Goal: Transaction & Acquisition: Book appointment/travel/reservation

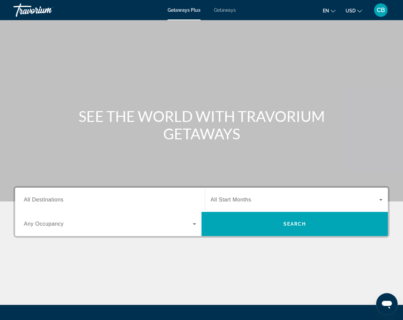
click at [229, 11] on span "Getaways" at bounding box center [225, 9] width 22 height 5
click at [43, 201] on span "All Destinations" at bounding box center [44, 200] width 40 height 6
click at [43, 201] on input "Destination All Destinations" at bounding box center [110, 200] width 172 height 8
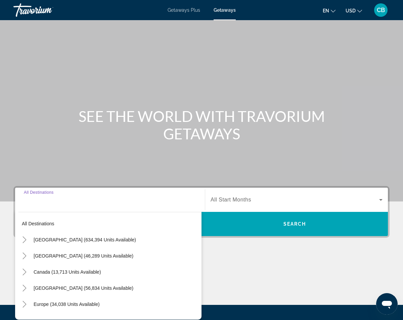
scroll to position [67, 0]
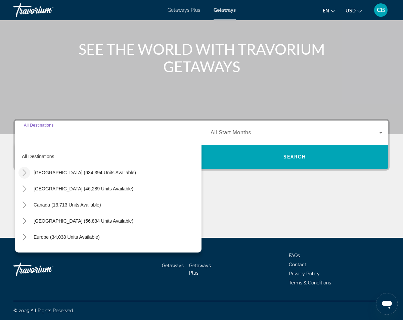
click at [24, 173] on icon "Toggle United States (634,394 units available)" at bounding box center [24, 172] width 7 height 7
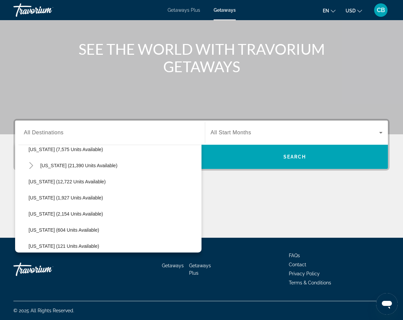
scroll to position [139, 0]
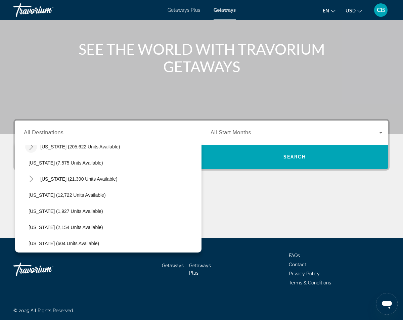
click at [29, 146] on icon "Toggle Florida (205,622 units available)" at bounding box center [31, 146] width 7 height 7
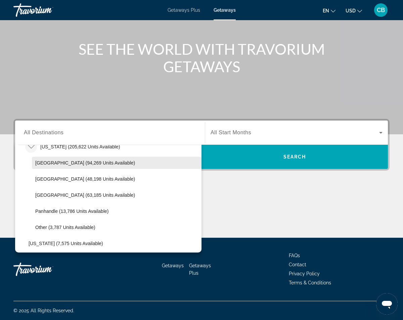
click at [58, 160] on span "Orlando & Disney Area (94,269 units available)" at bounding box center [85, 162] width 100 height 5
type input "**********"
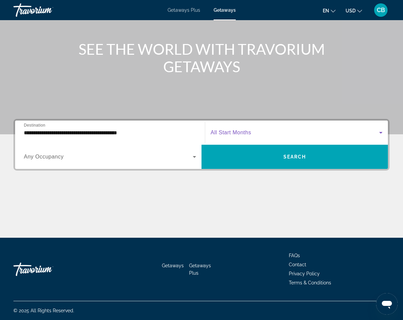
click at [255, 133] on span "Search widget" at bounding box center [295, 133] width 169 height 8
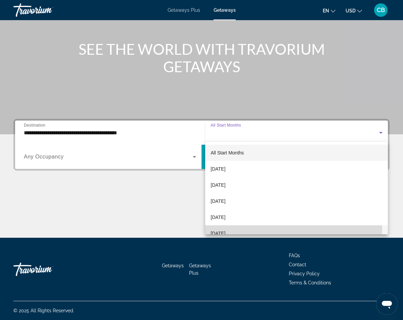
click at [239, 227] on mat-option "February 2026" at bounding box center [296, 233] width 183 height 16
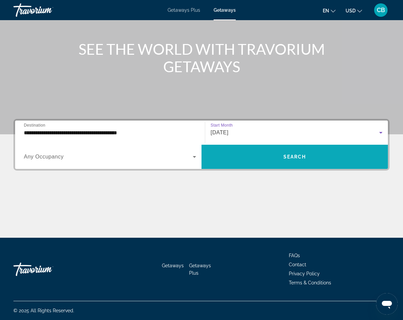
click at [291, 154] on span "Search" at bounding box center [295, 156] width 23 height 5
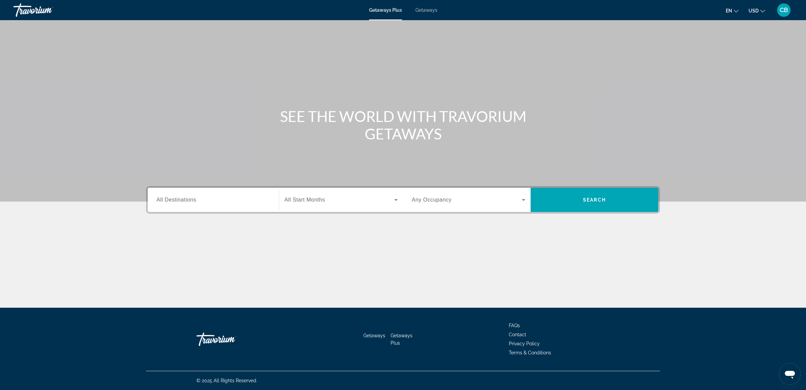
click at [427, 8] on span "Getaways" at bounding box center [427, 9] width 22 height 5
click at [200, 197] on input "Destination All Destinations" at bounding box center [214, 200] width 114 height 8
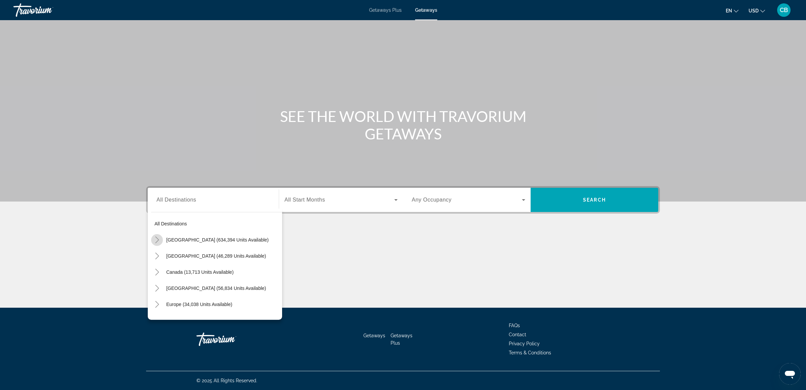
click at [158, 238] on icon "Toggle United States (634,394 units available)" at bounding box center [157, 239] width 7 height 7
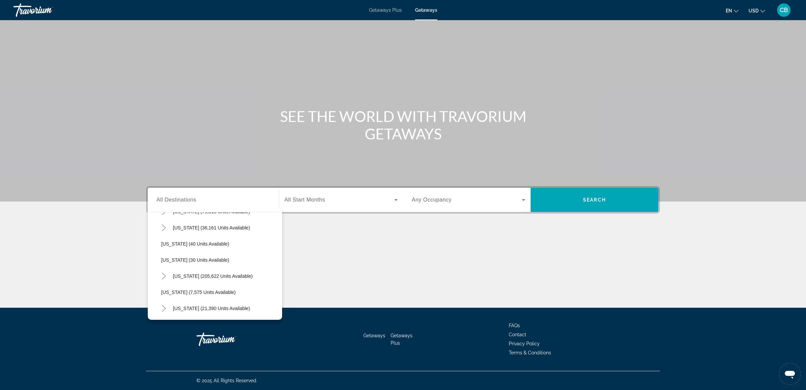
scroll to position [103, 0]
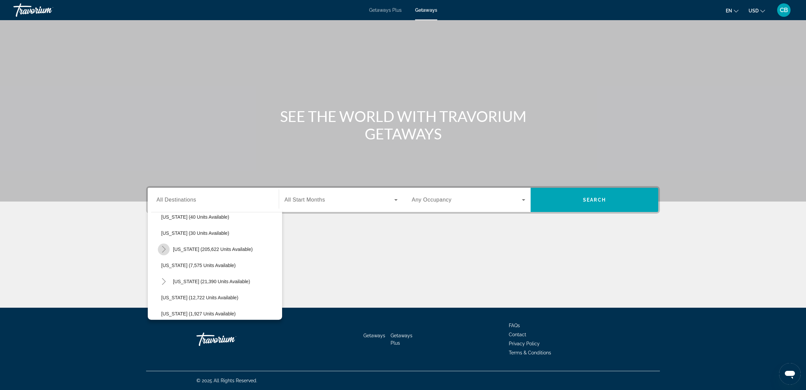
click at [164, 248] on icon "Toggle Florida (205,622 units available)" at bounding box center [164, 249] width 4 height 7
click at [181, 267] on span "Orlando & Disney Area (94,269 units available)" at bounding box center [218, 265] width 100 height 5
type input "**********"
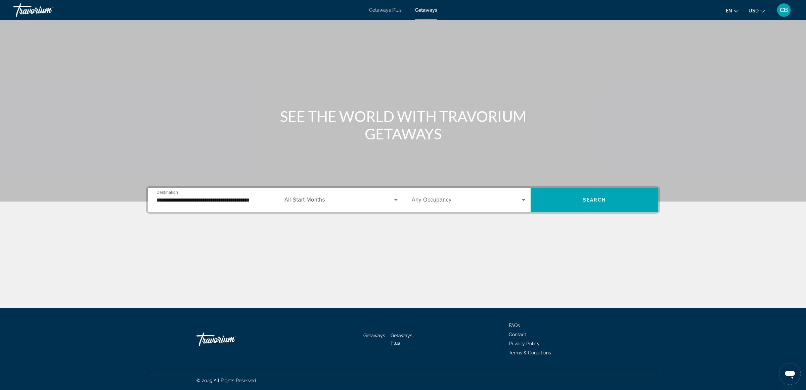
click at [316, 197] on span "All Start Months" at bounding box center [305, 200] width 41 height 6
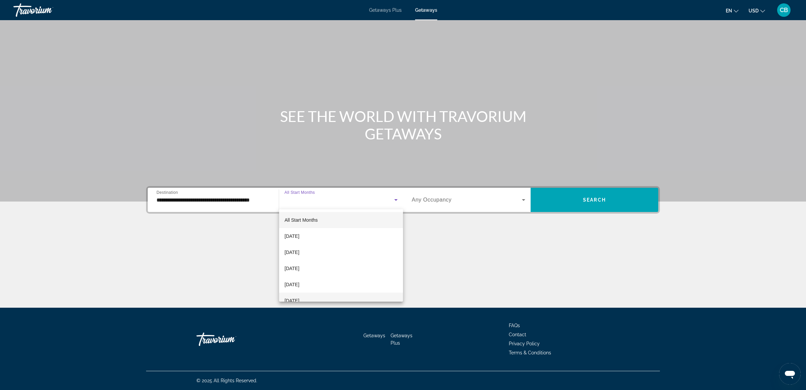
click at [323, 301] on mat-option "February 2026" at bounding box center [341, 301] width 124 height 16
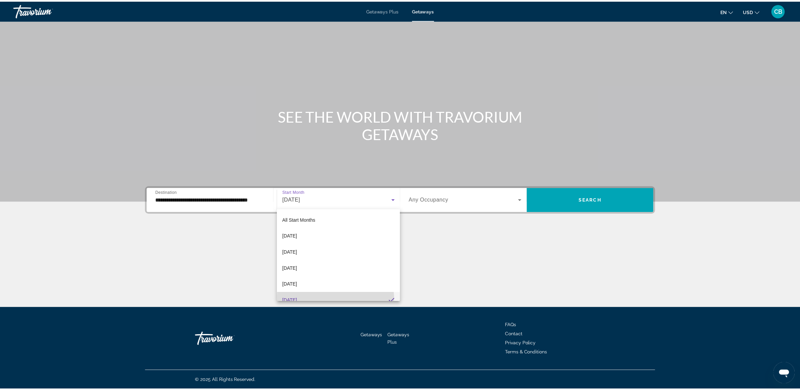
scroll to position [7, 0]
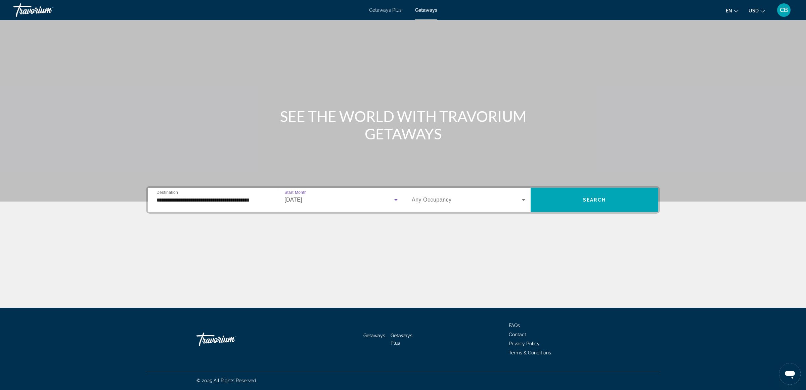
click at [526, 199] on icon "Search widget" at bounding box center [524, 200] width 8 height 8
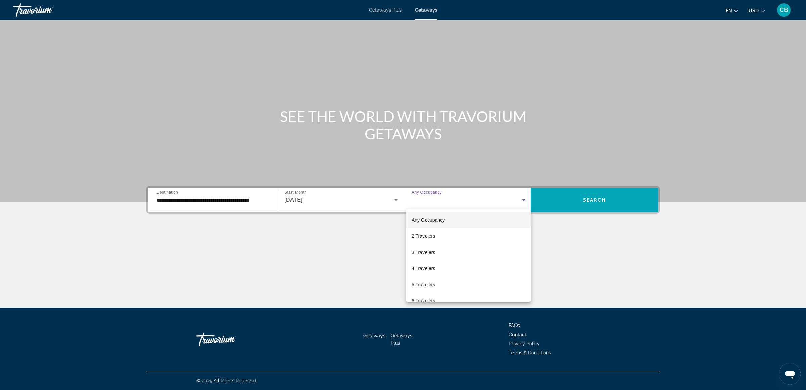
click at [595, 200] on div at bounding box center [403, 195] width 806 height 390
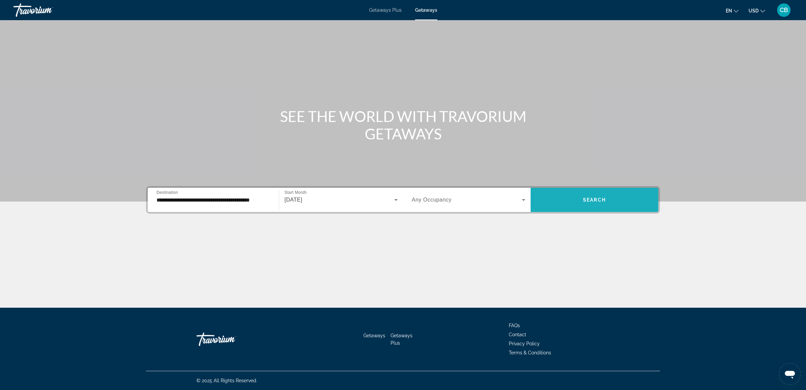
click at [595, 200] on span "Search" at bounding box center [594, 199] width 23 height 5
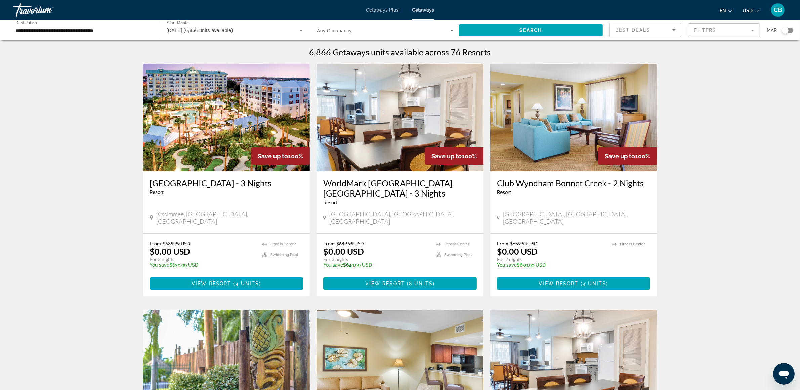
click at [734, 34] on mat-form-field "Filters" at bounding box center [724, 30] width 72 height 14
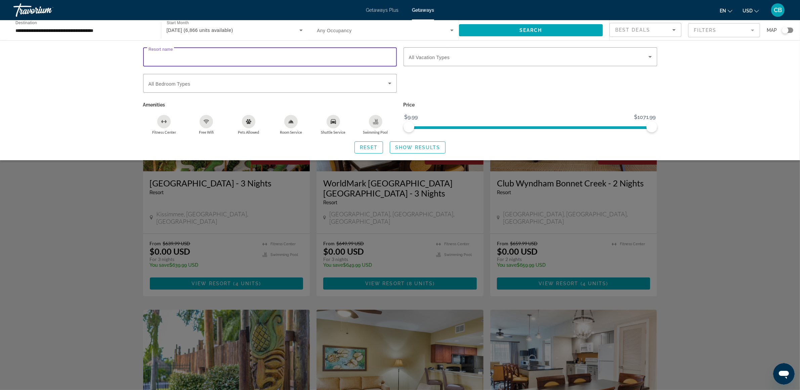
click at [180, 53] on input "Resort name" at bounding box center [269, 57] width 243 height 8
type input "*"
drag, startPoint x: 209, startPoint y: 40, endPoint x: 206, endPoint y: 44, distance: 4.8
click at [207, 42] on div "Resort name Vacation Types All Vacation Types Bedroom Types All Bedroom Types A…" at bounding box center [400, 100] width 800 height 120
click at [197, 56] on input "Resort name" at bounding box center [269, 57] width 243 height 8
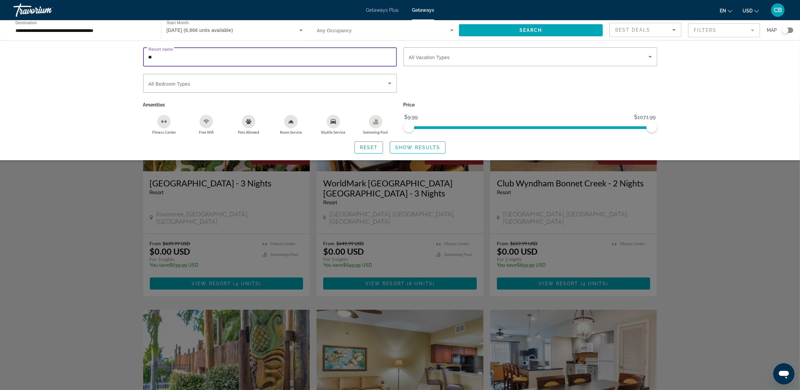
type input "*"
type input "**********"
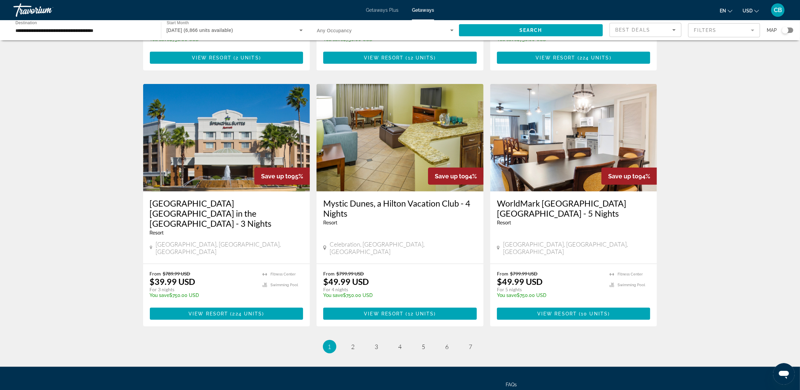
scroll to position [737, 0]
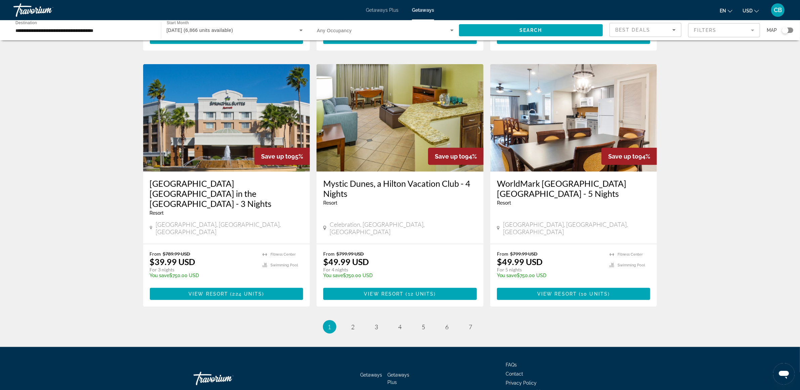
click at [688, 23] on button "Filters" at bounding box center [724, 30] width 72 height 15
click at [352, 323] on span "2" at bounding box center [352, 326] width 3 height 7
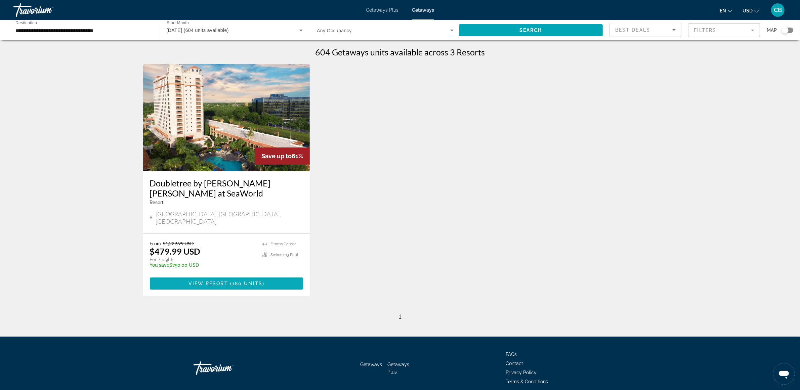
click at [248, 281] on span "180 units" at bounding box center [247, 283] width 30 height 5
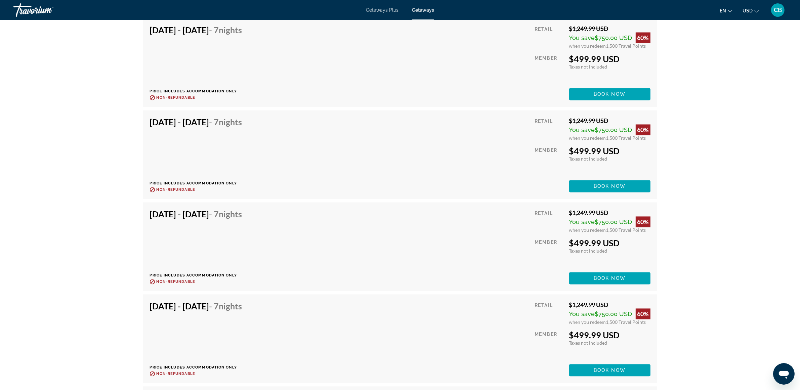
scroll to position [1764, 0]
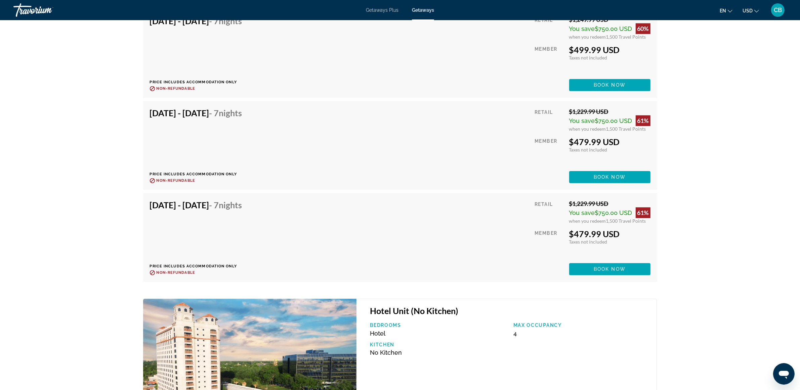
drag, startPoint x: 753, startPoint y: 226, endPoint x: 762, endPoint y: 215, distance: 13.6
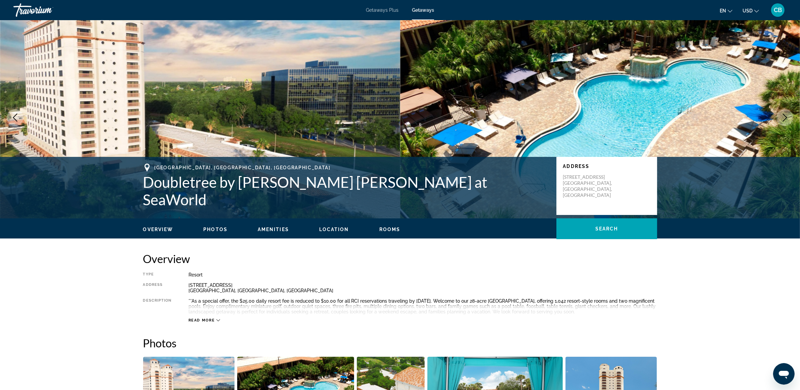
scroll to position [0, 0]
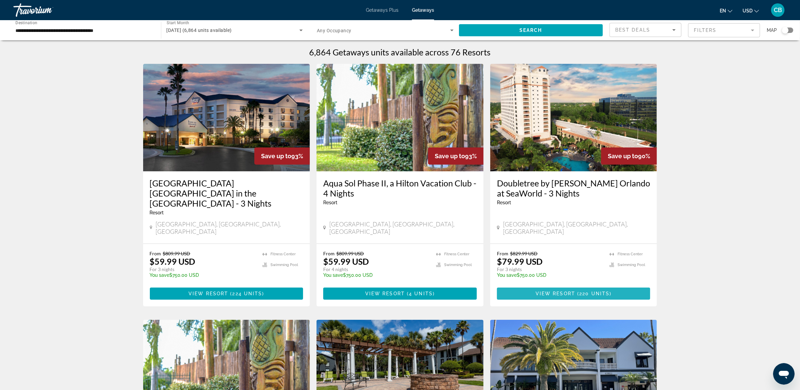
click at [551, 291] on span "View Resort" at bounding box center [555, 293] width 40 height 5
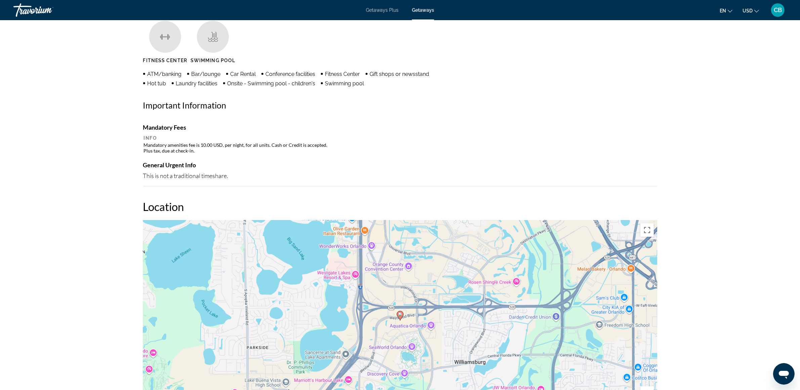
drag, startPoint x: 718, startPoint y: 266, endPoint x: 717, endPoint y: 283, distance: 16.1
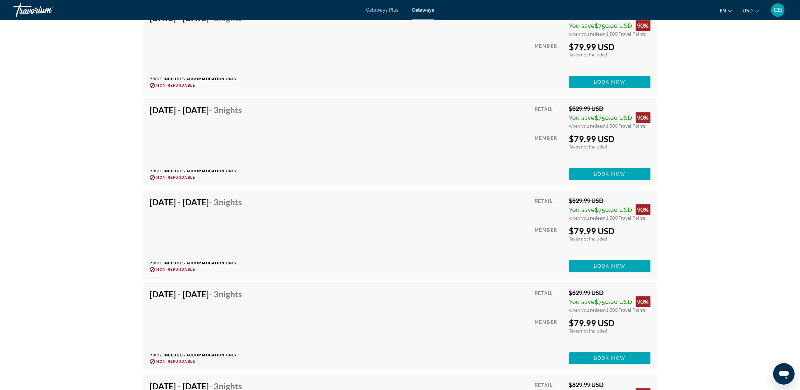
scroll to position [2465, 0]
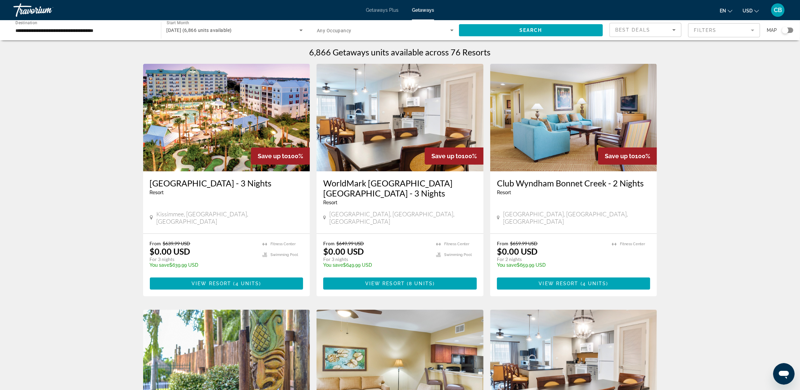
drag, startPoint x: 709, startPoint y: 137, endPoint x: 740, endPoint y: 104, distance: 44.7
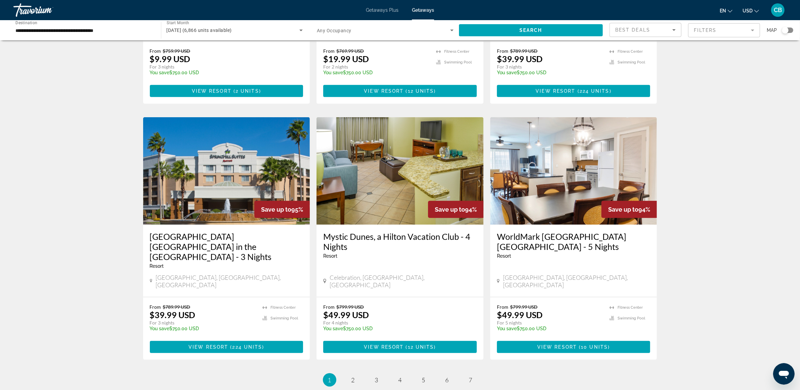
scroll to position [737, 0]
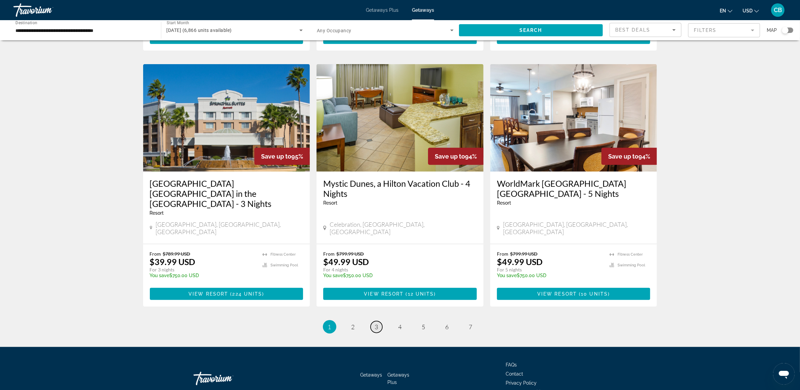
click at [377, 323] on span "3" at bounding box center [376, 326] width 3 height 7
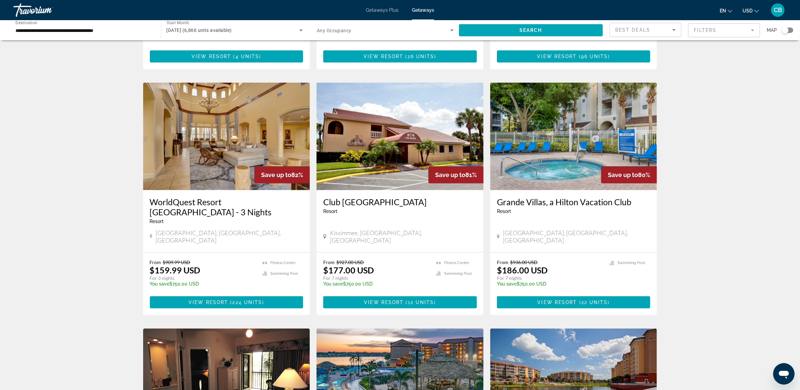
scroll to position [212, 0]
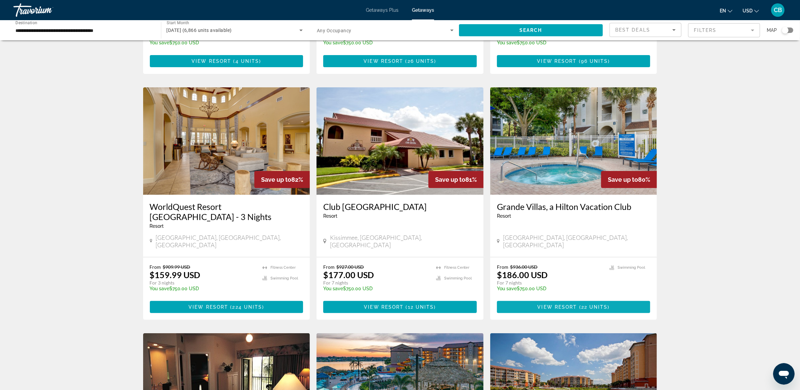
click at [561, 304] on span "View Resort" at bounding box center [557, 306] width 40 height 5
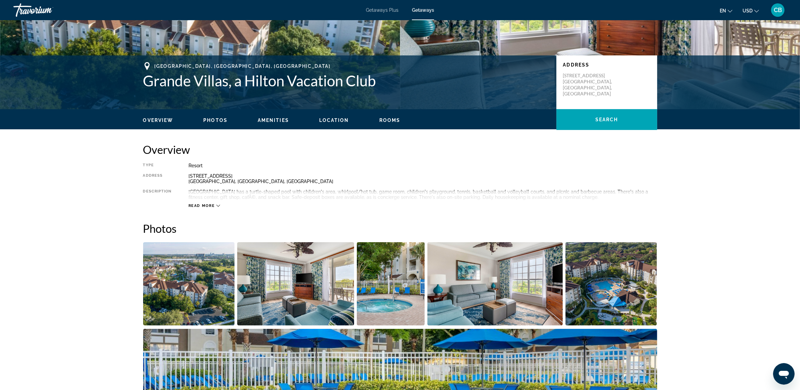
scroll to position [46, 0]
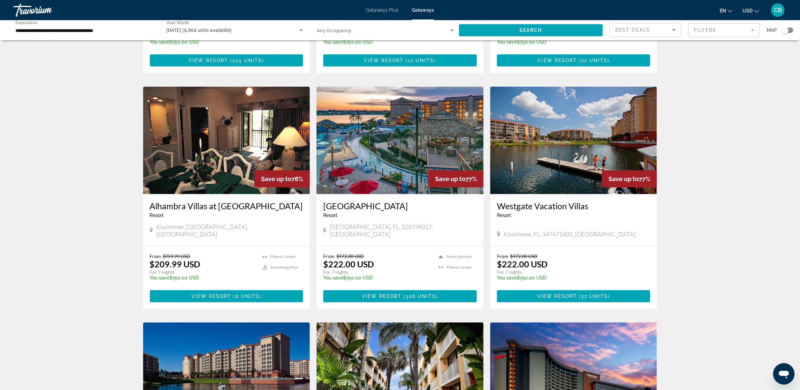
scroll to position [461, 0]
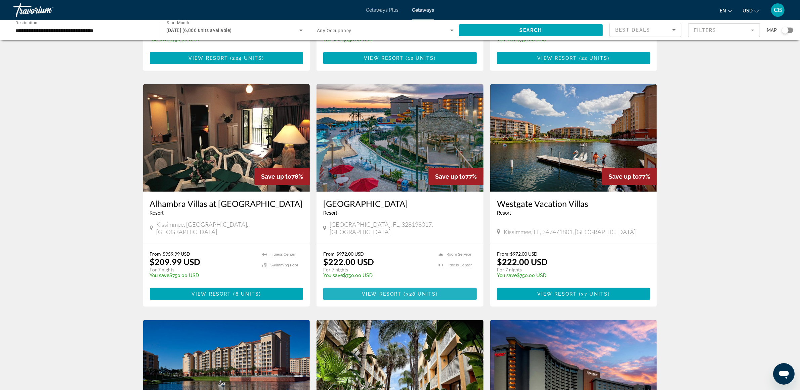
click at [394, 286] on span "Main content" at bounding box center [400, 294] width 154 height 16
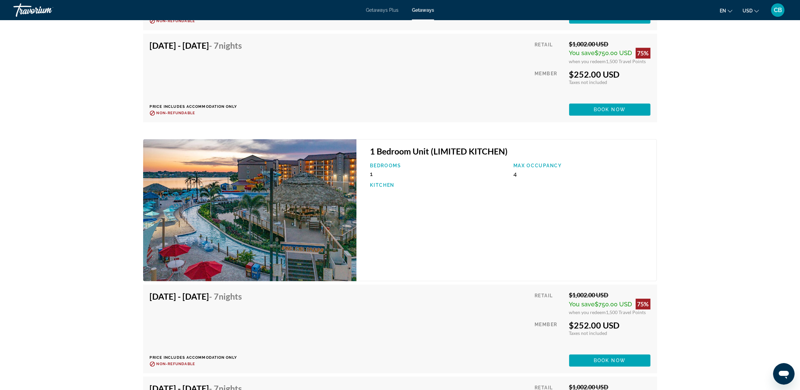
scroll to position [2125, 0]
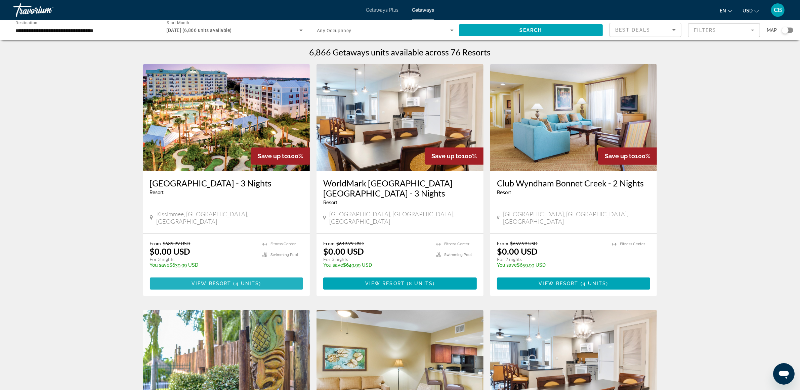
click at [239, 281] on span "4 units" at bounding box center [247, 283] width 24 height 5
click at [705, 34] on mat-form-field "Filters" at bounding box center [724, 30] width 72 height 14
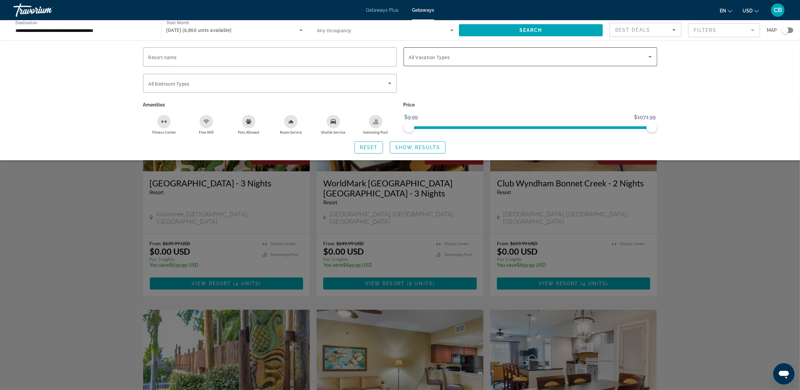
click at [470, 59] on span "Search widget" at bounding box center [529, 57] width 240 height 8
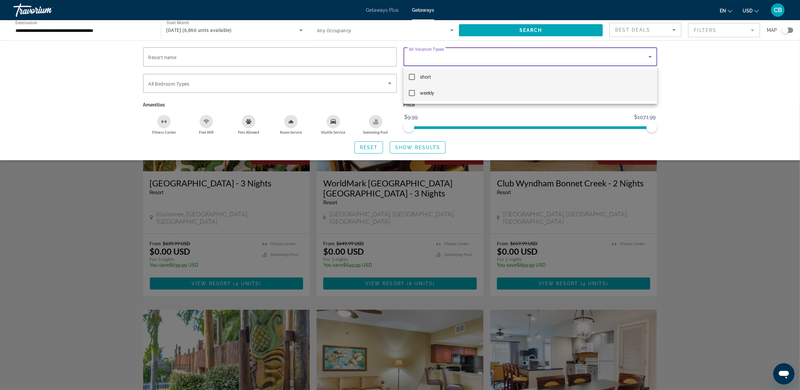
click at [409, 92] on mat-pseudo-checkbox at bounding box center [412, 93] width 6 height 6
click at [405, 146] on div at bounding box center [400, 195] width 800 height 390
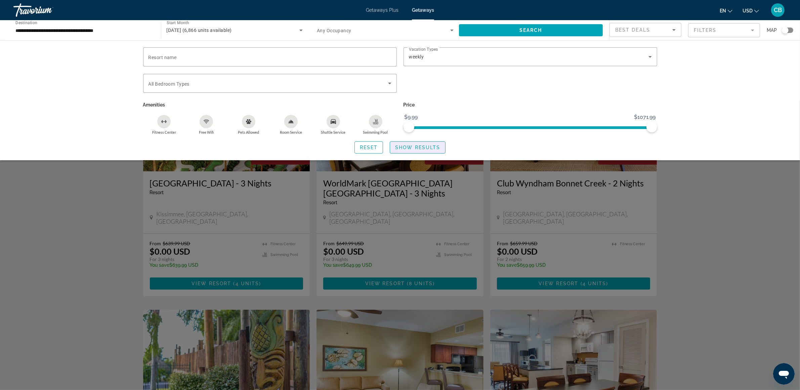
click at [405, 146] on span "Show Results" at bounding box center [417, 147] width 45 height 5
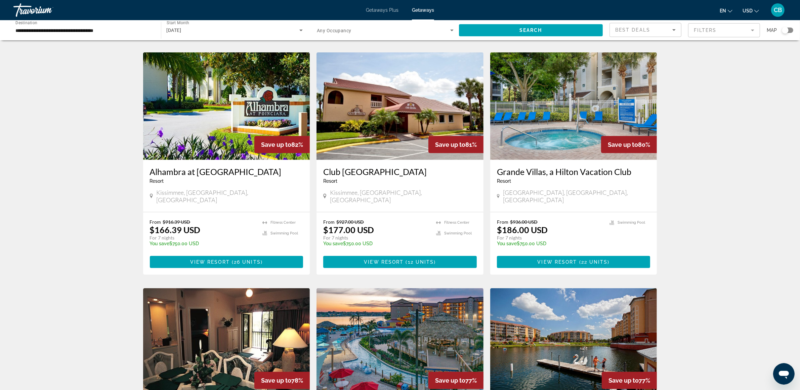
scroll to position [490, 0]
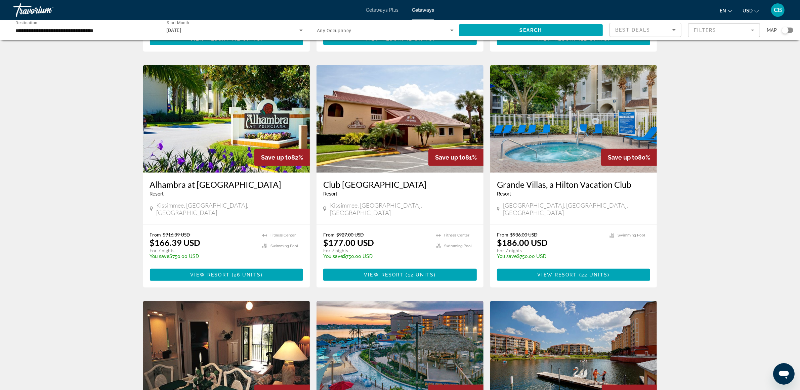
click at [563, 119] on img "Main content" at bounding box center [573, 118] width 167 height 107
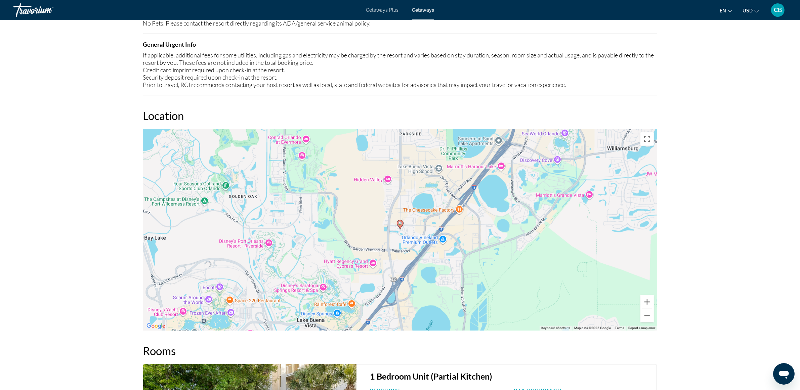
scroll to position [748, 0]
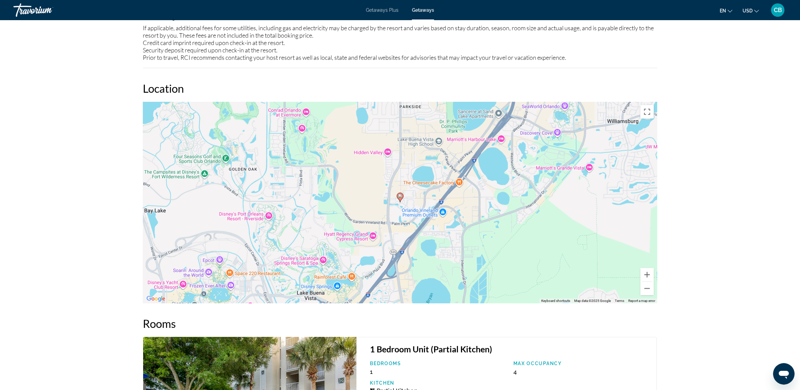
click at [101, 197] on div "prev next Orlando, FL, USA Grande Villas, a Hilton Vacation Club Address 12118 …" at bounding box center [400, 170] width 800 height 1796
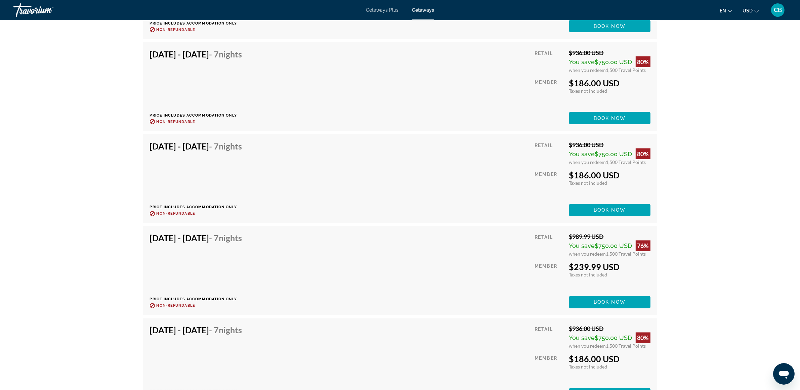
scroll to position [1378, 0]
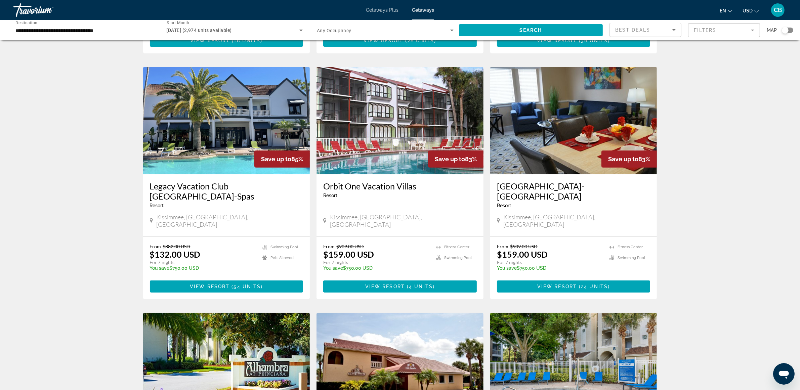
scroll to position [241, 0]
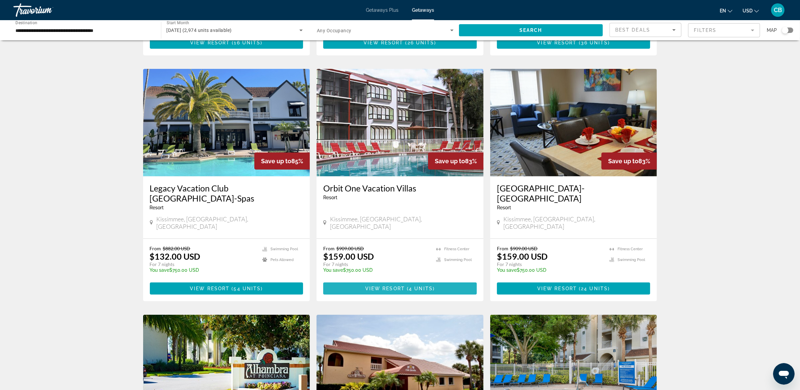
click at [393, 280] on span "Main content" at bounding box center [400, 288] width 154 height 16
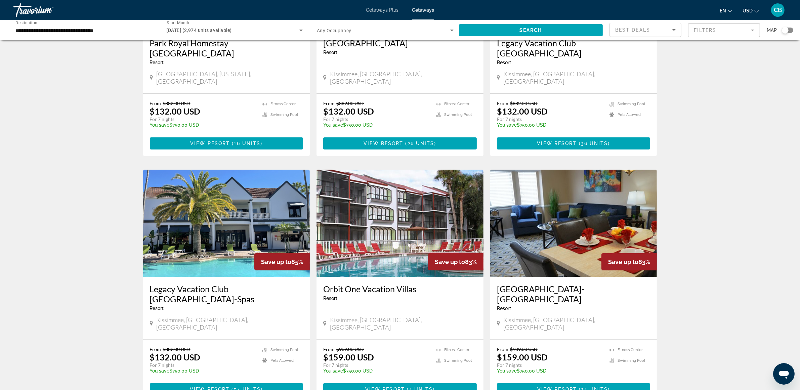
scroll to position [697, 0]
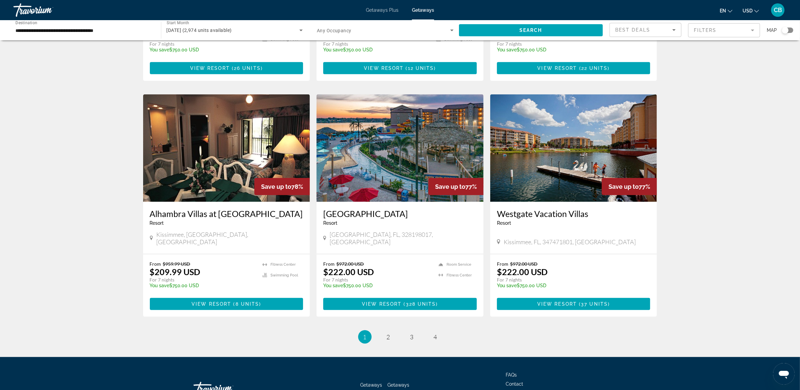
click at [387, 333] on span "2" at bounding box center [388, 336] width 3 height 7
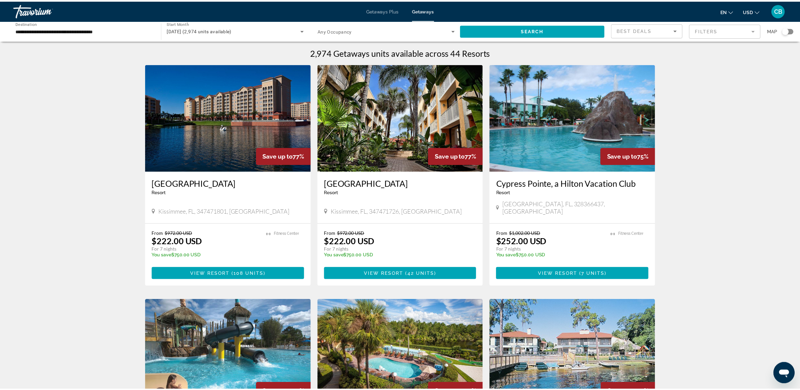
scroll to position [717, 0]
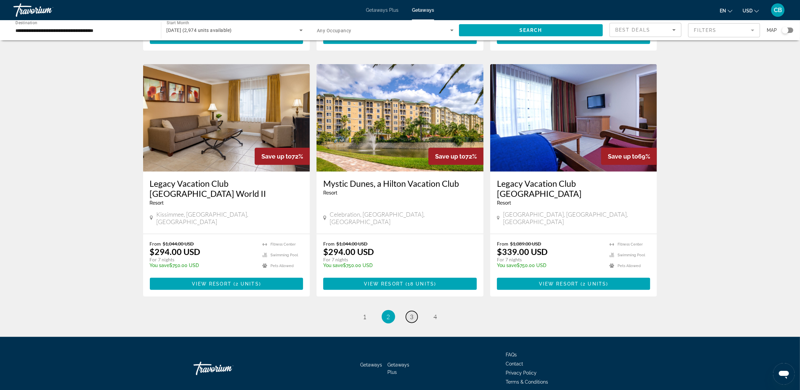
click at [411, 313] on span "3" at bounding box center [411, 316] width 3 height 7
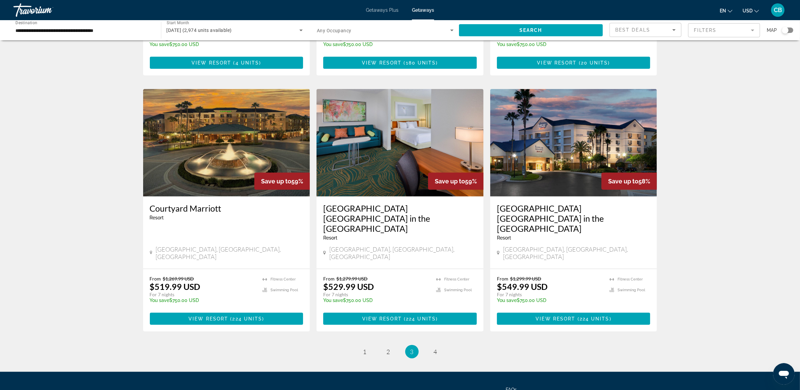
scroll to position [727, 0]
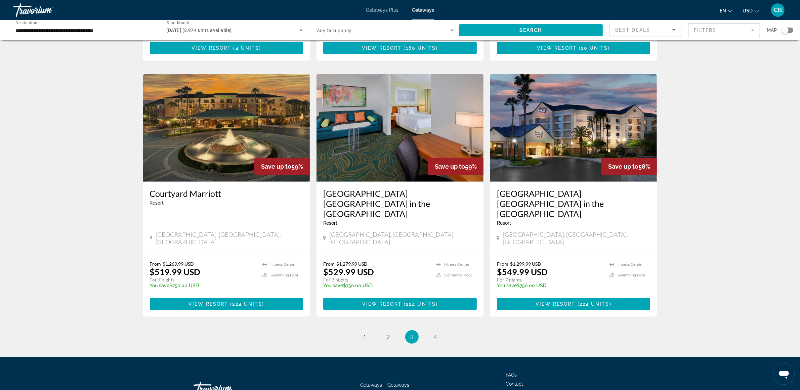
drag, startPoint x: 683, startPoint y: 165, endPoint x: 747, endPoint y: 147, distance: 67.2
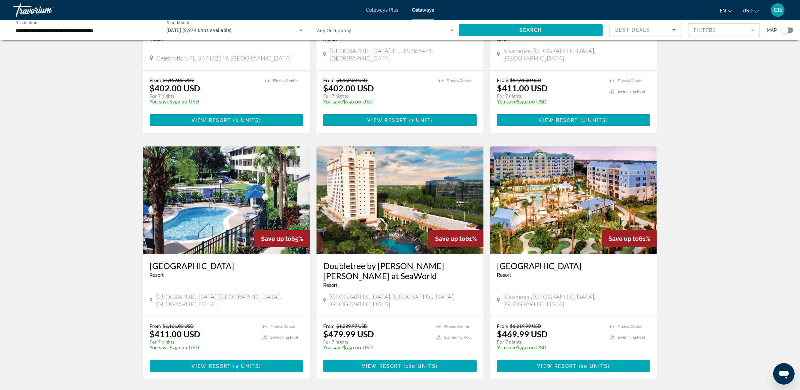
scroll to position [412, 0]
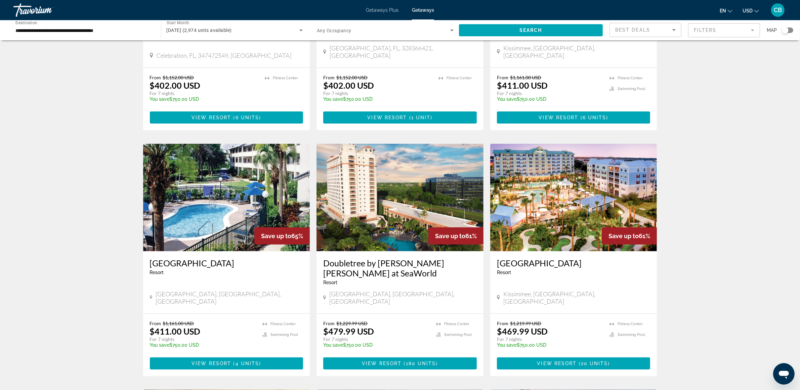
click at [371, 179] on img "Main content" at bounding box center [399, 197] width 167 height 107
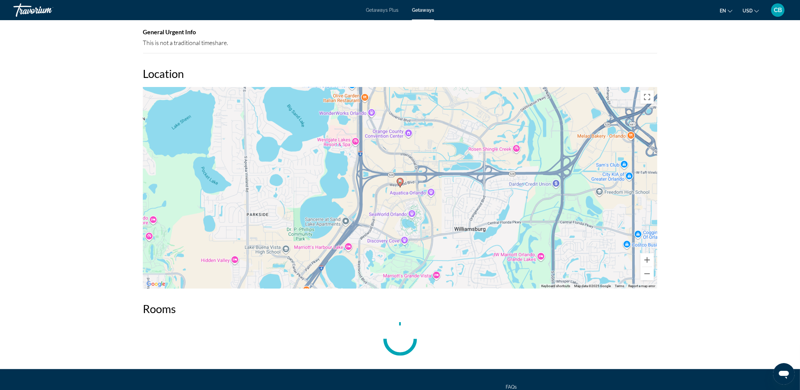
scroll to position [689, 0]
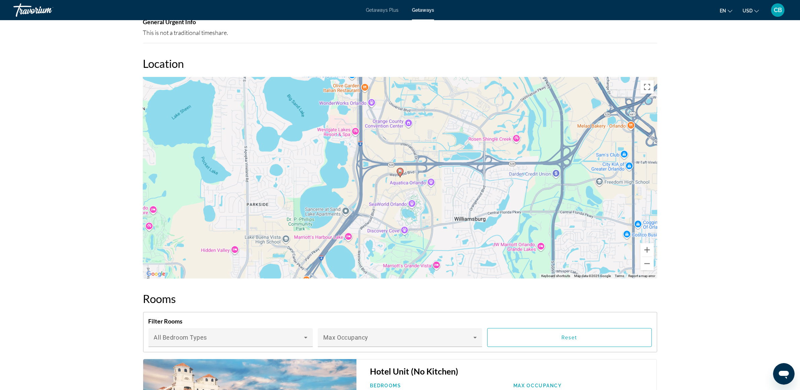
drag, startPoint x: 711, startPoint y: 165, endPoint x: 713, endPoint y: 159, distance: 6.6
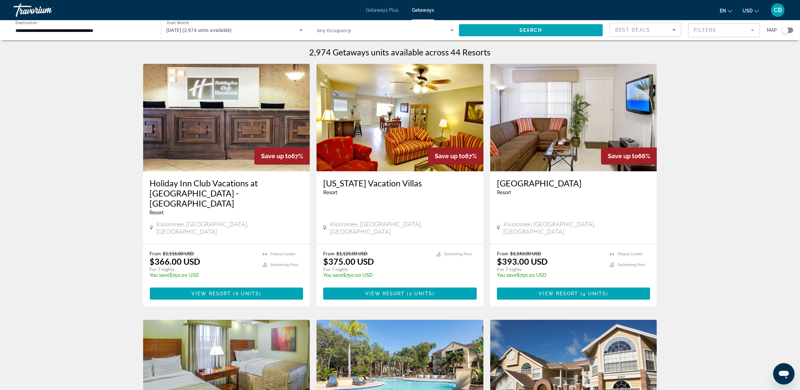
click at [710, 27] on mat-form-field "Filters" at bounding box center [724, 30] width 72 height 14
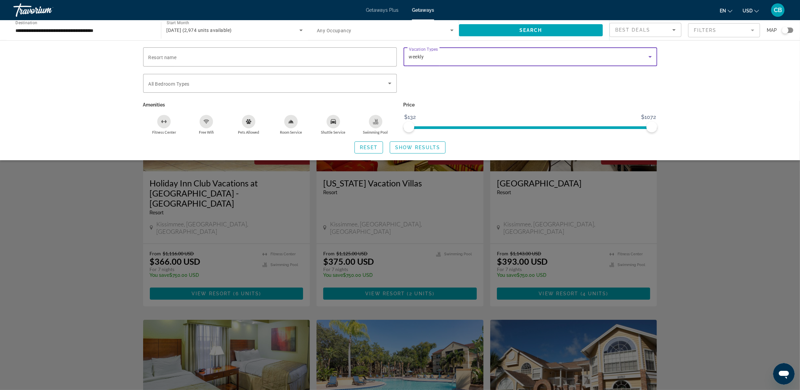
click at [648, 57] on icon "Search widget" at bounding box center [650, 57] width 8 height 8
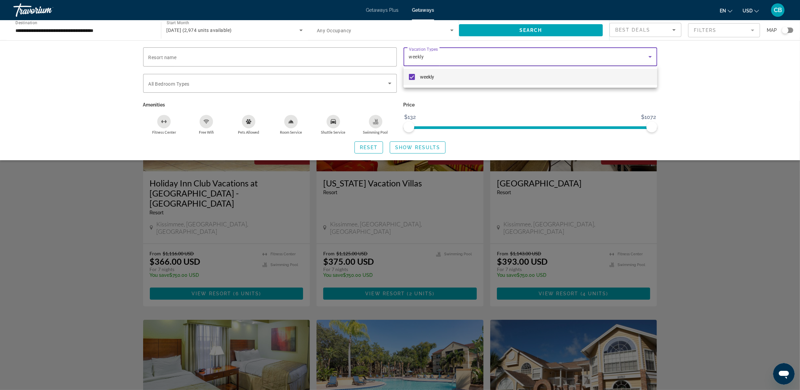
click at [410, 76] on mat-pseudo-checkbox at bounding box center [412, 77] width 6 height 6
click at [716, 90] on div at bounding box center [400, 195] width 800 height 390
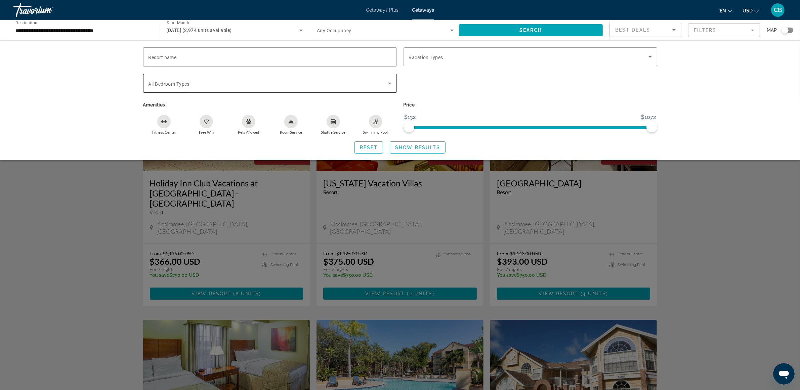
click at [201, 84] on span "Search widget" at bounding box center [268, 83] width 240 height 8
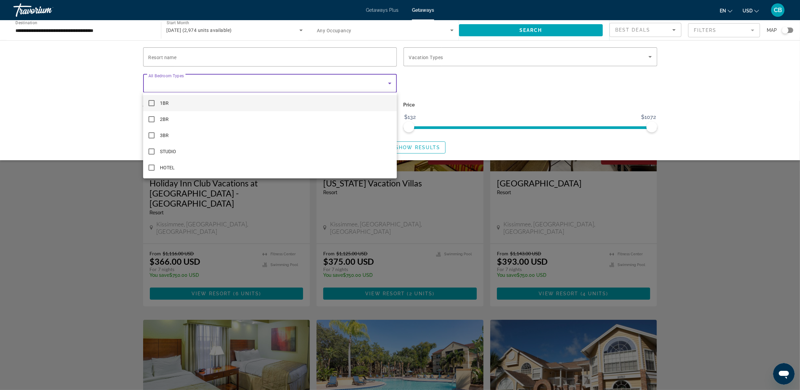
click at [154, 102] on mat-pseudo-checkbox at bounding box center [151, 103] width 6 height 6
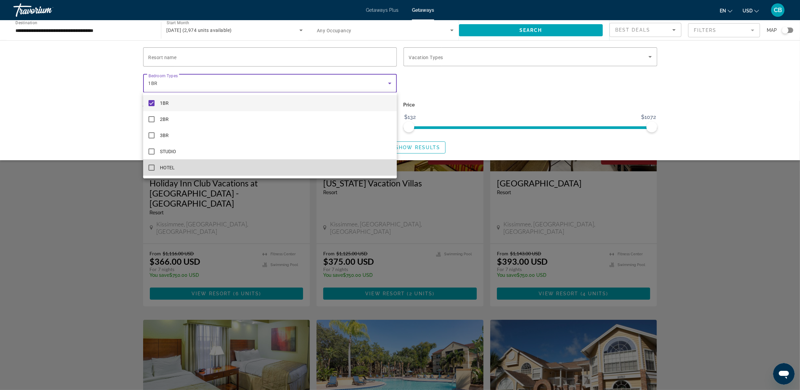
click at [150, 170] on mat-pseudo-checkbox at bounding box center [151, 168] width 6 height 6
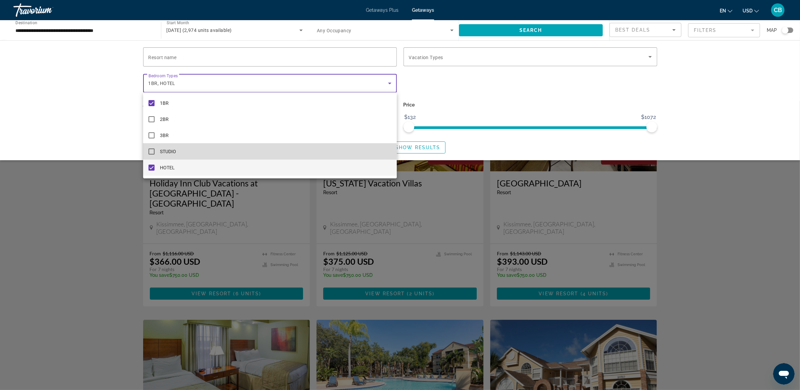
click at [153, 152] on mat-pseudo-checkbox at bounding box center [151, 151] width 6 height 6
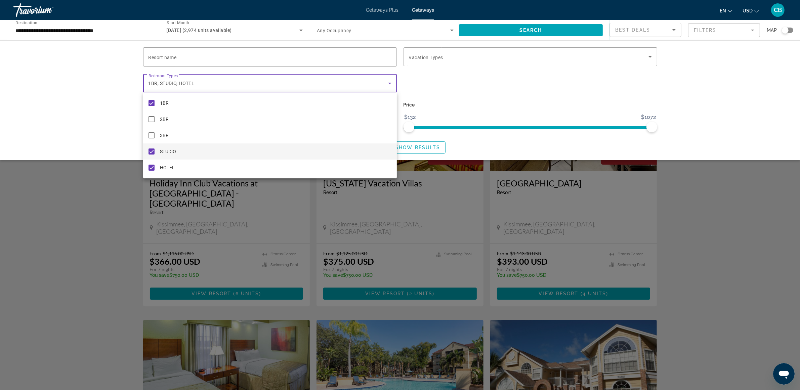
click at [698, 113] on div at bounding box center [400, 195] width 800 height 390
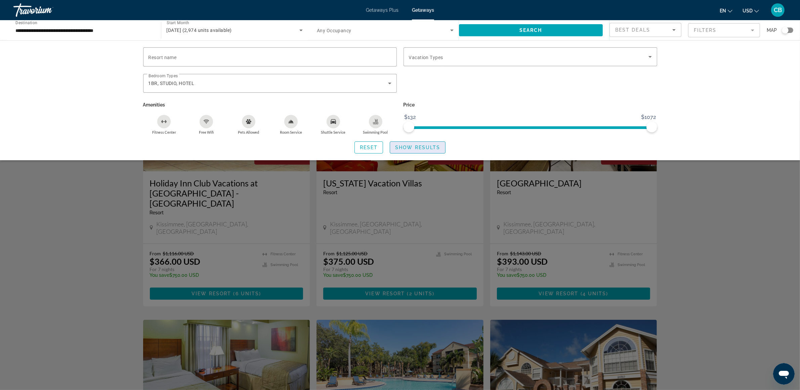
click at [427, 148] on span "Show Results" at bounding box center [417, 147] width 45 height 5
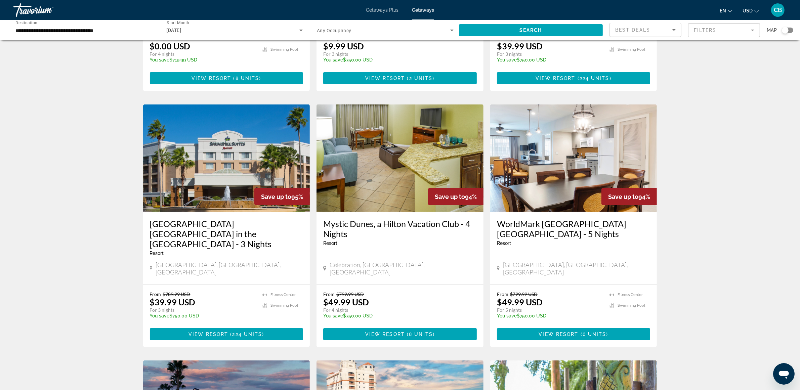
scroll to position [462, 0]
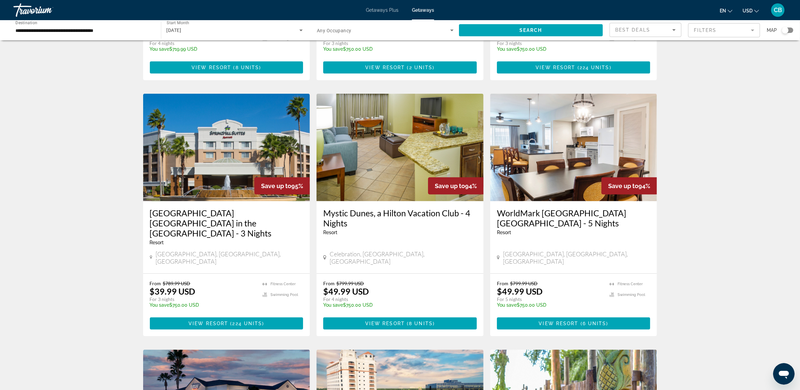
click at [395, 131] on img "Main content" at bounding box center [399, 147] width 167 height 107
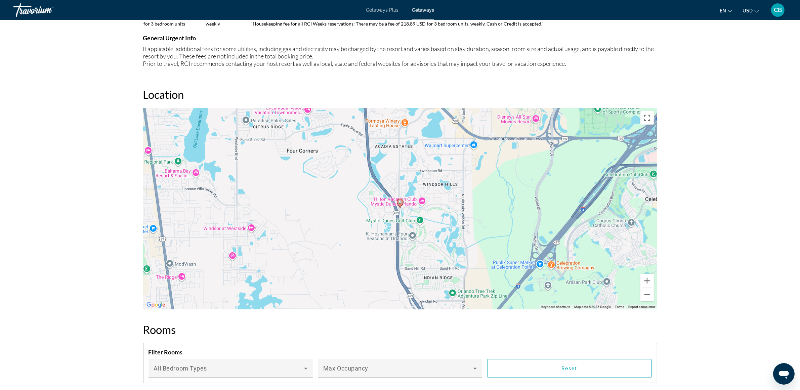
scroll to position [672, 0]
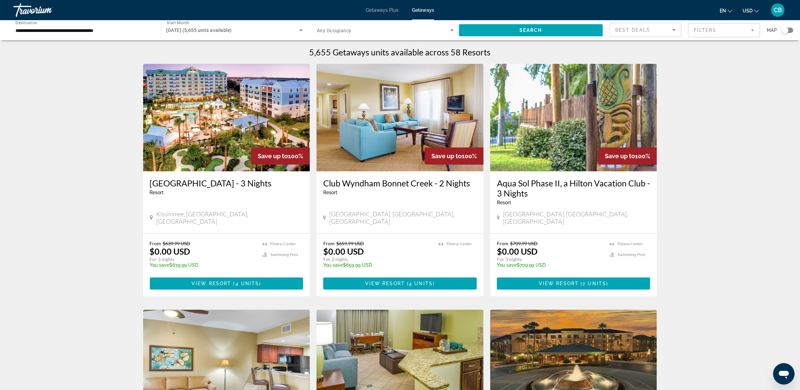
click at [557, 148] on img "Main content" at bounding box center [573, 117] width 167 height 107
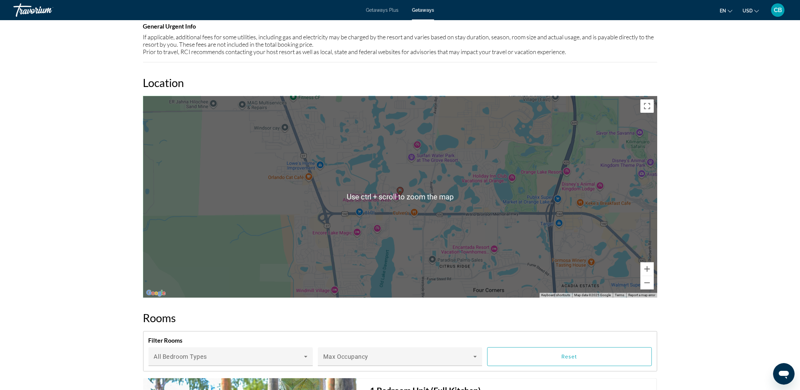
scroll to position [854, 0]
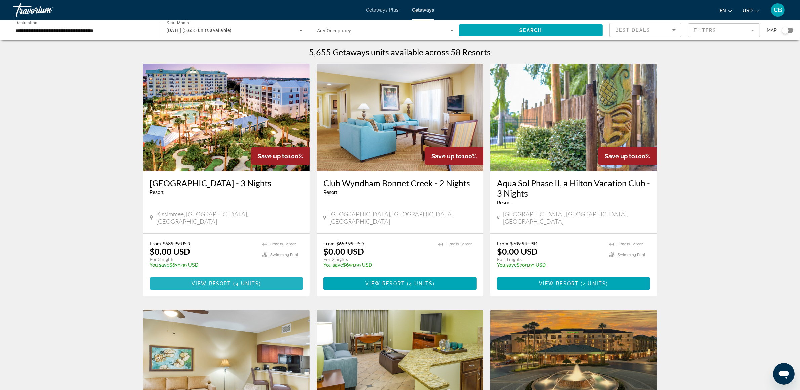
click at [213, 281] on span "View Resort" at bounding box center [211, 283] width 40 height 5
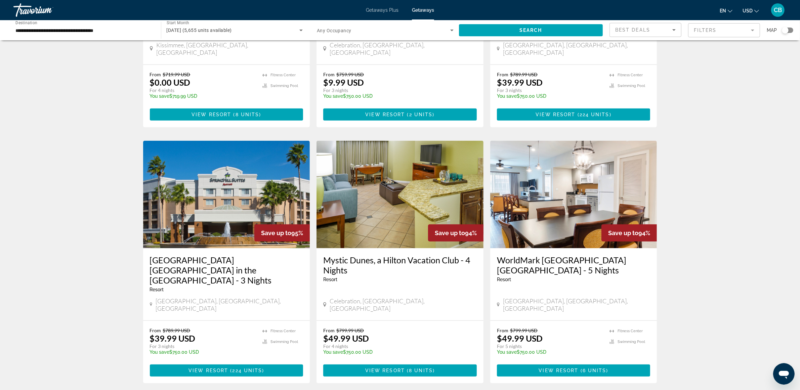
scroll to position [420, 0]
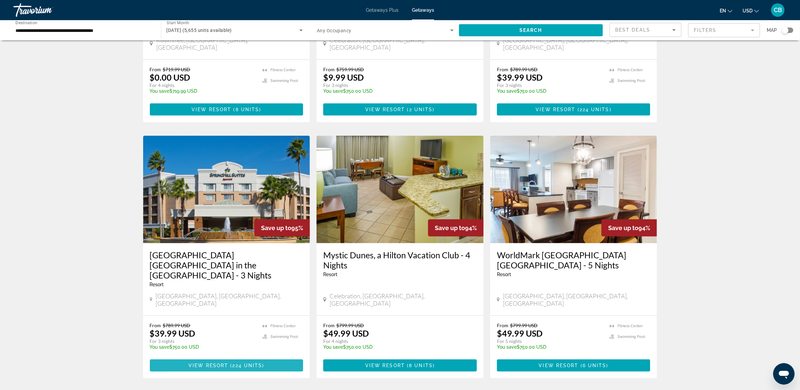
click at [214, 357] on span "Main content" at bounding box center [227, 365] width 154 height 16
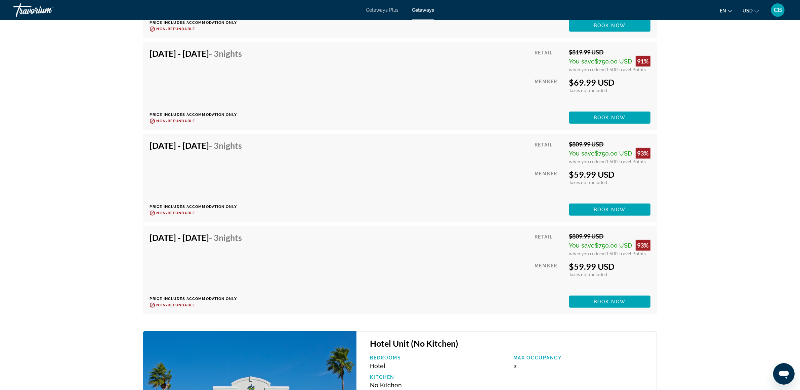
scroll to position [3494, 0]
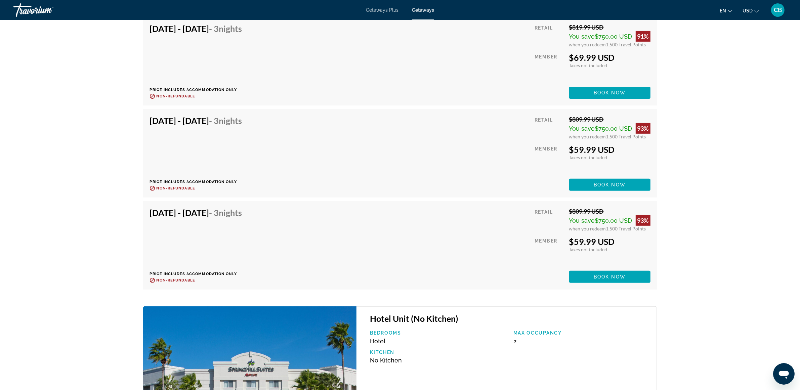
drag, startPoint x: 756, startPoint y: 238, endPoint x: 755, endPoint y: 228, distance: 9.5
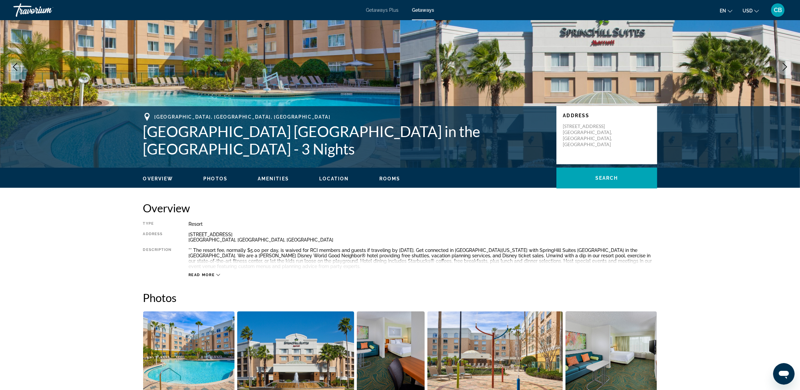
scroll to position [0, 0]
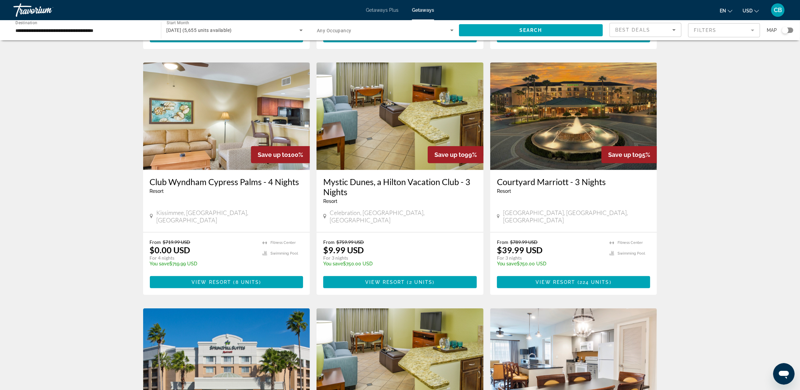
scroll to position [307, 0]
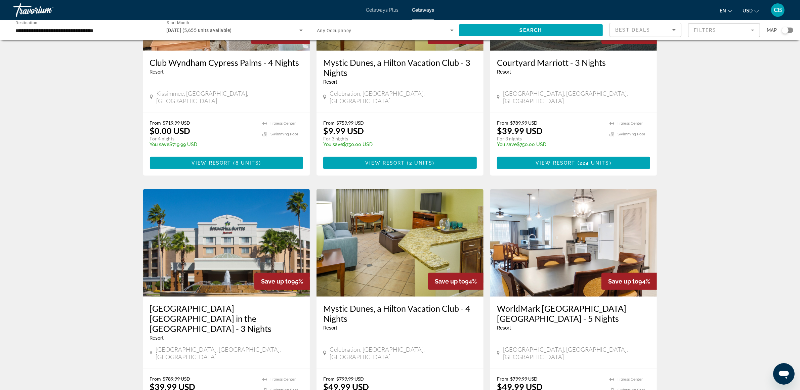
drag, startPoint x: 689, startPoint y: 192, endPoint x: 692, endPoint y: 228, distance: 35.7
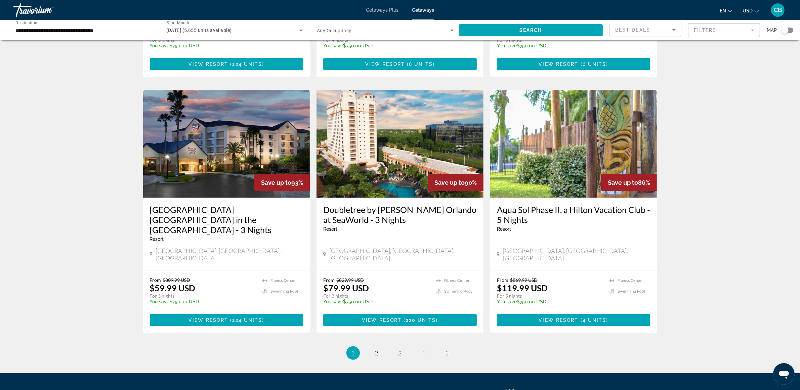
scroll to position [737, 0]
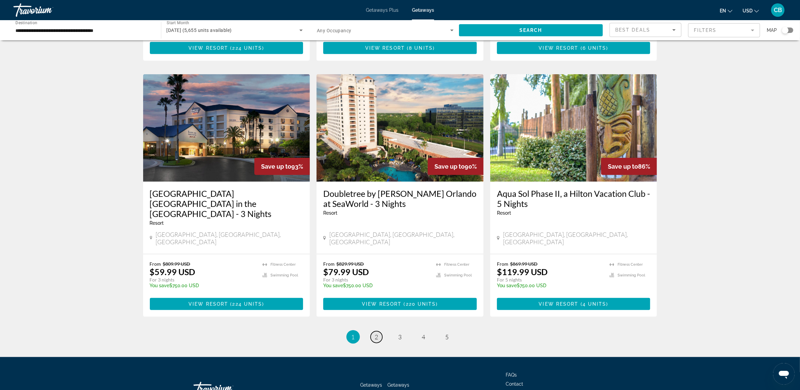
click at [379, 331] on link "page 2" at bounding box center [377, 337] width 12 height 12
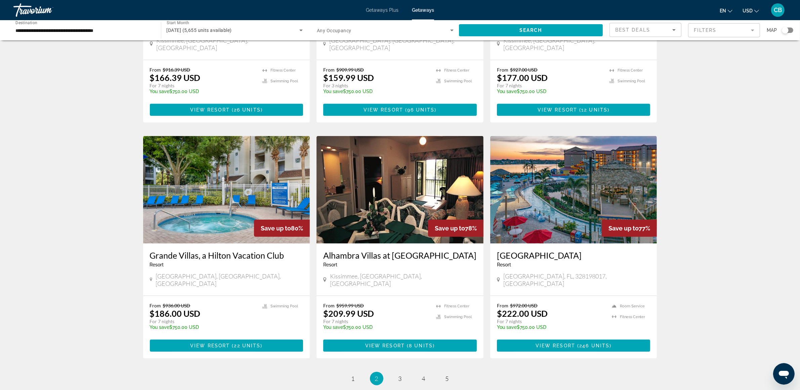
scroll to position [707, 0]
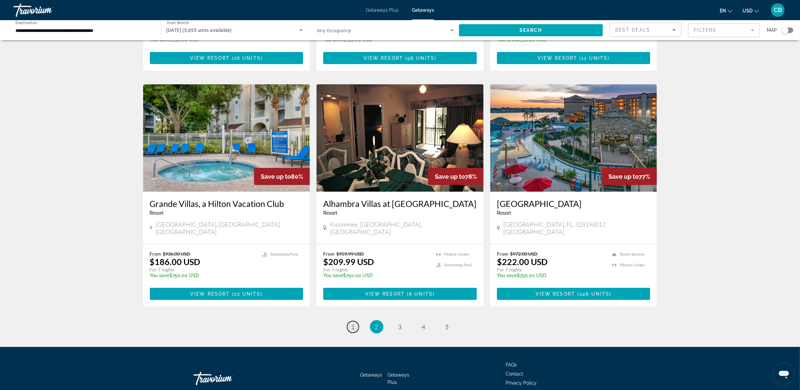
click at [354, 323] on span "1" at bounding box center [352, 326] width 3 height 7
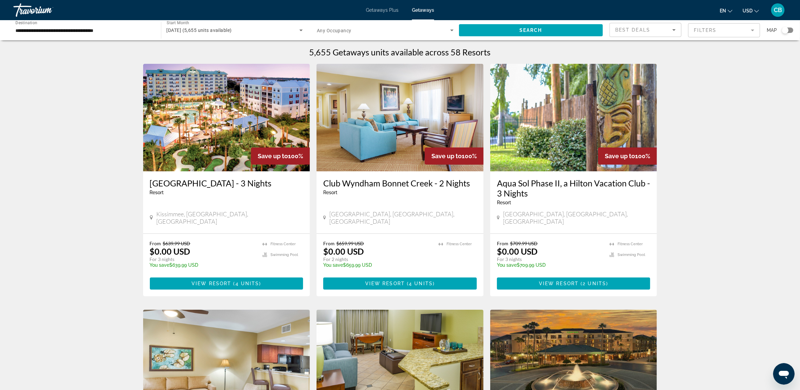
click at [396, 137] on img "Main content" at bounding box center [399, 117] width 167 height 107
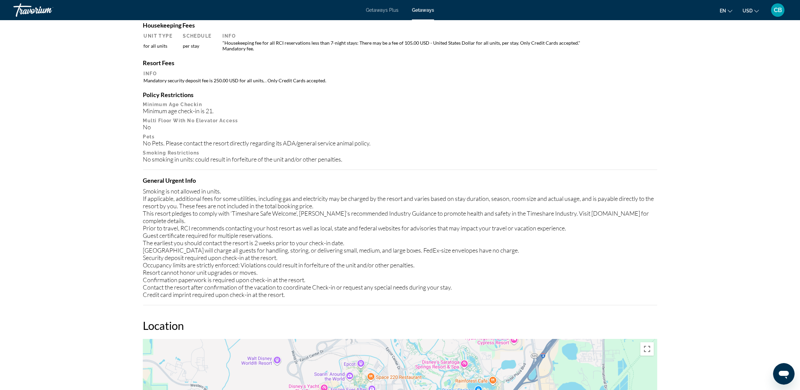
scroll to position [662, 0]
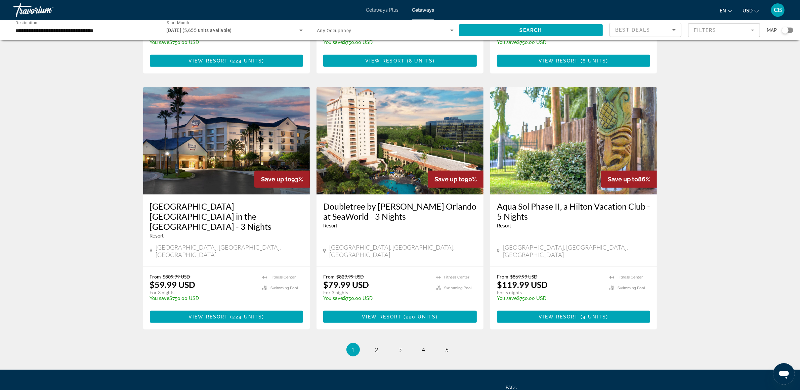
scroll to position [737, 0]
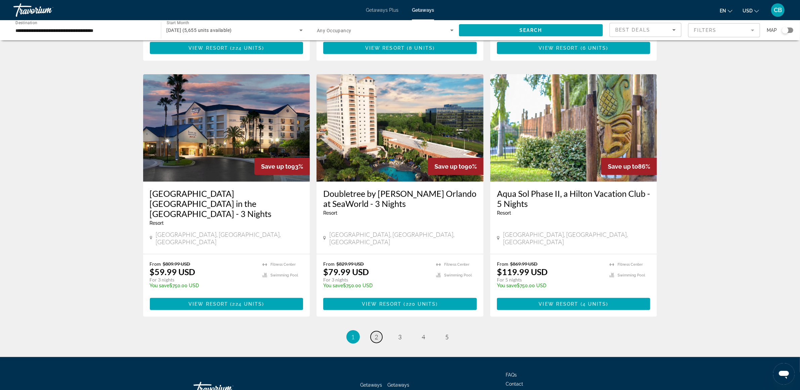
click at [379, 331] on link "page 2" at bounding box center [377, 337] width 12 height 12
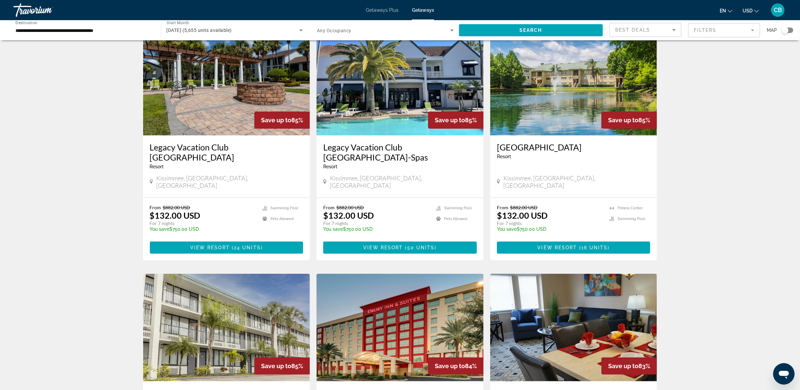
drag, startPoint x: 711, startPoint y: 196, endPoint x: 715, endPoint y: 219, distance: 23.6
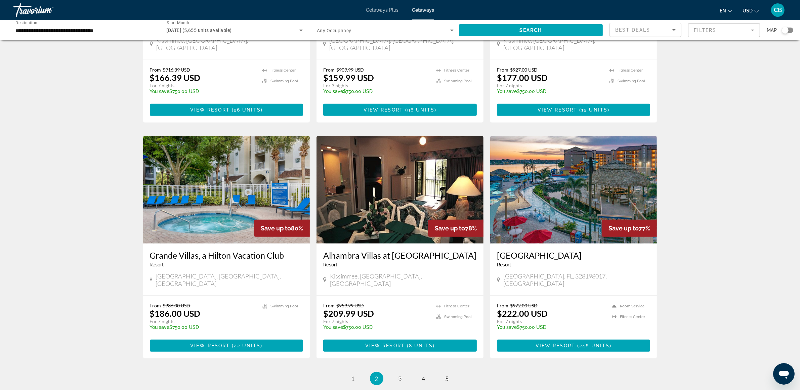
scroll to position [707, 0]
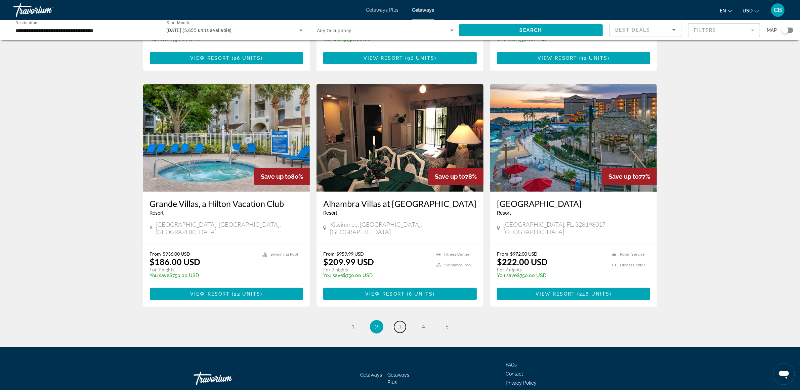
drag, startPoint x: 402, startPoint y: 288, endPoint x: 447, endPoint y: 271, distance: 47.4
click at [403, 321] on link "page 3" at bounding box center [400, 327] width 12 height 12
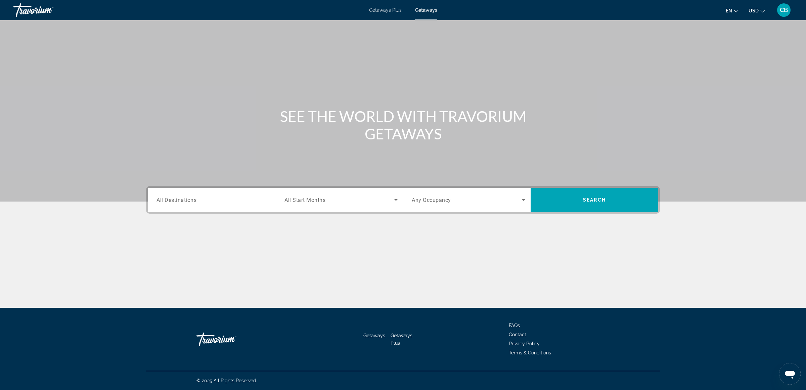
click at [202, 195] on div "Search widget" at bounding box center [214, 199] width 114 height 19
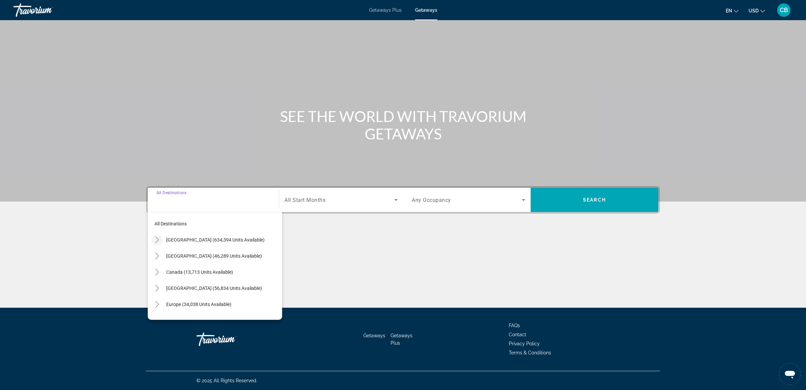
click at [157, 240] on icon "Toggle United States (634,394 units available)" at bounding box center [157, 239] width 7 height 7
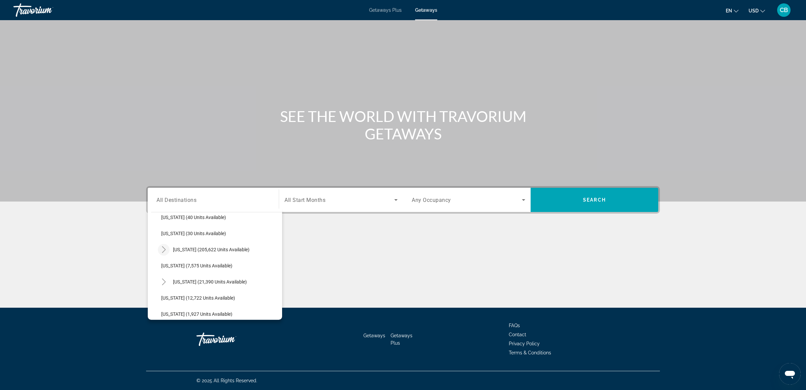
click at [164, 247] on icon "Toggle Florida (205,622 units available)" at bounding box center [164, 249] width 7 height 7
click at [191, 263] on span "Orlando & Disney Area (94,269 units available)" at bounding box center [216, 265] width 96 height 5
type input "**********"
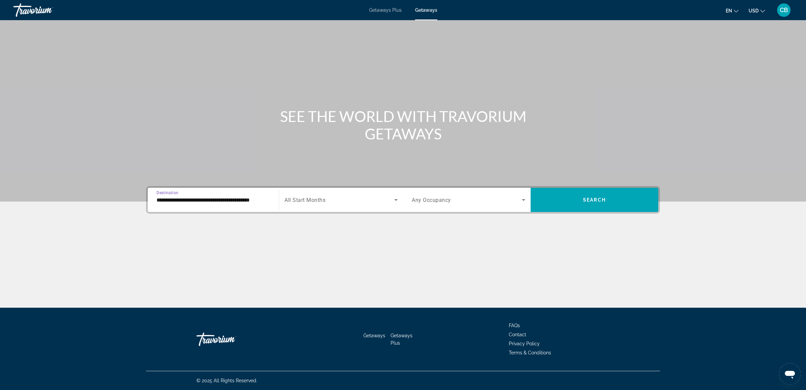
click at [362, 198] on span "Search widget" at bounding box center [340, 200] width 110 height 8
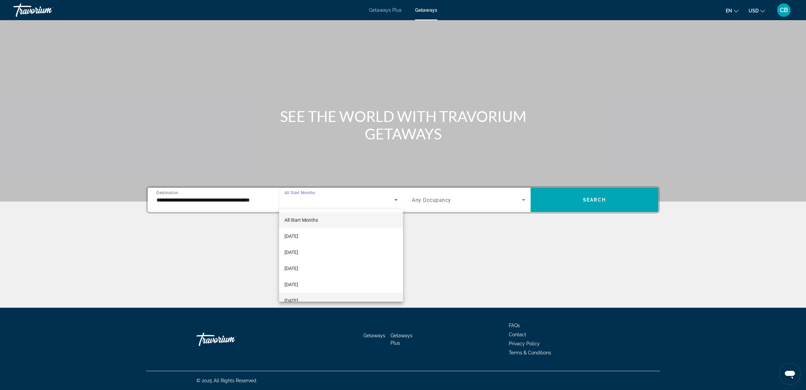
click at [324, 300] on mat-option "February 2026" at bounding box center [341, 301] width 124 height 16
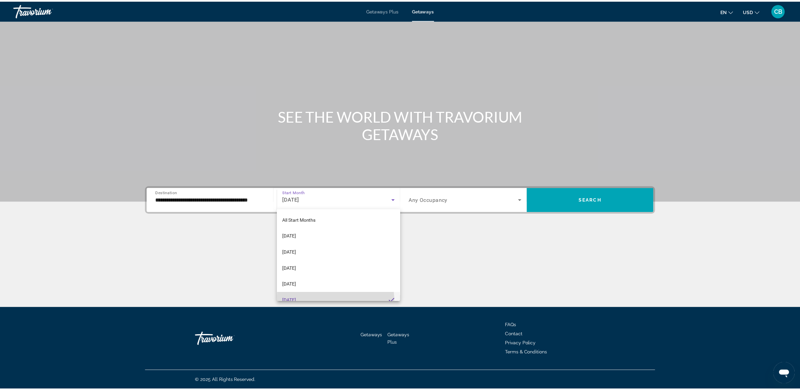
scroll to position [0, 0]
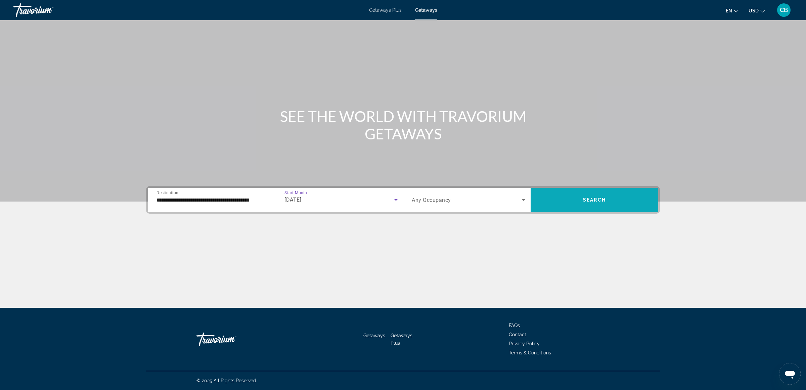
click at [583, 198] on span "Search" at bounding box center [594, 199] width 23 height 5
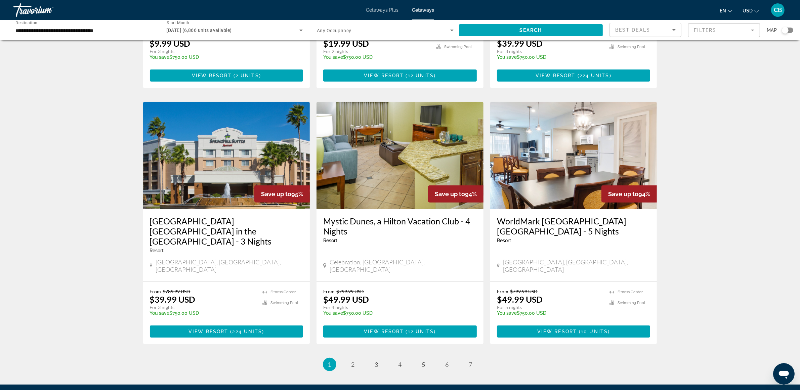
scroll to position [737, 0]
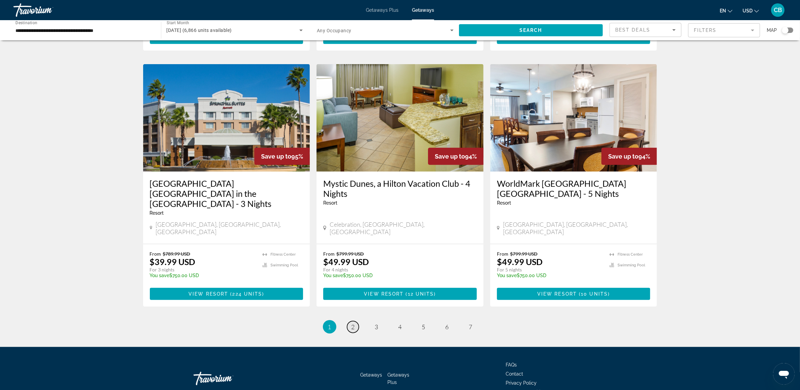
click at [349, 321] on link "page 2" at bounding box center [353, 327] width 12 height 12
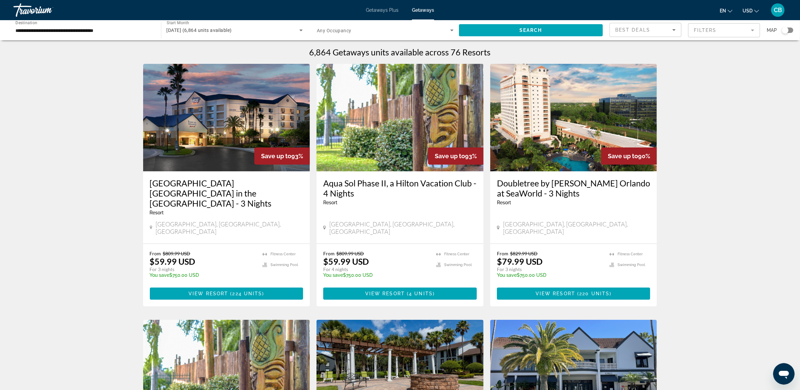
click at [718, 32] on mat-form-field "Filters" at bounding box center [724, 30] width 72 height 14
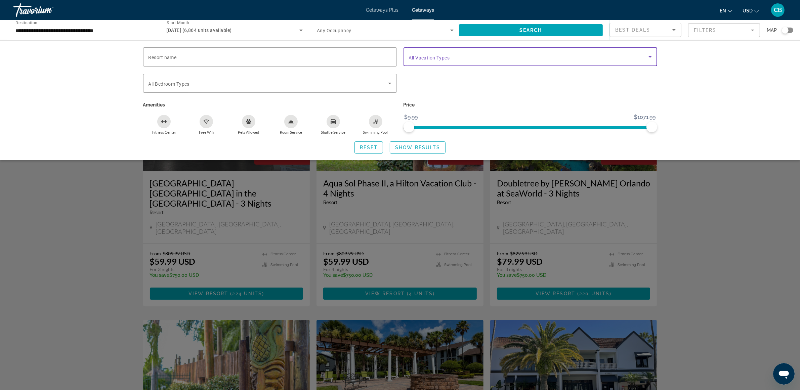
click at [525, 58] on span "Search widget" at bounding box center [529, 57] width 240 height 8
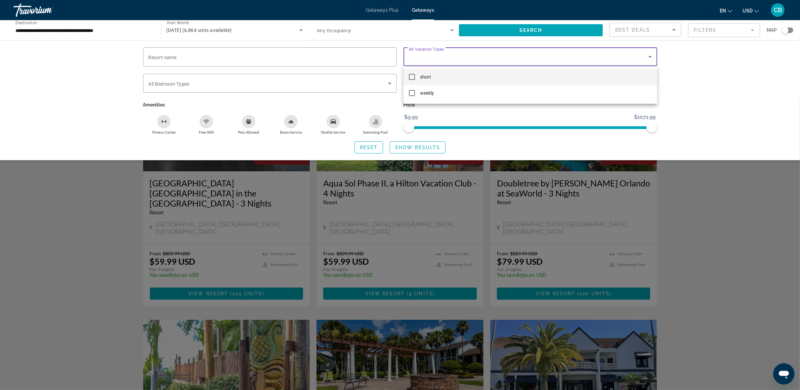
click at [736, 229] on div at bounding box center [400, 195] width 800 height 390
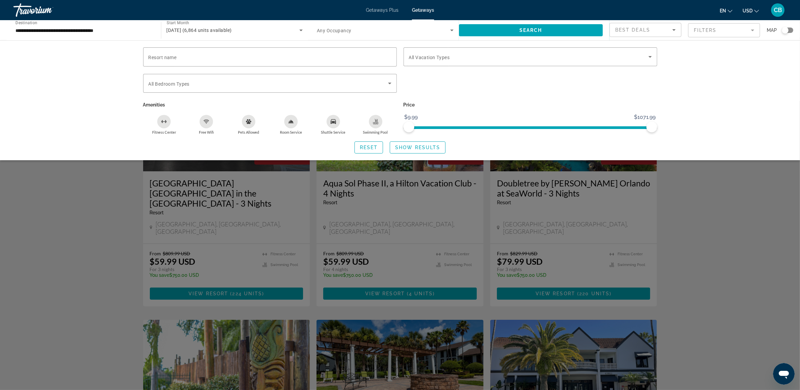
click at [687, 249] on div "Search widget" at bounding box center [400, 245] width 800 height 289
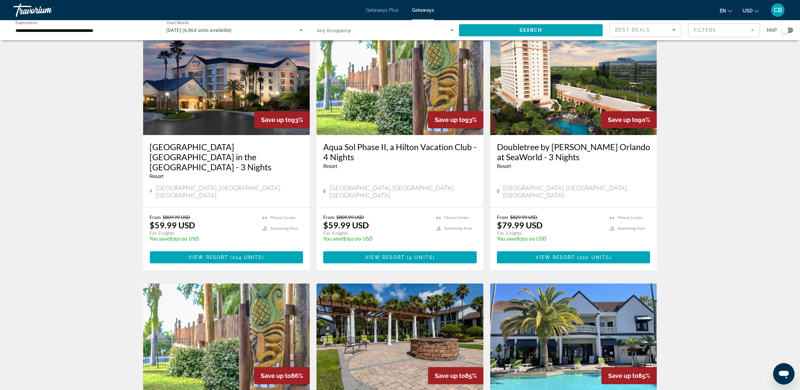
drag, startPoint x: 713, startPoint y: 198, endPoint x: 715, endPoint y: 220, distance: 23.0
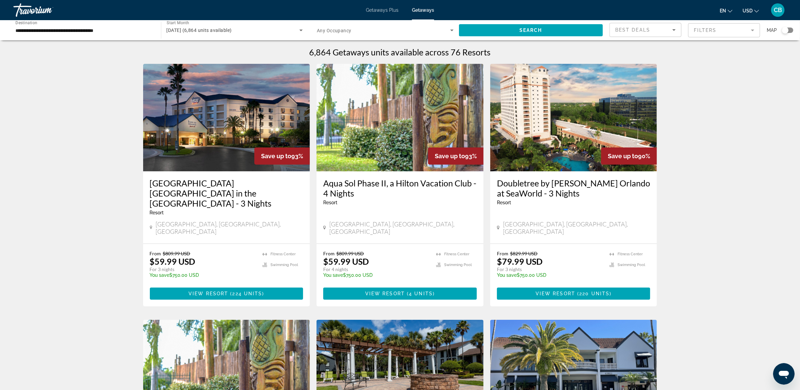
click at [709, 33] on mat-form-field "Filters" at bounding box center [724, 30] width 72 height 14
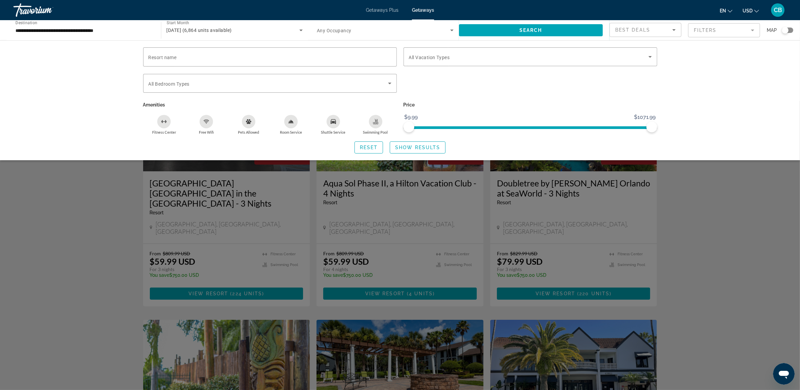
click at [716, 274] on div "Search widget" at bounding box center [400, 245] width 800 height 289
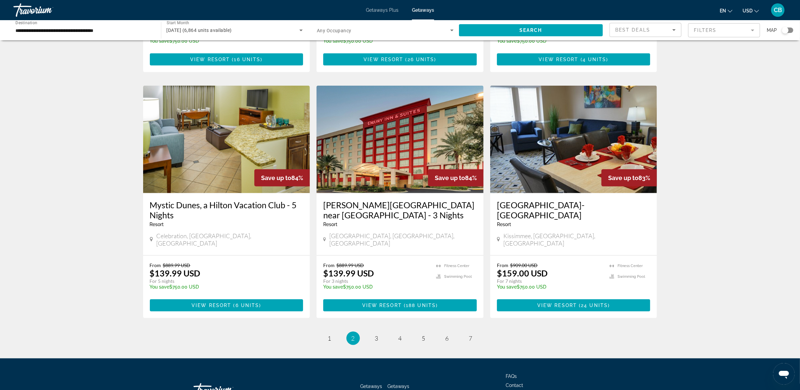
scroll to position [727, 0]
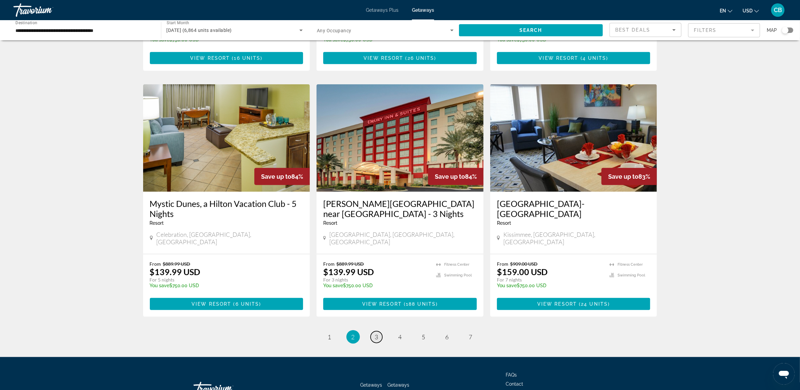
click at [374, 331] on link "page 3" at bounding box center [377, 337] width 12 height 12
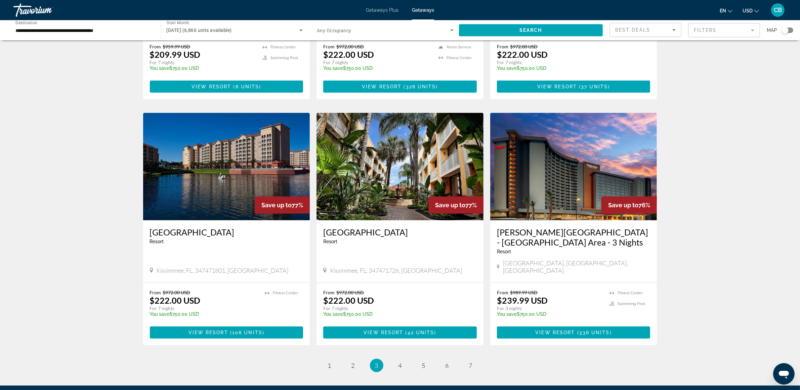
scroll to position [707, 0]
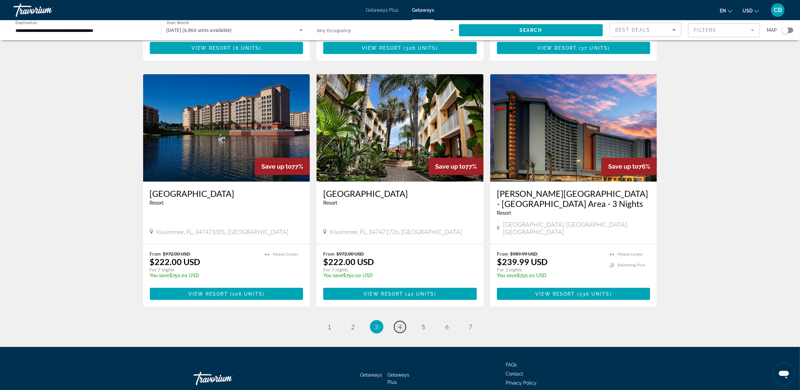
click at [400, 323] on span "4" at bounding box center [399, 326] width 3 height 7
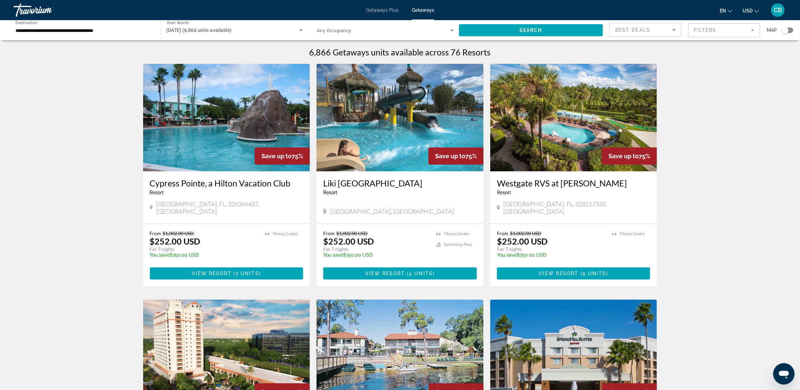
click at [723, 26] on mat-form-field "Filters" at bounding box center [724, 30] width 72 height 14
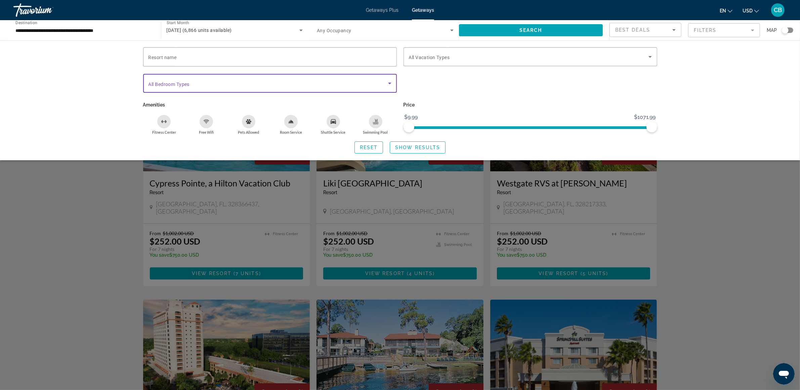
click at [388, 81] on icon "Search widget" at bounding box center [390, 83] width 8 height 8
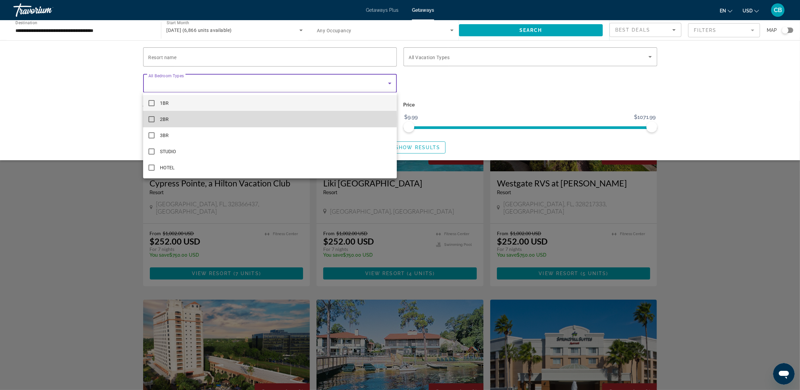
click at [154, 119] on mat-pseudo-checkbox at bounding box center [151, 119] width 6 height 6
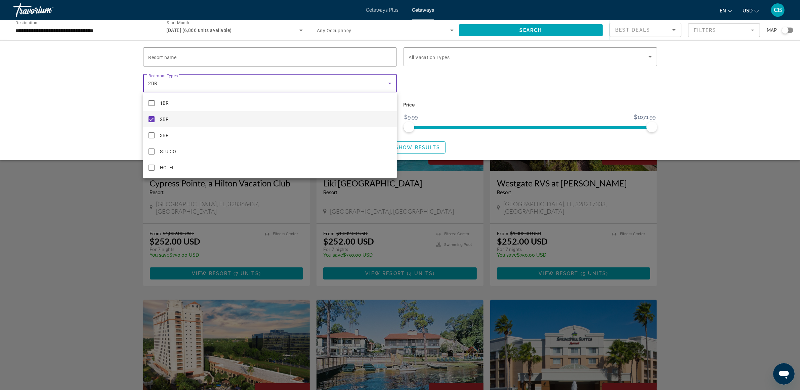
click at [545, 29] on div at bounding box center [400, 195] width 800 height 390
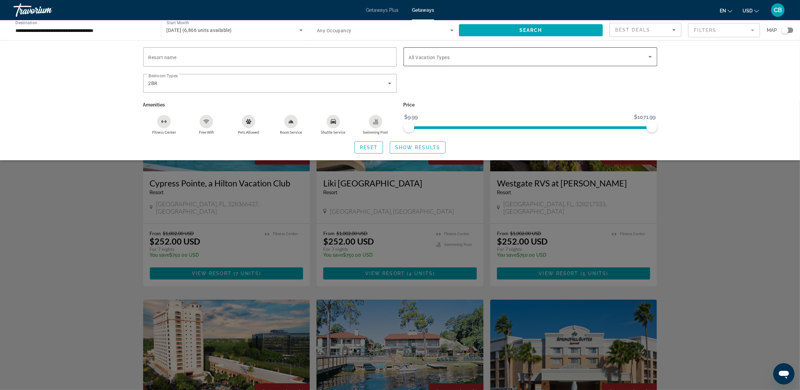
click at [644, 57] on span "Search widget" at bounding box center [529, 57] width 240 height 8
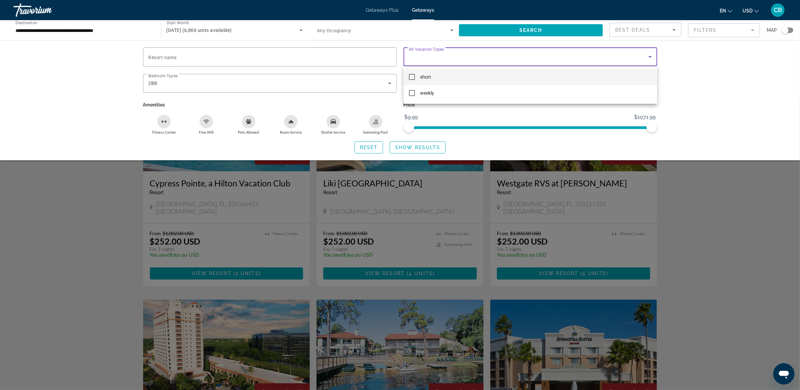
click at [413, 76] on mat-pseudo-checkbox at bounding box center [412, 77] width 6 height 6
click at [421, 154] on div at bounding box center [400, 195] width 800 height 390
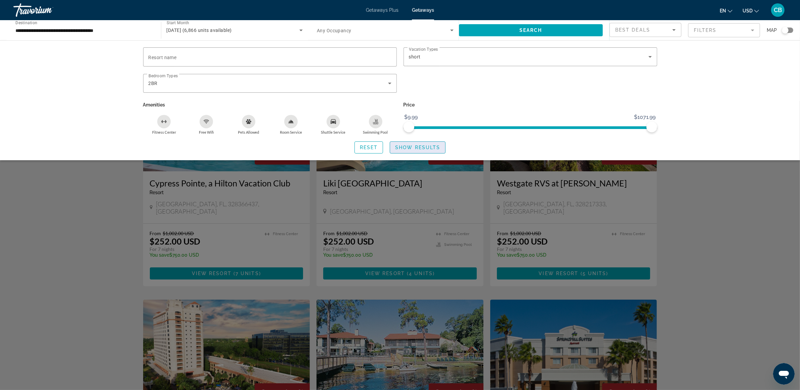
click at [433, 145] on span "Show Results" at bounding box center [417, 147] width 45 height 5
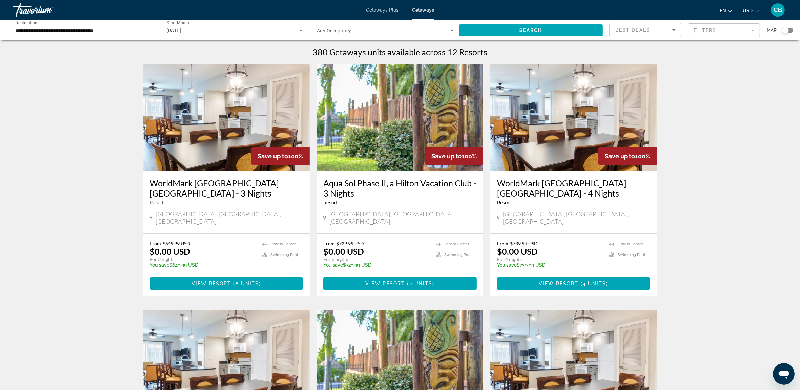
click at [721, 29] on mat-form-field "Filters" at bounding box center [724, 30] width 72 height 14
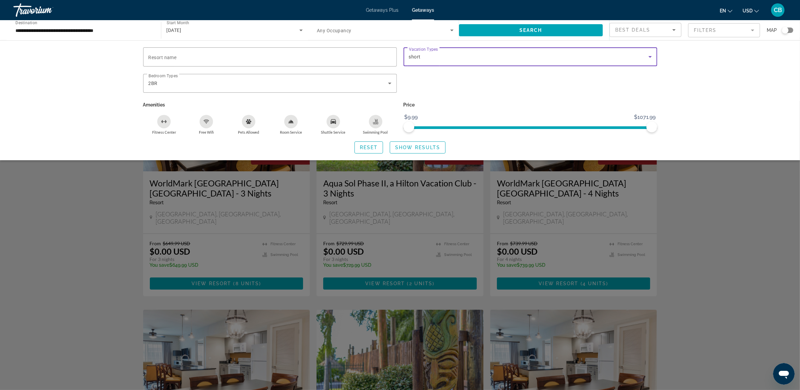
click at [649, 56] on icon "Search widget" at bounding box center [650, 57] width 8 height 8
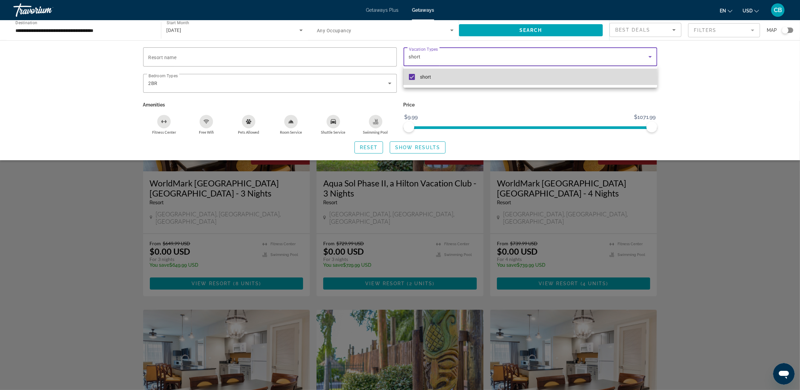
click at [411, 78] on mat-pseudo-checkbox at bounding box center [412, 77] width 6 height 6
click at [536, 31] on div at bounding box center [400, 195] width 800 height 390
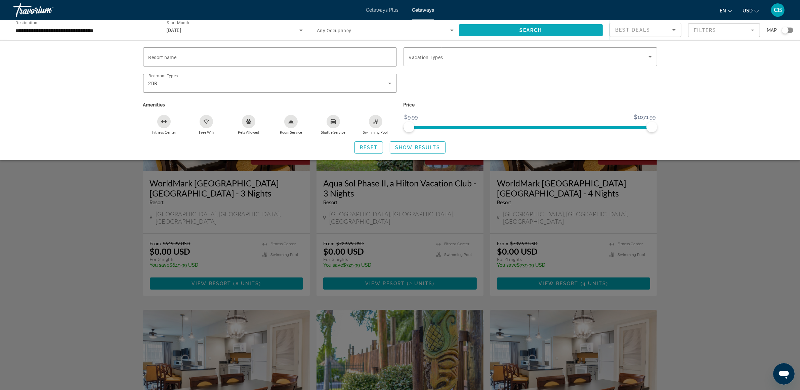
click at [536, 28] on span "Search" at bounding box center [530, 30] width 23 height 5
click at [419, 145] on span "Show Results" at bounding box center [417, 147] width 45 height 5
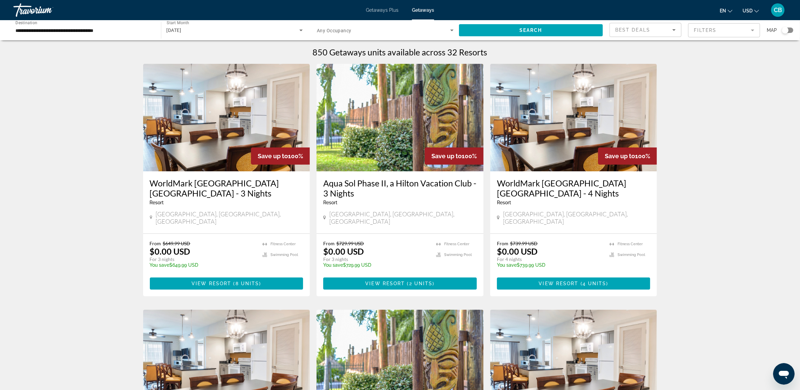
click at [710, 32] on mat-form-field "Filters" at bounding box center [724, 30] width 72 height 14
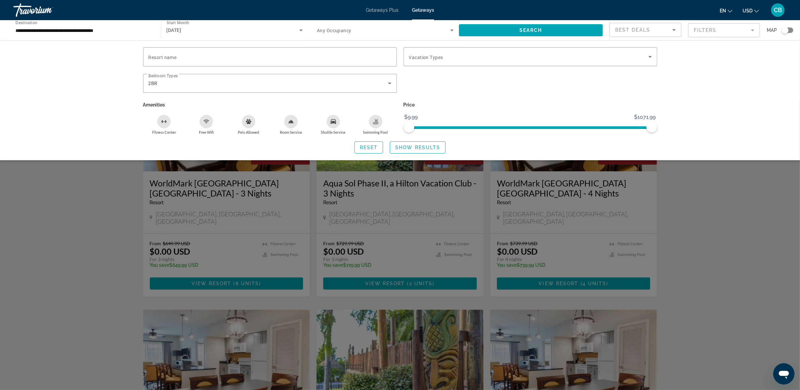
click at [728, 219] on div "Search widget" at bounding box center [400, 245] width 800 height 289
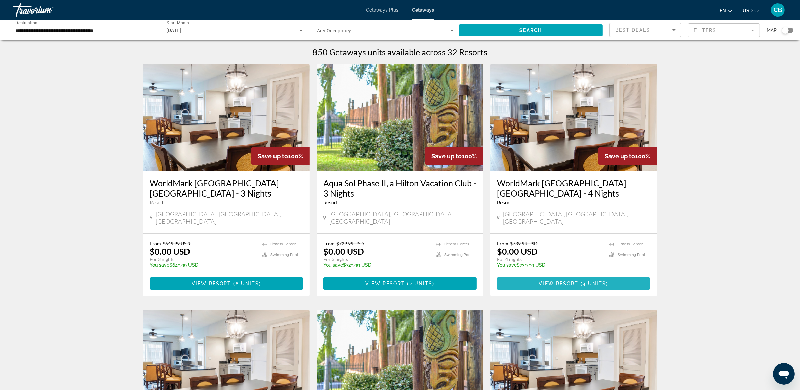
click at [600, 281] on span "4 units" at bounding box center [594, 283] width 24 height 5
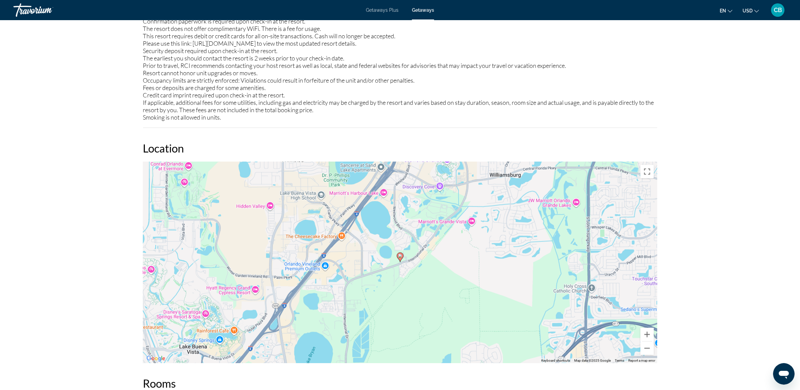
scroll to position [953, 0]
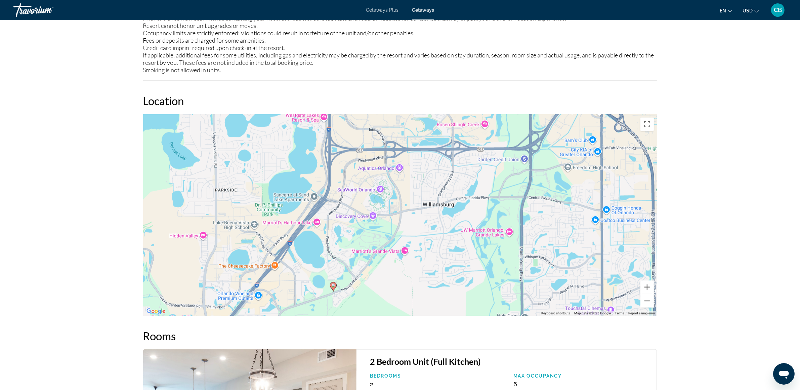
drag, startPoint x: 449, startPoint y: 205, endPoint x: 375, endPoint y: 292, distance: 113.9
click at [375, 292] on div "To activate drag with keyboard, press Alt + Enter. Once in keyboard drag state,…" at bounding box center [400, 215] width 514 height 202
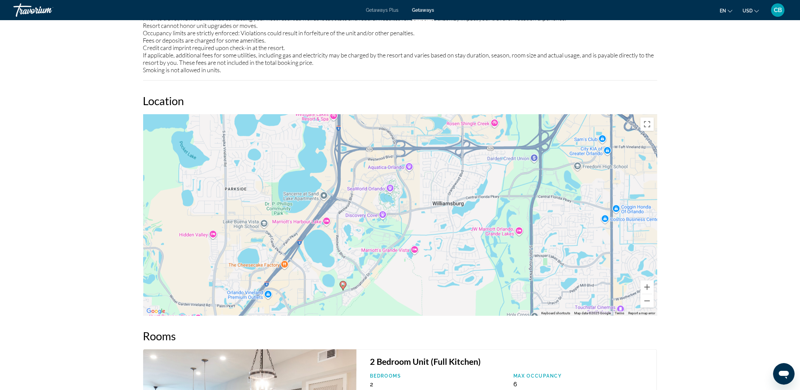
drag, startPoint x: 443, startPoint y: 178, endPoint x: 461, endPoint y: 170, distance: 19.7
click at [461, 170] on div "To activate drag with keyboard, press Alt + Enter. Once in keyboard drag state,…" at bounding box center [400, 215] width 514 height 202
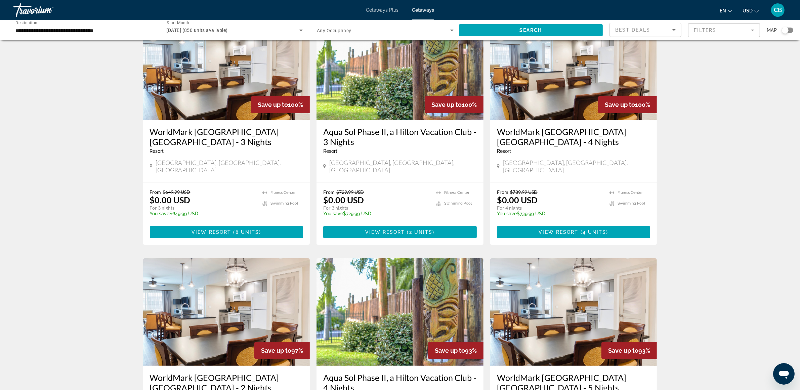
scroll to position [49, 0]
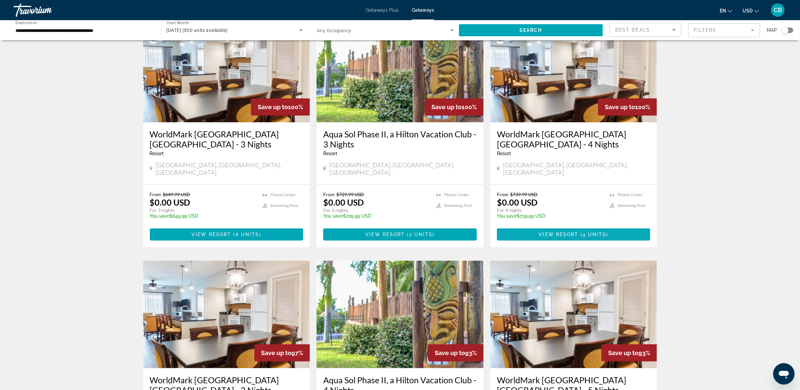
click at [573, 226] on span "Main content" at bounding box center [574, 234] width 154 height 16
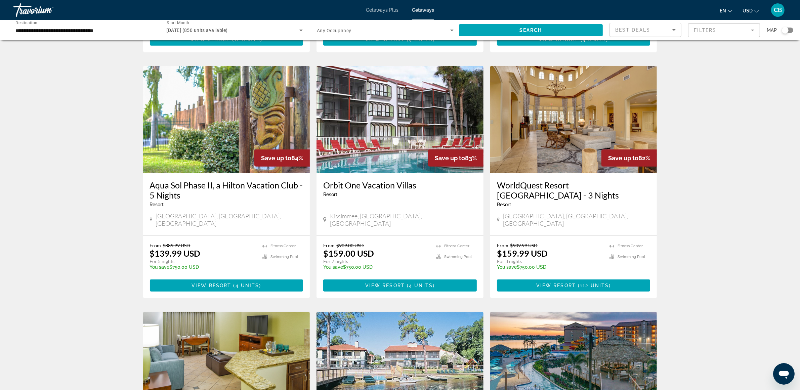
scroll to position [505, 0]
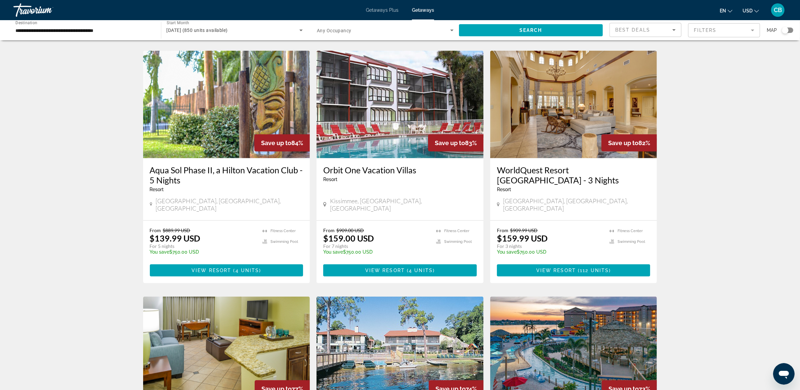
click at [545, 117] on img "Main content" at bounding box center [573, 104] width 167 height 107
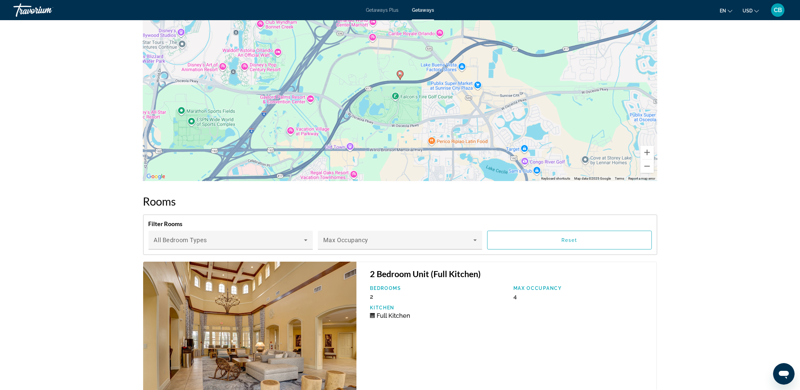
scroll to position [682, 0]
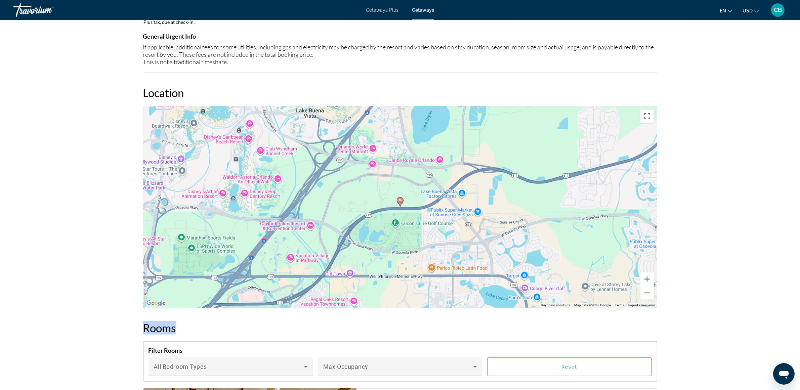
drag, startPoint x: 413, startPoint y: 323, endPoint x: 404, endPoint y: 235, distance: 87.8
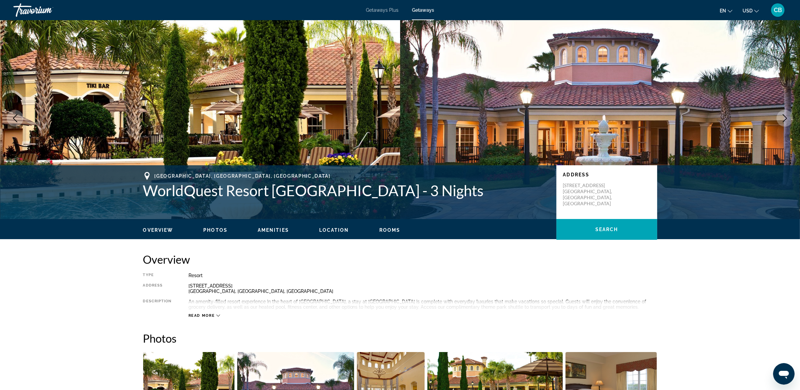
scroll to position [0, 0]
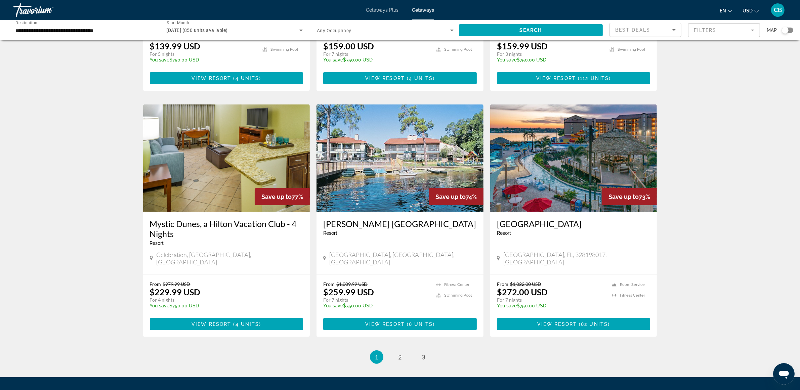
scroll to position [716, 0]
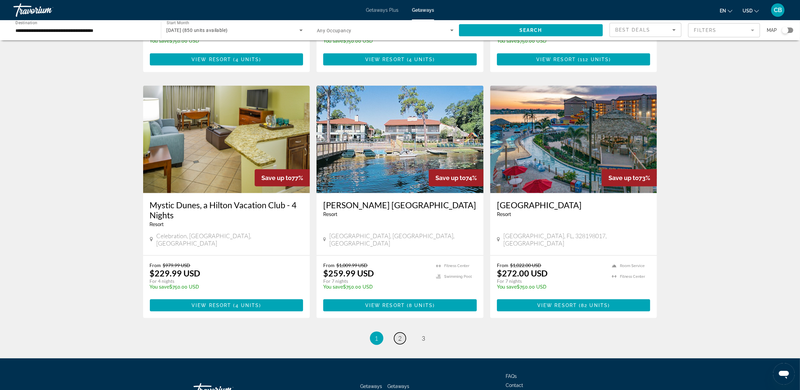
click at [402, 333] on link "page 2" at bounding box center [400, 339] width 12 height 12
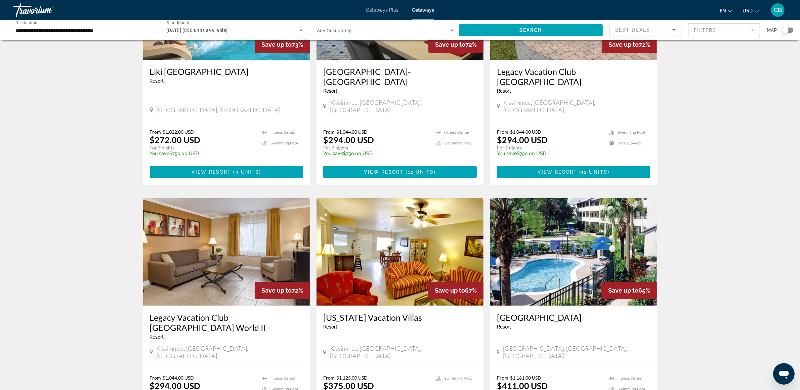
scroll to position [114, 0]
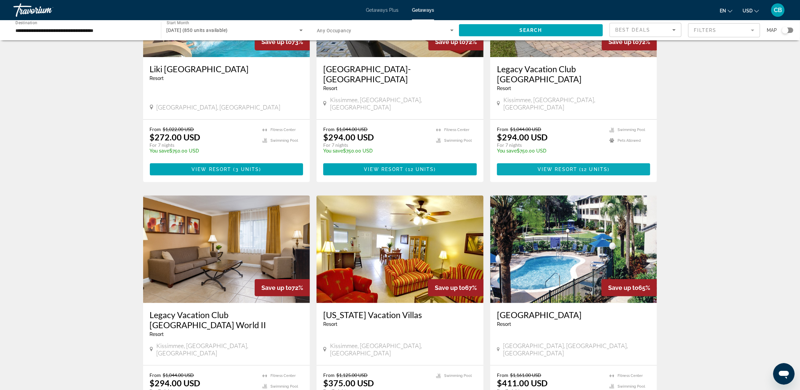
click at [555, 161] on span "Main content" at bounding box center [574, 169] width 154 height 16
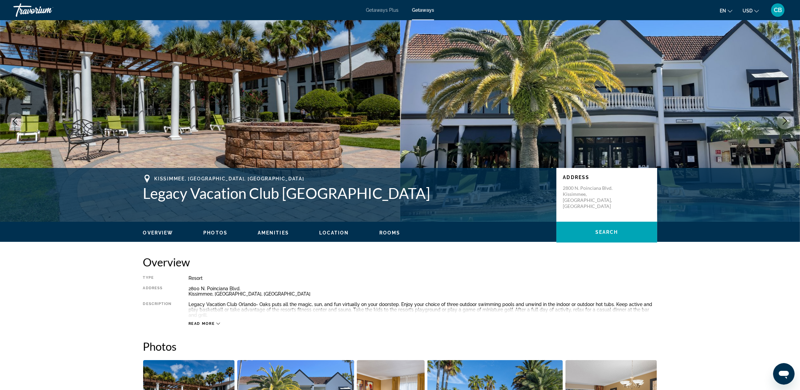
drag, startPoint x: 799, startPoint y: 16, endPoint x: 806, endPoint y: 78, distance: 62.1
click at [800, 99] on html "Skip to main content Getaways Plus Getaways en English Español Français Italian…" at bounding box center [400, 195] width 800 height 390
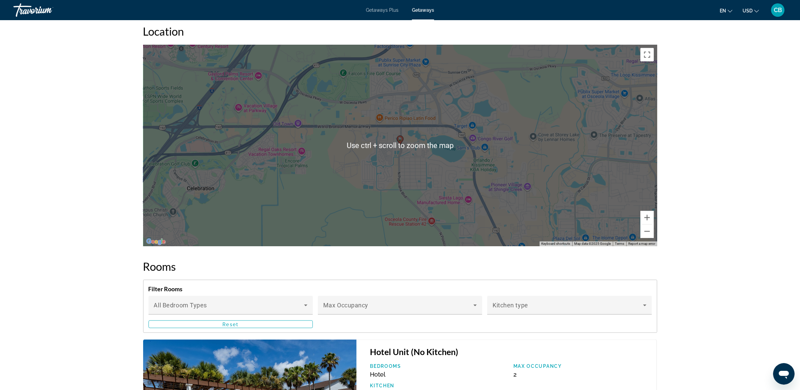
scroll to position [966, 0]
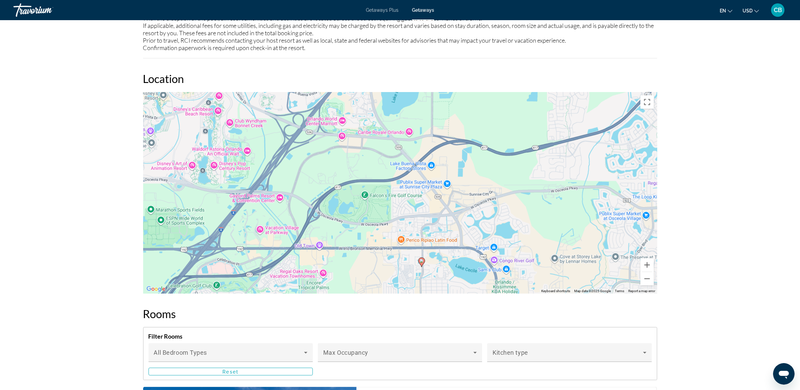
drag, startPoint x: 504, startPoint y: 141, endPoint x: 524, endPoint y: 216, distance: 77.2
click at [524, 216] on div "To activate drag with keyboard, press Alt + Enter. Once in keyboard drag state,…" at bounding box center [400, 193] width 514 height 202
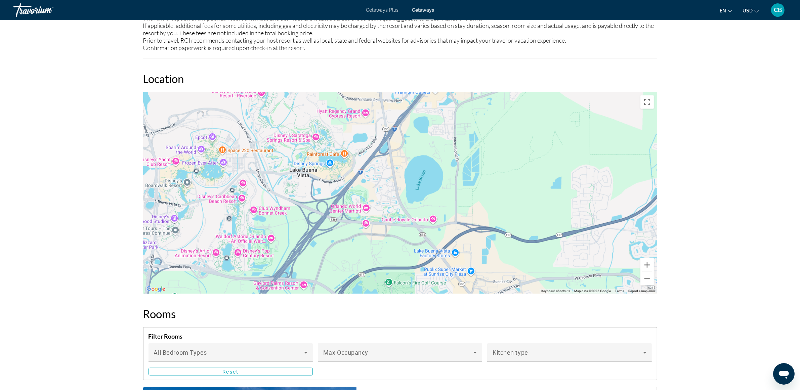
drag, startPoint x: 513, startPoint y: 164, endPoint x: 537, endPoint y: 254, distance: 93.6
click at [537, 254] on div "To activate drag with keyboard, press Alt + Enter. Once in keyboard drag state,…" at bounding box center [400, 193] width 514 height 202
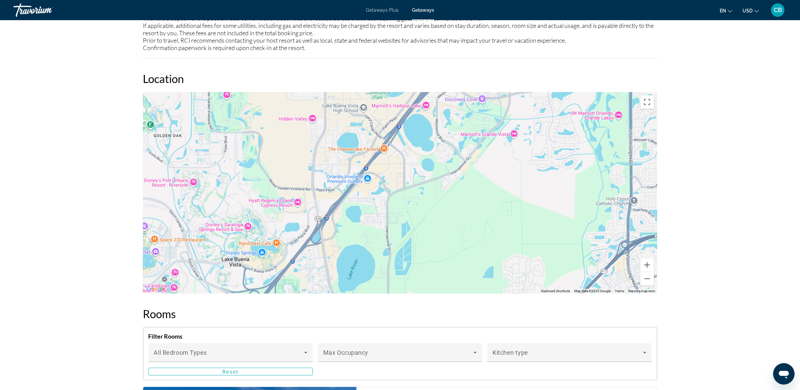
drag, startPoint x: 530, startPoint y: 190, endPoint x: 461, endPoint y: 280, distance: 112.9
click at [461, 280] on div "Main content" at bounding box center [400, 193] width 514 height 202
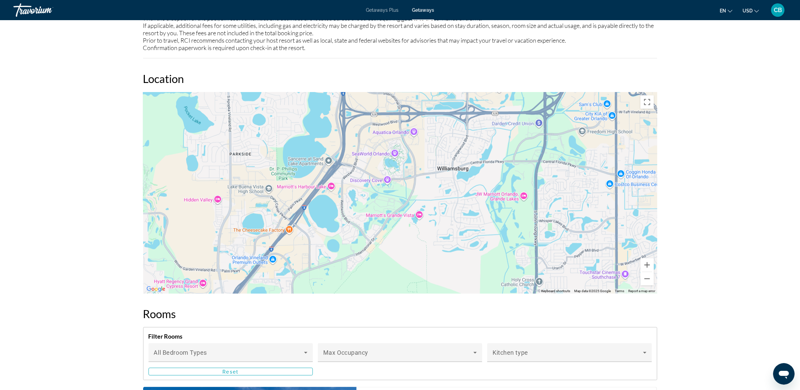
drag, startPoint x: 519, startPoint y: 190, endPoint x: 400, endPoint y: 219, distance: 122.3
click at [418, 274] on div "Main content" at bounding box center [400, 193] width 514 height 202
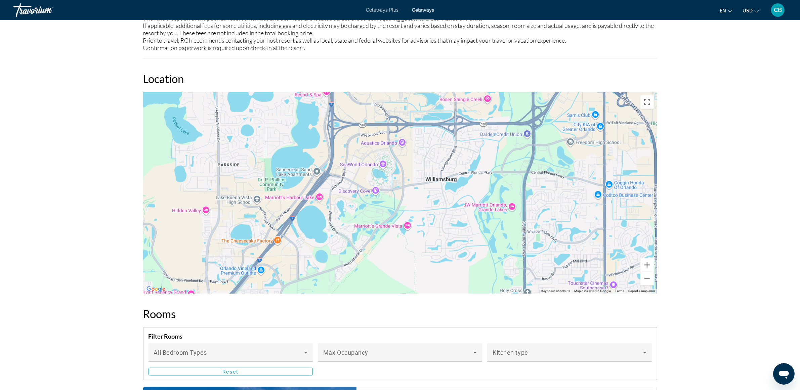
drag, startPoint x: 429, startPoint y: 143, endPoint x: 427, endPoint y: 152, distance: 9.0
click at [427, 152] on div "Main content" at bounding box center [400, 193] width 514 height 202
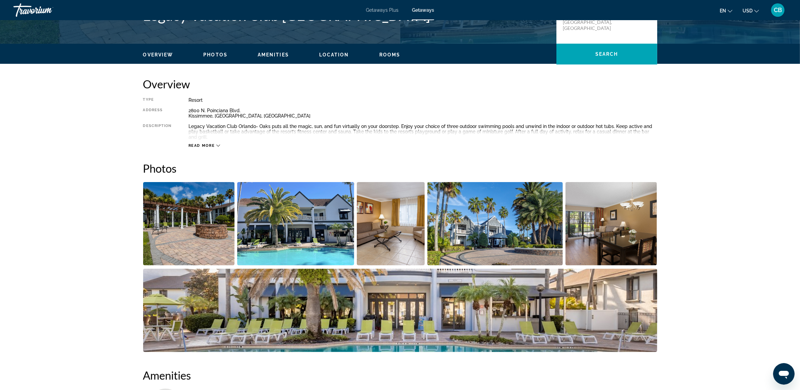
scroll to position [42, 0]
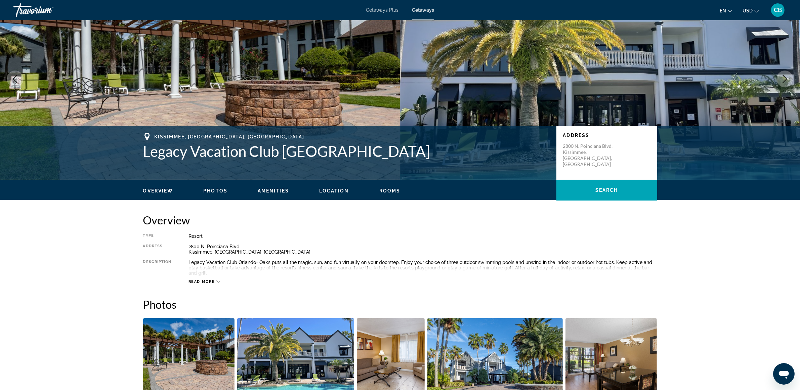
click at [620, 149] on div "2800 N. Poinciana Blvd. Kissimmee, FL, USA" at bounding box center [606, 155] width 87 height 24
drag, startPoint x: 619, startPoint y: 148, endPoint x: 560, endPoint y: 145, distance: 59.5
click at [560, 145] on div "Address 2800 N. Poinciana Blvd. Kissimmee, FL, USA" at bounding box center [606, 153] width 101 height 54
copy p "2800 N. Poinciana Blvd."
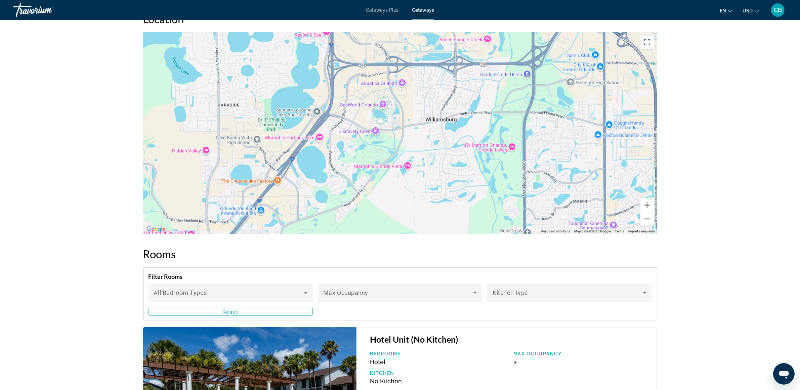
scroll to position [966, 0]
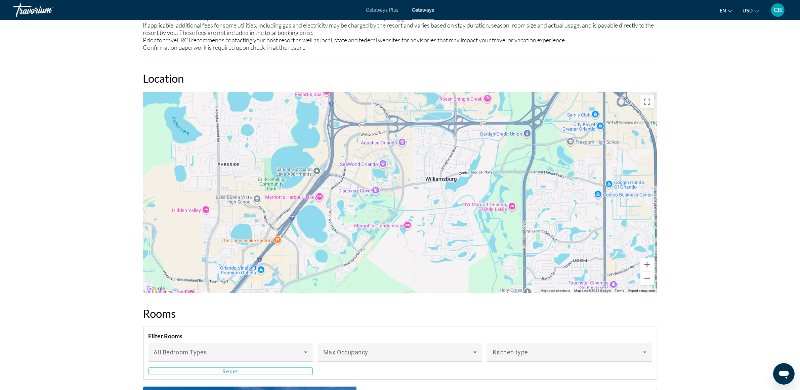
click at [416, 195] on div "Main content" at bounding box center [400, 193] width 514 height 202
click at [644, 95] on button "Toggle fullscreen view" at bounding box center [646, 101] width 13 height 13
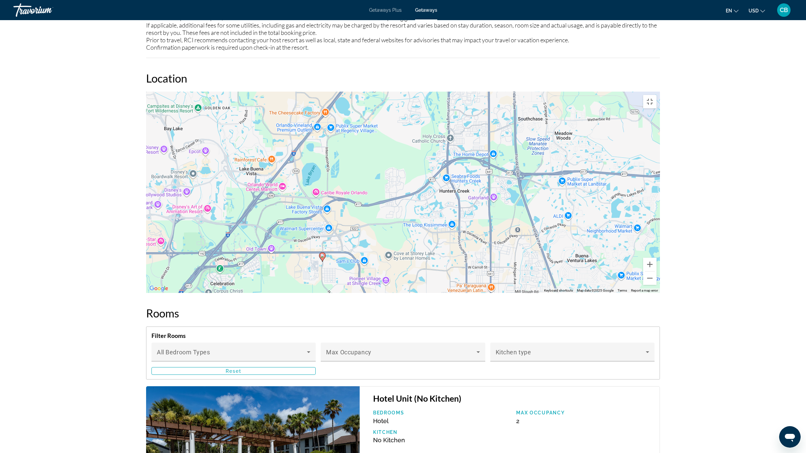
drag, startPoint x: 388, startPoint y: 328, endPoint x: 377, endPoint y: 183, distance: 144.6
click at [377, 183] on div "To activate drag with keyboard, press Alt + Enter. Once in keyboard drag state,…" at bounding box center [403, 193] width 514 height 202
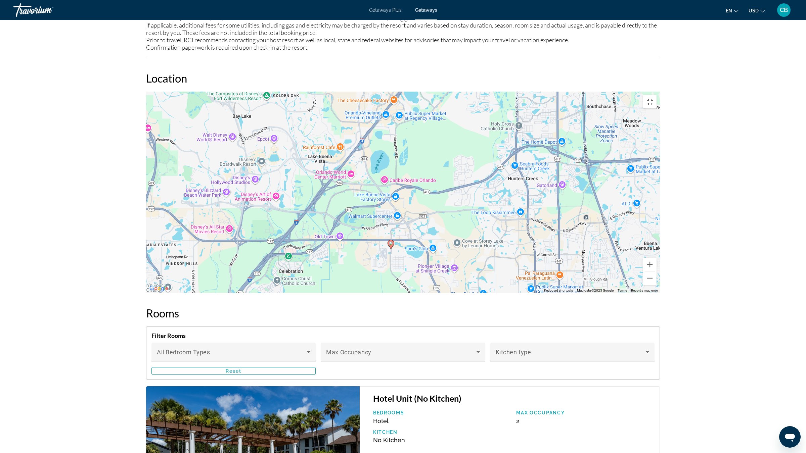
drag, startPoint x: 391, startPoint y: 279, endPoint x: 465, endPoint y: 267, distance: 75.5
click at [465, 267] on div "To activate drag with keyboard, press Alt + Enter. Once in keyboard drag state,…" at bounding box center [403, 193] width 514 height 202
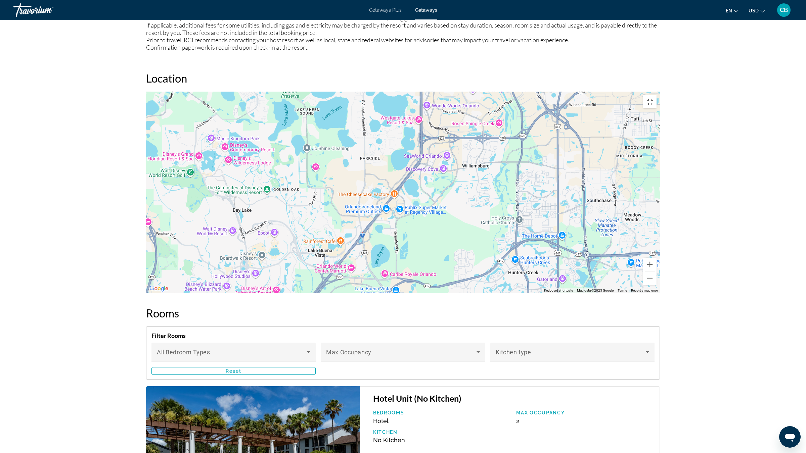
drag, startPoint x: 433, startPoint y: 194, endPoint x: 422, endPoint y: 289, distance: 95.7
click at [422, 289] on div "To activate drag with keyboard, press Alt + Enter. Once in keyboard drag state,…" at bounding box center [403, 193] width 514 height 202
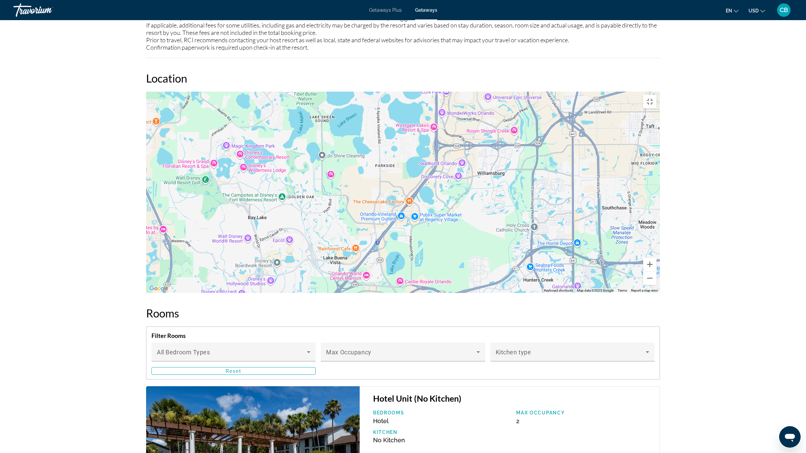
drag, startPoint x: 432, startPoint y: 275, endPoint x: 447, endPoint y: 282, distance: 17.4
click at [447, 282] on div "To activate drag with keyboard, press Alt + Enter. Once in keyboard drag state,…" at bounding box center [403, 193] width 514 height 202
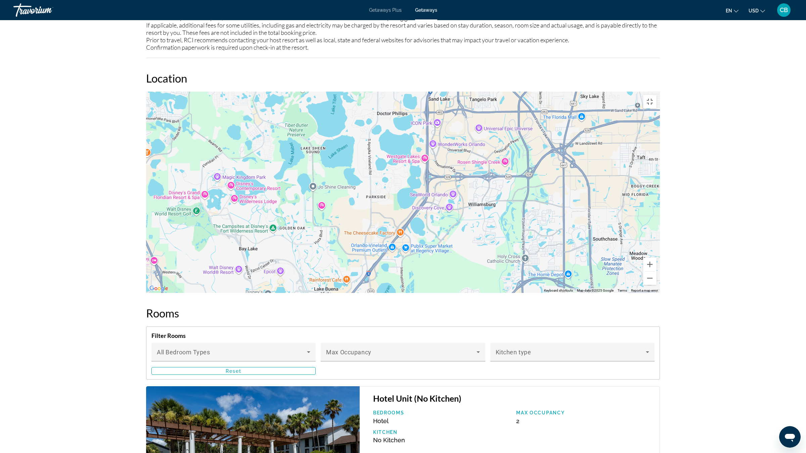
drag, startPoint x: 463, startPoint y: 276, endPoint x: 454, endPoint y: 308, distance: 33.2
click at [454, 293] on div "To activate drag with keyboard, press Alt + Enter. Once in keyboard drag state,…" at bounding box center [403, 193] width 514 height 202
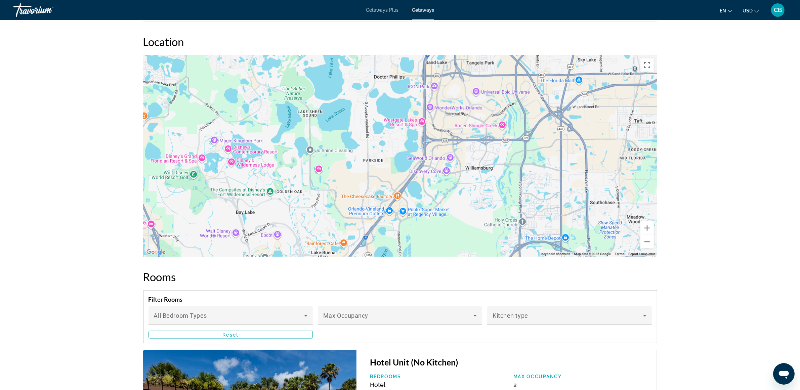
drag, startPoint x: 684, startPoint y: 160, endPoint x: 682, endPoint y: 180, distance: 19.9
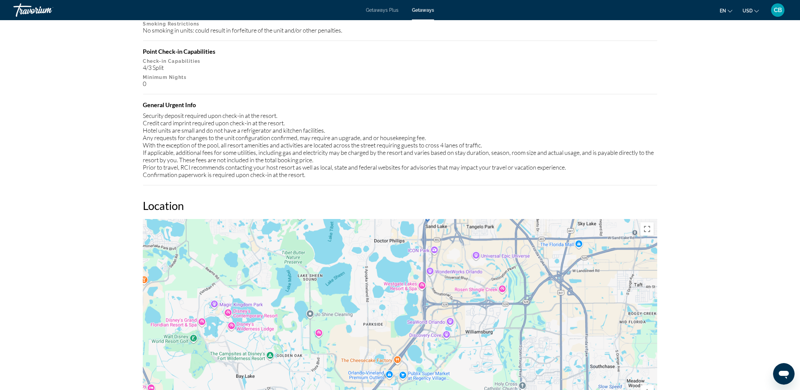
drag, startPoint x: 685, startPoint y: 166, endPoint x: 680, endPoint y: 175, distance: 9.8
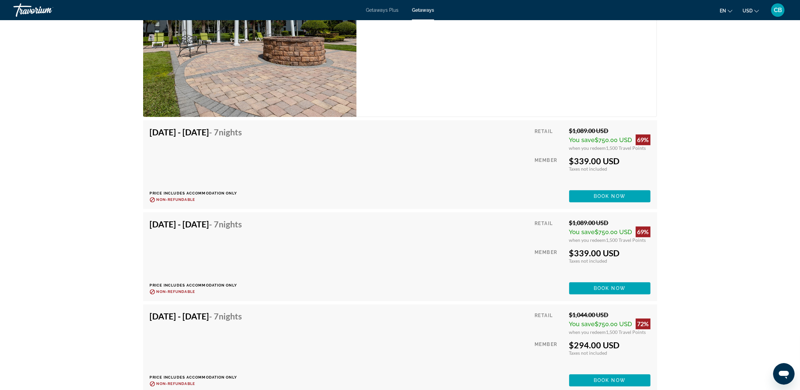
scroll to position [2409, 0]
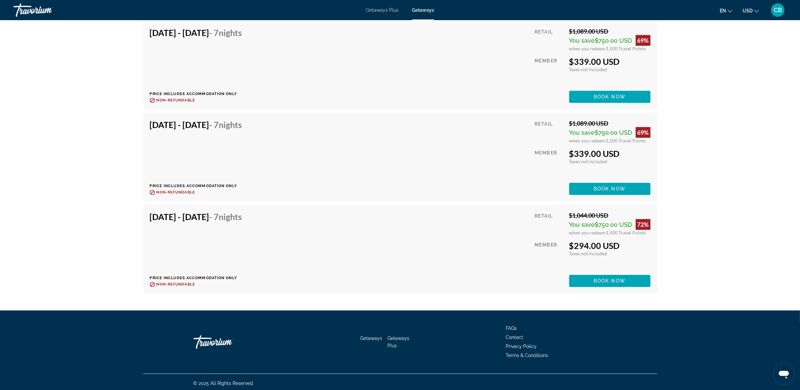
drag, startPoint x: 679, startPoint y: 212, endPoint x: 696, endPoint y: 247, distance: 38.6
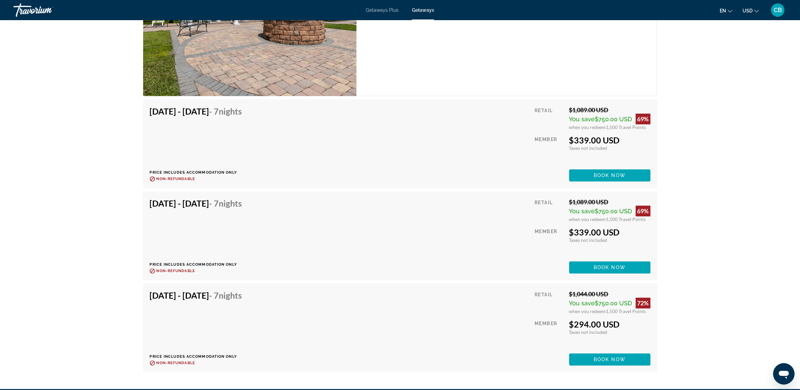
scroll to position [2334, 0]
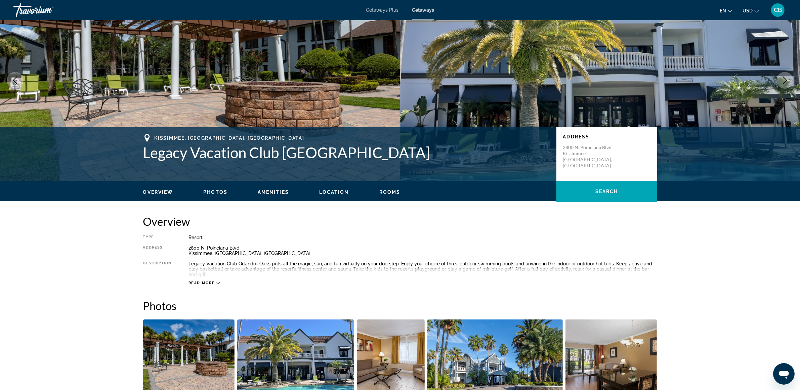
scroll to position [0, 0]
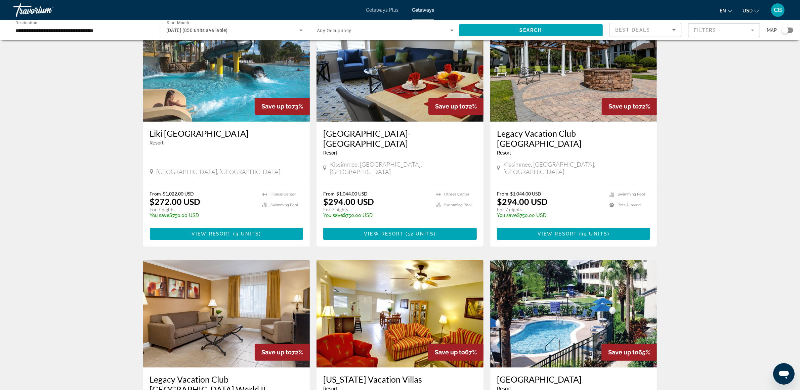
scroll to position [51, 0]
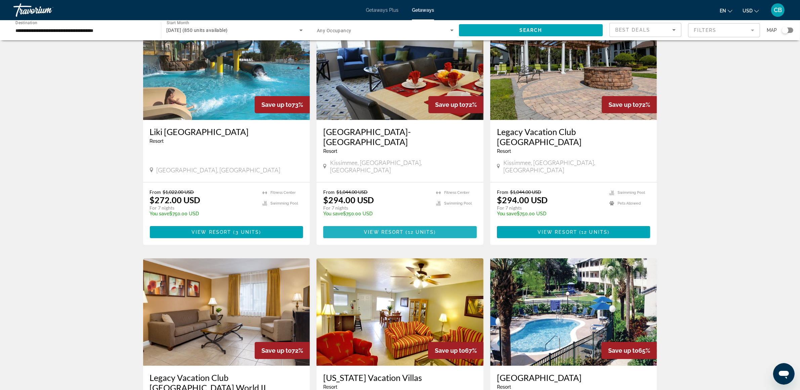
click at [391, 229] on span "View Resort" at bounding box center [384, 231] width 40 height 5
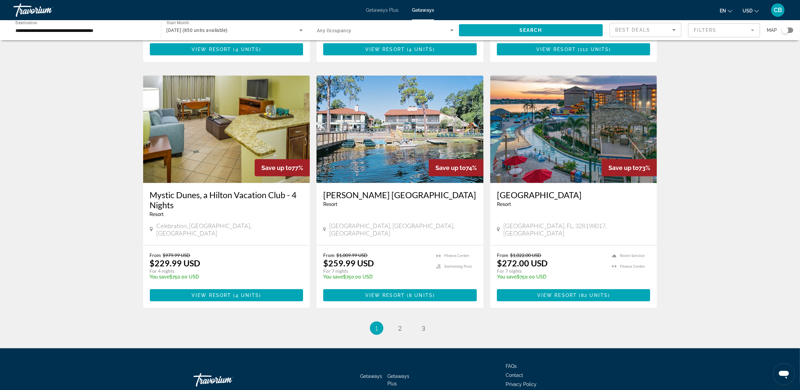
scroll to position [730, 0]
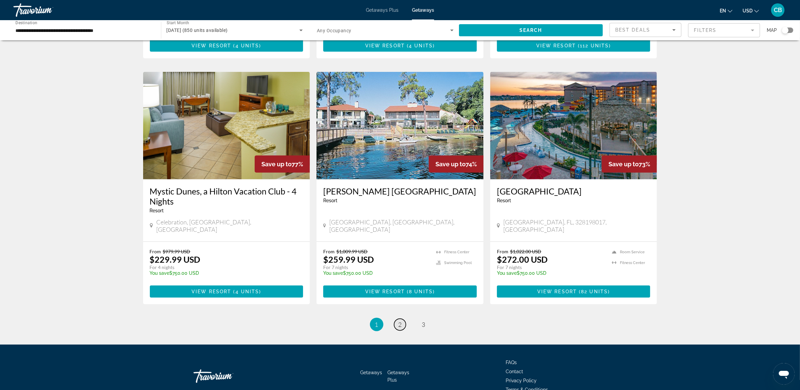
click at [405, 319] on link "page 2" at bounding box center [400, 325] width 12 height 12
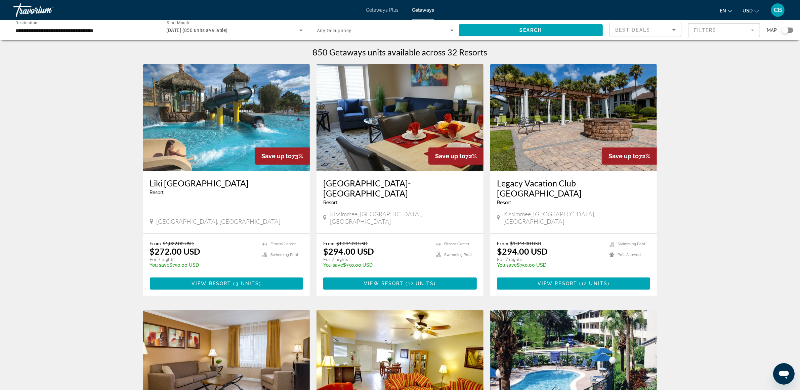
click at [373, 7] on span "Getaways Plus" at bounding box center [382, 9] width 33 height 5
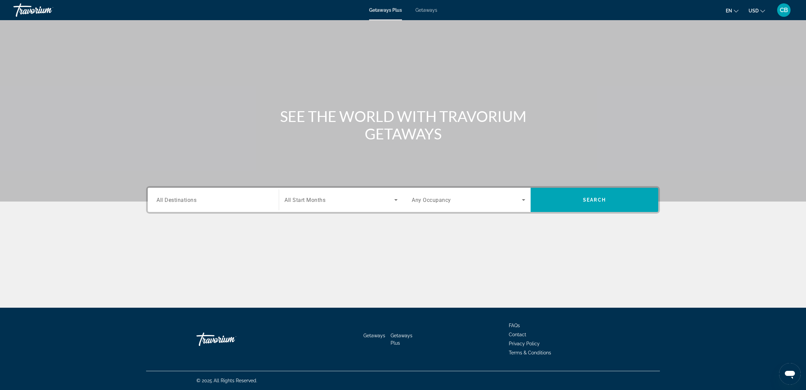
click at [174, 203] on span "All Destinations" at bounding box center [177, 200] width 40 height 6
click at [174, 203] on input "Destination All Destinations" at bounding box center [214, 200] width 114 height 8
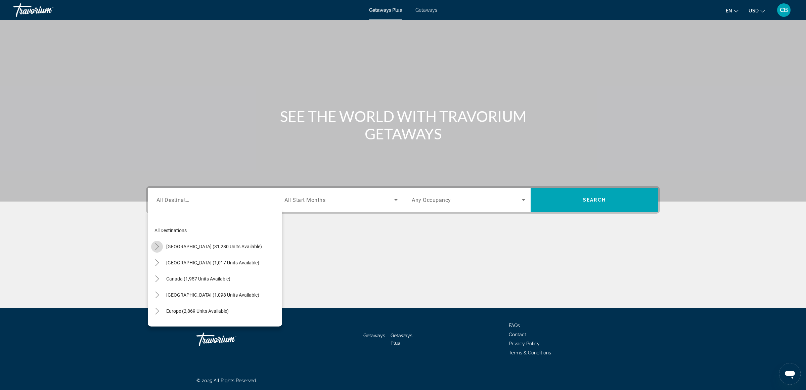
click at [154, 243] on icon "Toggle United States (31,280 units available)" at bounding box center [157, 246] width 7 height 7
click at [180, 224] on span "Florida (4,378 units available)" at bounding box center [208, 222] width 71 height 5
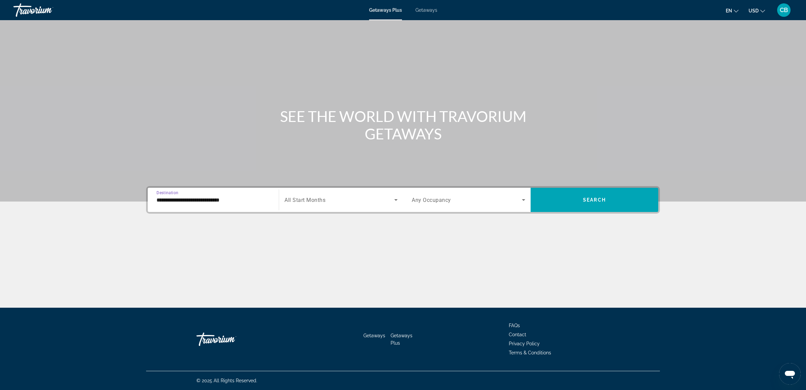
click at [169, 197] on input "**********" at bounding box center [214, 200] width 114 height 8
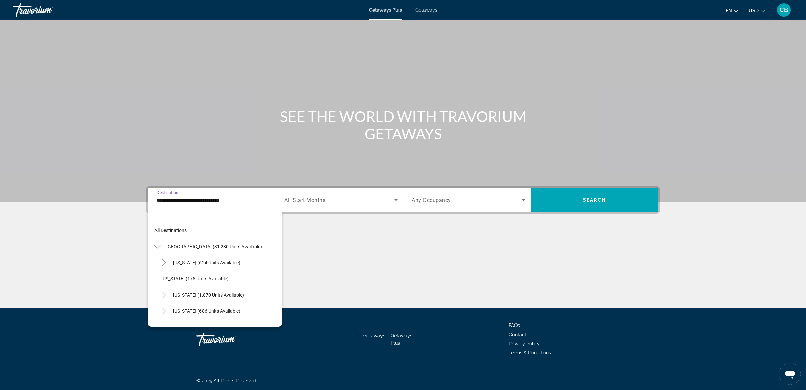
scroll to position [88, 0]
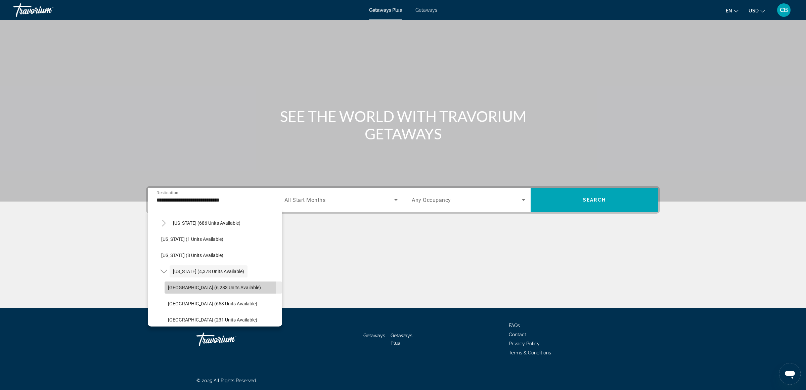
click at [185, 286] on span "Orlando & Disney Area (6,283 units available)" at bounding box center [214, 287] width 93 height 5
type input "**********"
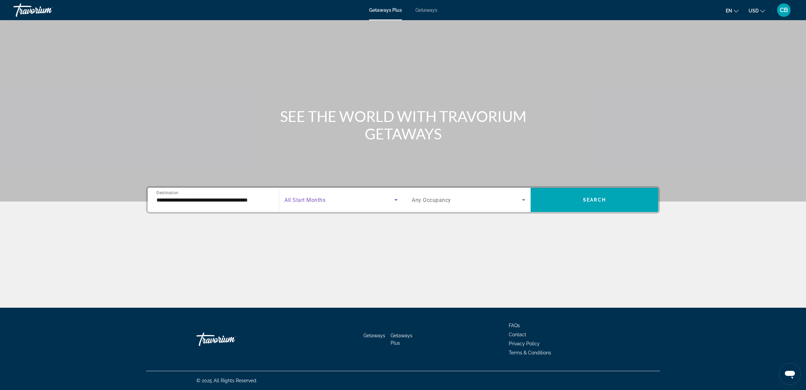
click at [332, 198] on span "Search widget" at bounding box center [340, 200] width 110 height 8
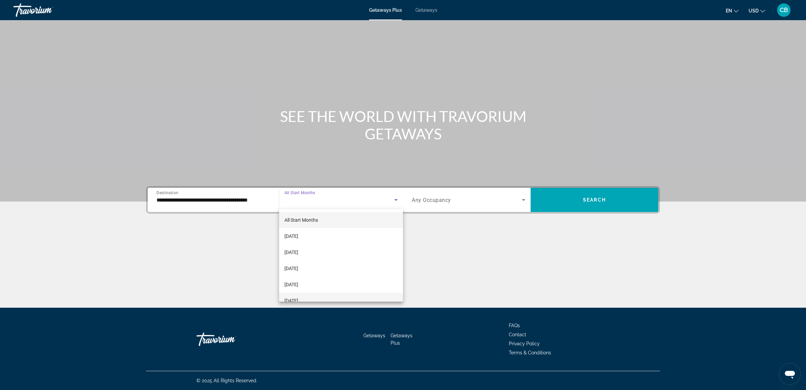
click at [298, 297] on span "February 2026" at bounding box center [292, 301] width 14 height 8
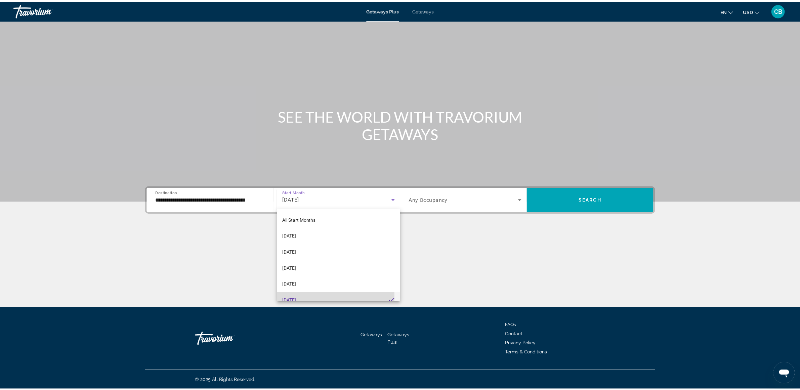
scroll to position [7, 0]
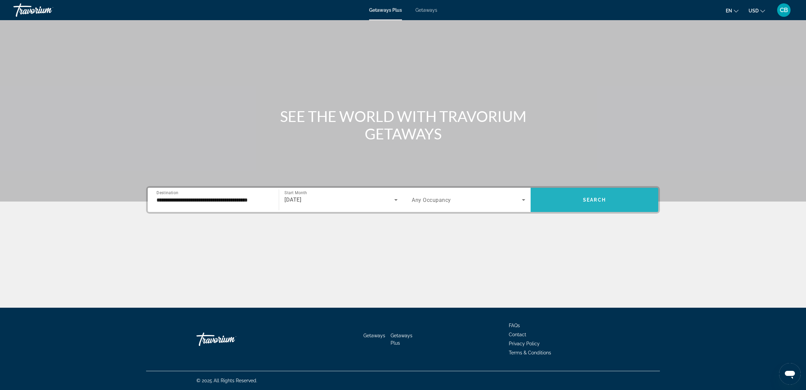
click at [575, 196] on span "Search widget" at bounding box center [595, 200] width 128 height 16
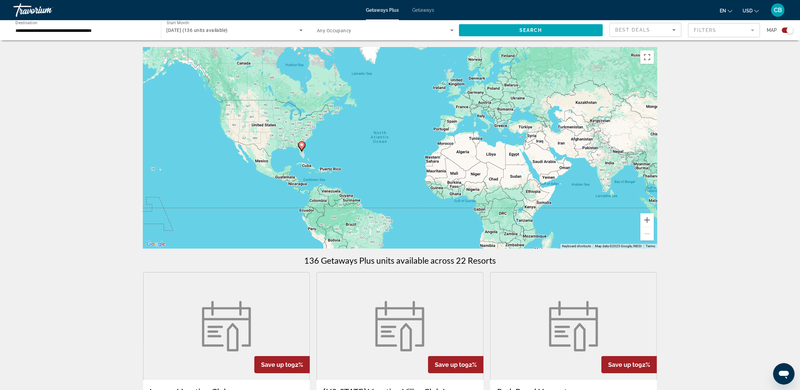
drag, startPoint x: 711, startPoint y: 193, endPoint x: 769, endPoint y: 122, distance: 92.0
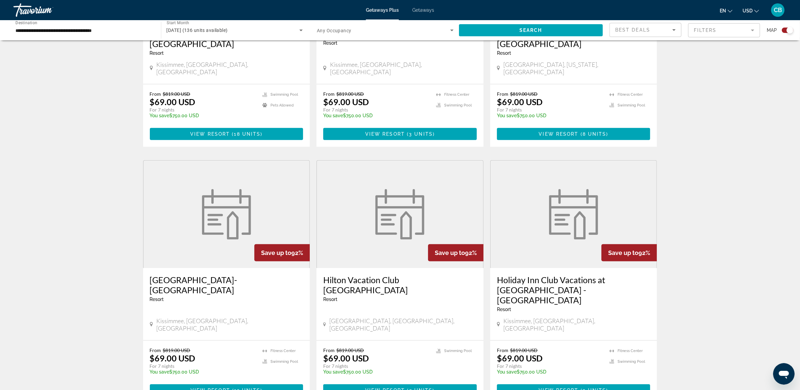
scroll to position [360, 0]
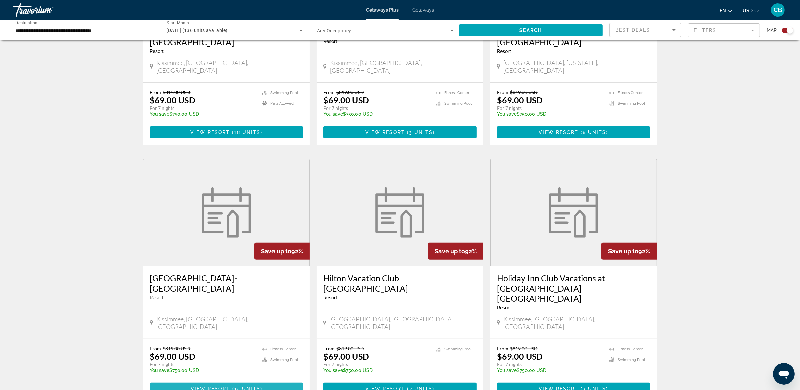
click at [212, 386] on span "View Resort" at bounding box center [210, 388] width 40 height 5
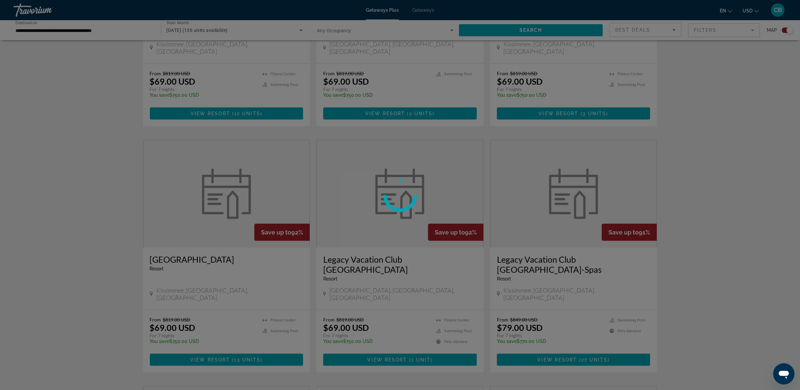
scroll to position [684, 0]
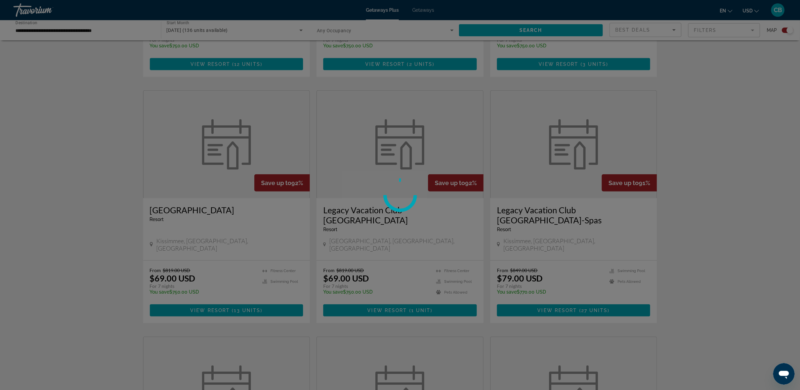
click at [231, 259] on div at bounding box center [400, 195] width 800 height 390
click at [212, 251] on div at bounding box center [400, 195] width 800 height 390
click at [206, 260] on div at bounding box center [400, 195] width 800 height 390
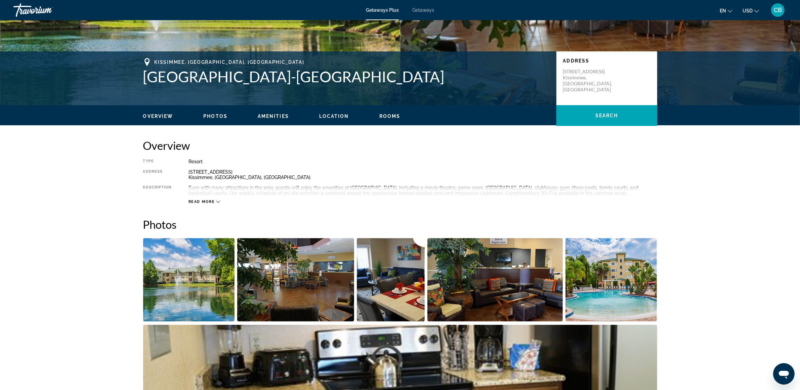
scroll to position [1440, 0]
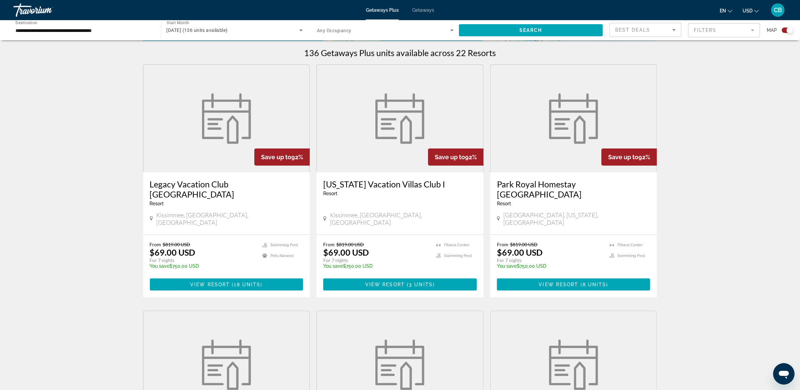
scroll to position [205, 0]
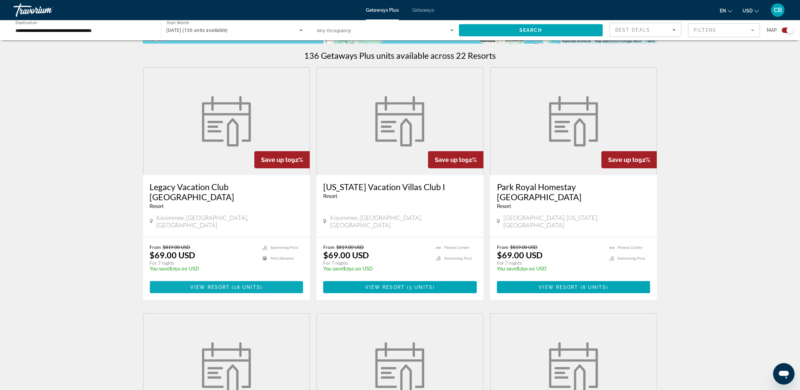
click at [213, 285] on span "View Resort" at bounding box center [210, 287] width 40 height 5
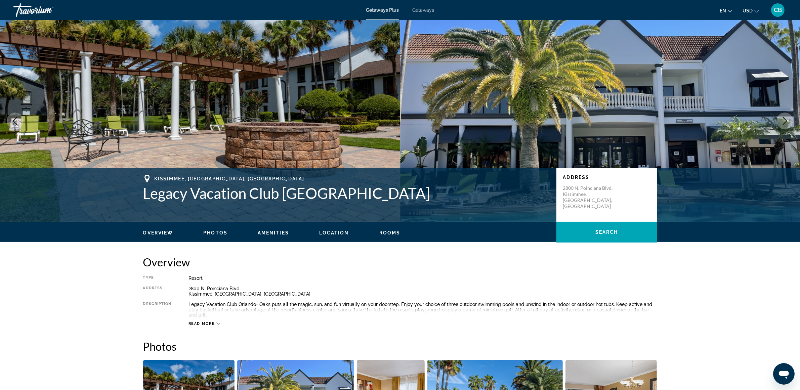
click at [383, 9] on span "Getaways Plus" at bounding box center [382, 9] width 33 height 5
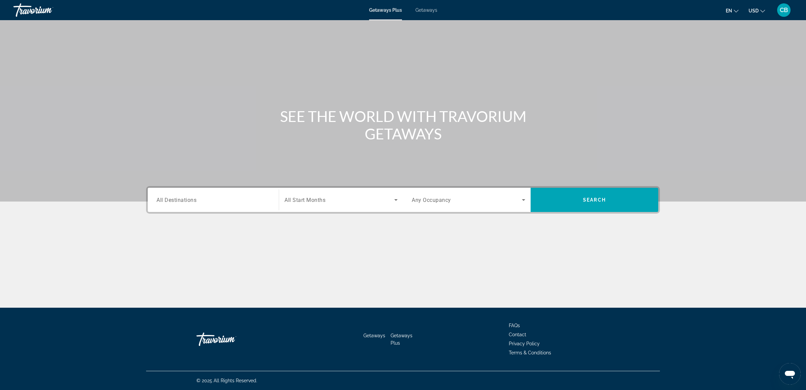
click at [221, 200] on input "Destination All Destinations" at bounding box center [214, 200] width 114 height 8
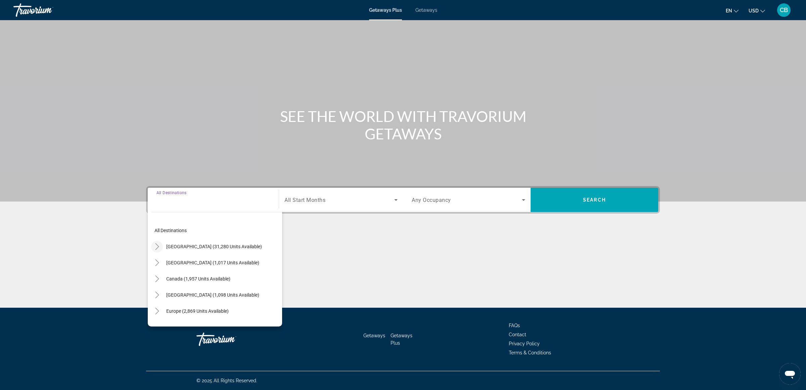
click at [156, 245] on icon "Toggle United States (31,280 units available)" at bounding box center [157, 246] width 7 height 7
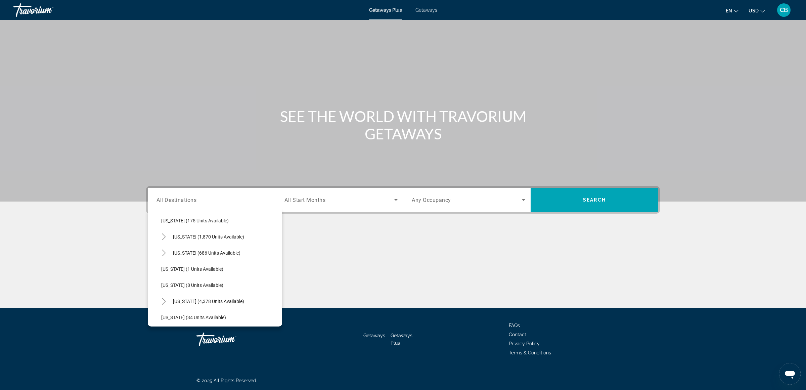
scroll to position [82, 0]
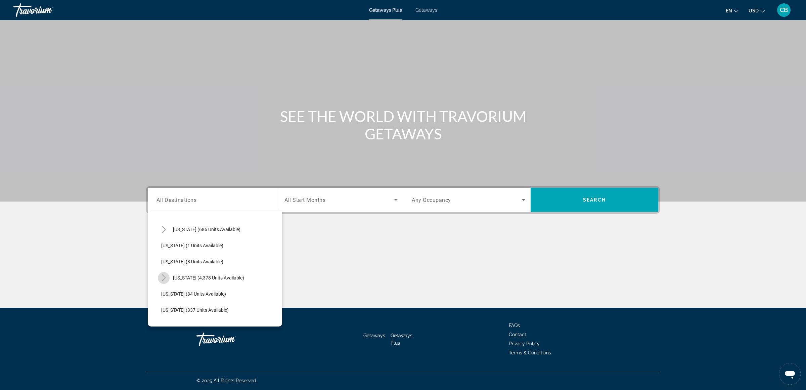
click at [162, 275] on icon "Toggle Florida (4,378 units available)" at bounding box center [164, 277] width 4 height 7
click at [186, 292] on span "Orlando & Disney Area (6,283 units available)" at bounding box center [214, 293] width 93 height 5
type input "**********"
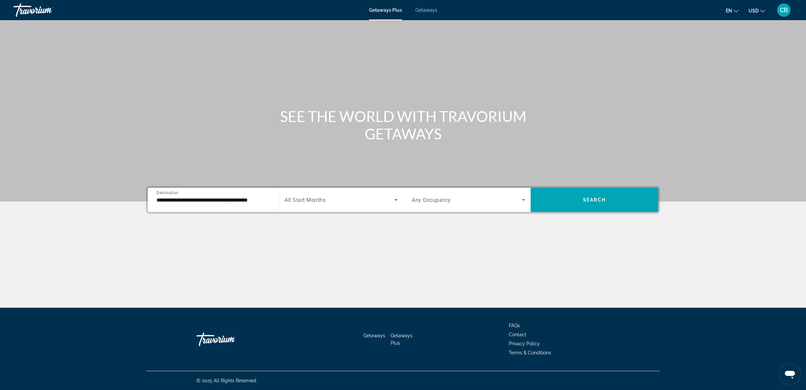
click at [317, 199] on span "All Start Months" at bounding box center [305, 200] width 41 height 6
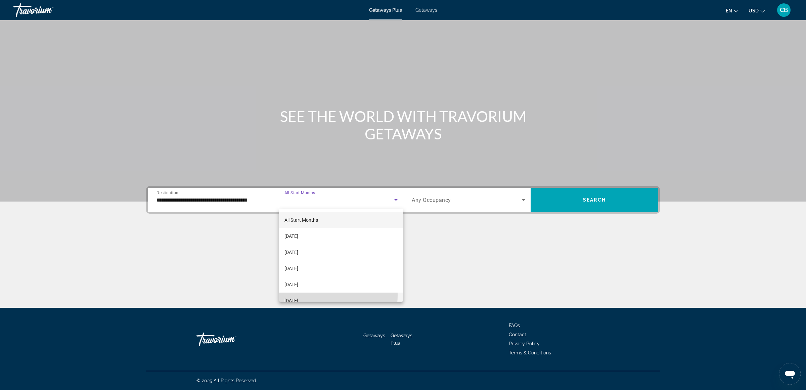
click at [305, 295] on mat-option "February 2026" at bounding box center [341, 301] width 124 height 16
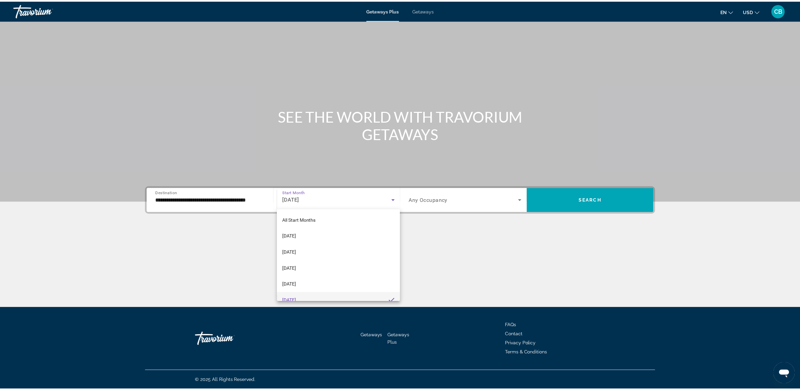
scroll to position [0, 0]
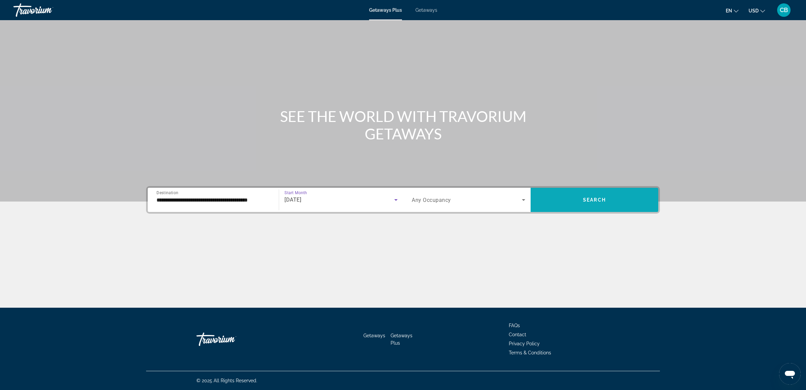
click at [578, 192] on span "Search widget" at bounding box center [595, 200] width 128 height 16
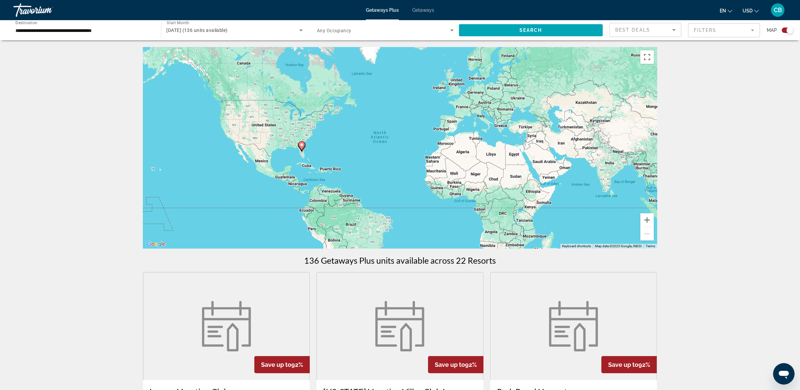
click at [736, 30] on mat-form-field "Filters" at bounding box center [724, 30] width 72 height 14
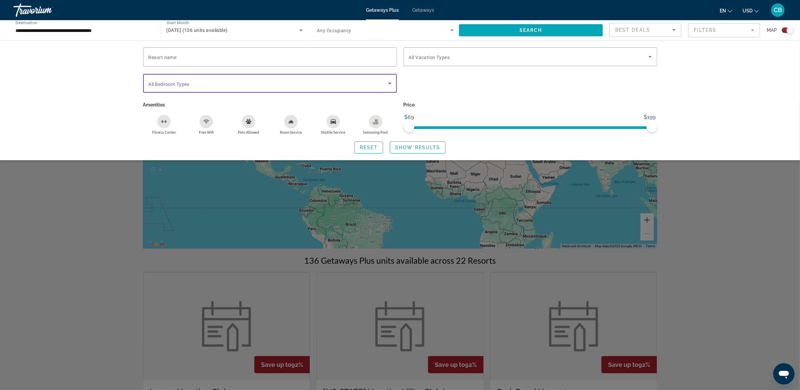
click at [388, 83] on icon "Search widget" at bounding box center [390, 83] width 8 height 8
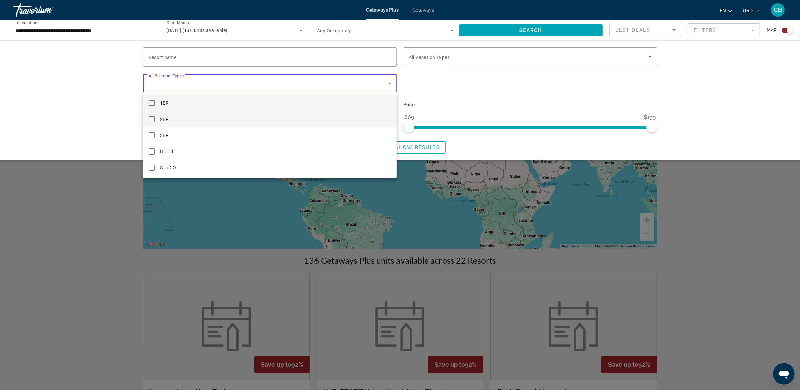
click at [152, 119] on mat-pseudo-checkbox at bounding box center [151, 119] width 6 height 6
click at [484, 93] on div at bounding box center [400, 195] width 800 height 390
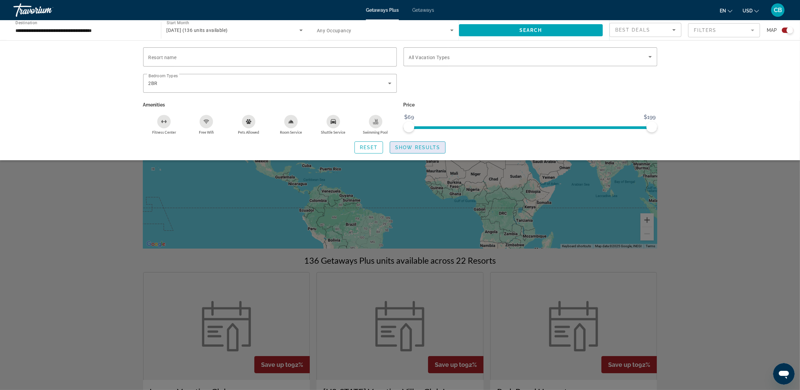
click at [428, 143] on span "Search widget" at bounding box center [417, 147] width 55 height 16
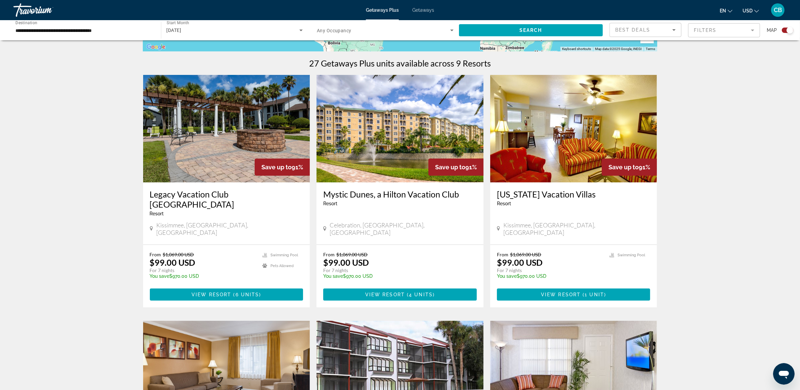
scroll to position [252, 0]
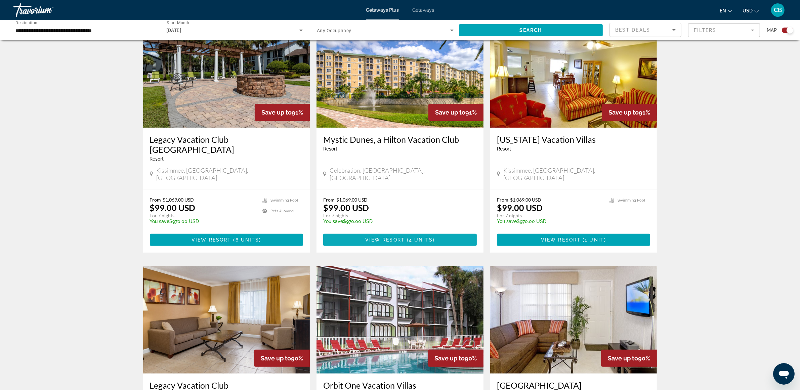
click at [391, 237] on span "View Resort" at bounding box center [385, 239] width 40 height 5
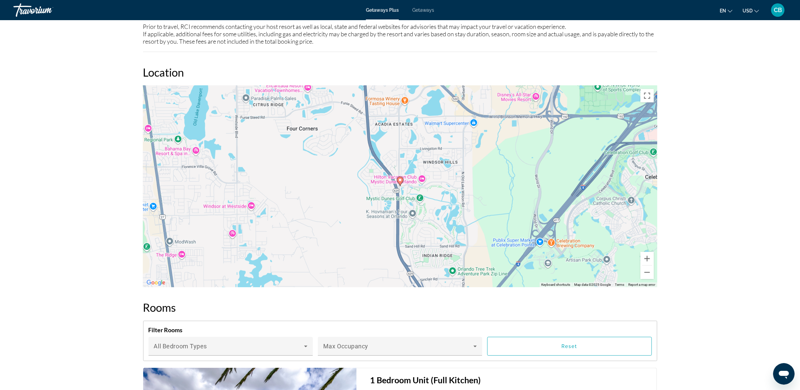
scroll to position [672, 0]
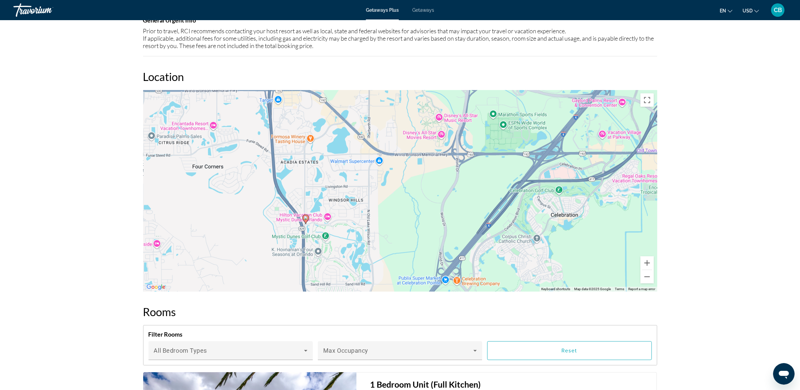
drag, startPoint x: 487, startPoint y: 192, endPoint x: 392, endPoint y: 225, distance: 101.1
click at [392, 225] on div "To activate drag with keyboard, press Alt + Enter. Once in keyboard drag state,…" at bounding box center [400, 191] width 514 height 202
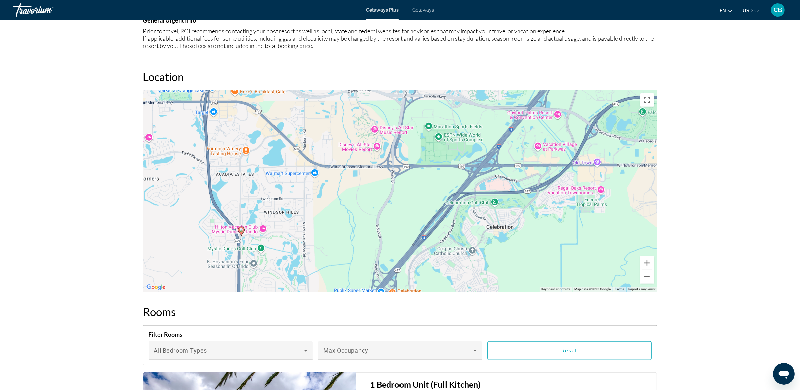
drag, startPoint x: 462, startPoint y: 198, endPoint x: 374, endPoint y: 203, distance: 88.5
click at [375, 203] on div "To activate drag with keyboard, press Alt + Enter. Once in keyboard drag state,…" at bounding box center [400, 191] width 514 height 202
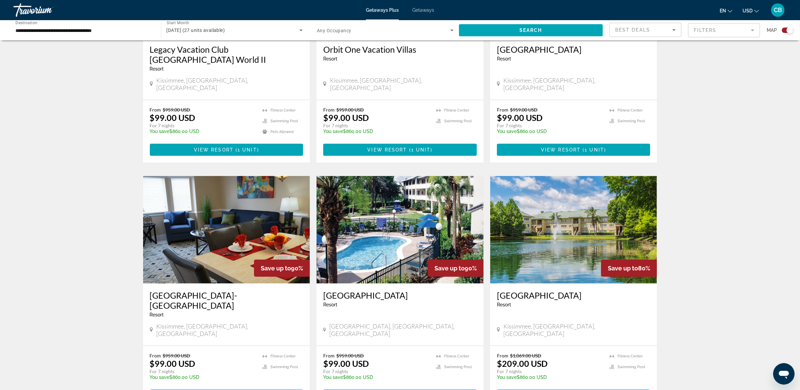
scroll to position [630, 0]
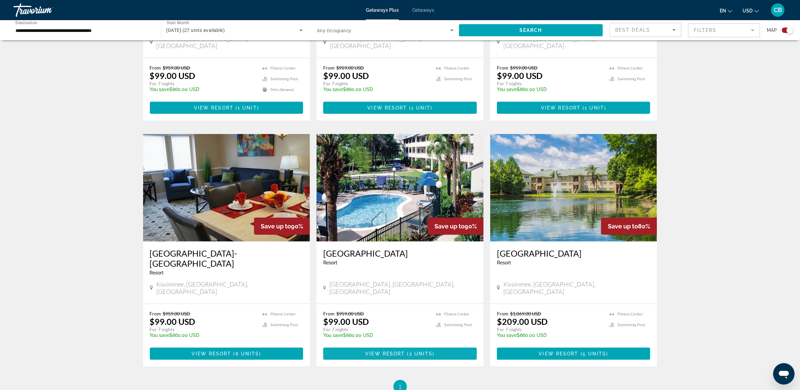
click at [395, 351] on span "View Resort" at bounding box center [385, 353] width 40 height 5
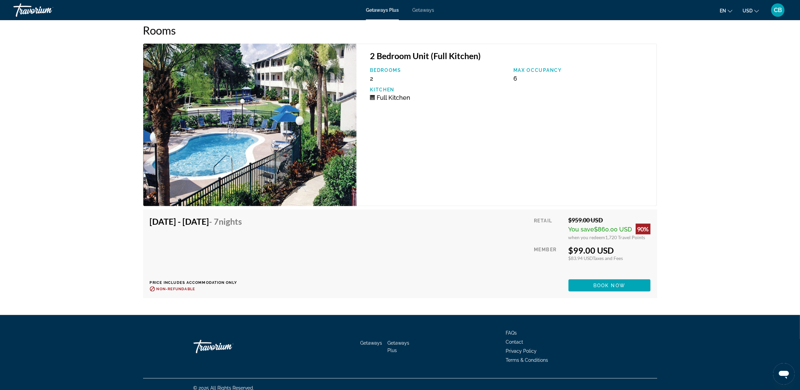
scroll to position [907, 0]
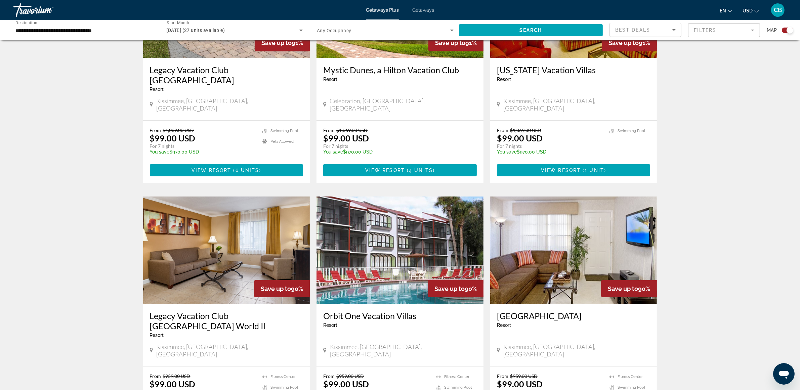
scroll to position [309, 0]
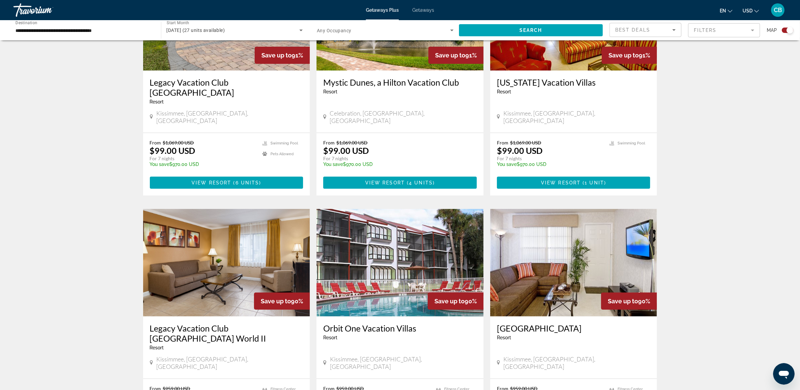
click at [221, 237] on img "Main content" at bounding box center [226, 262] width 167 height 107
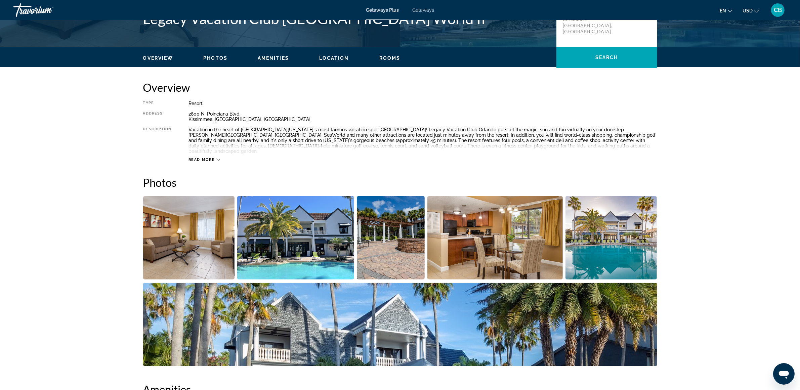
scroll to position [168, 0]
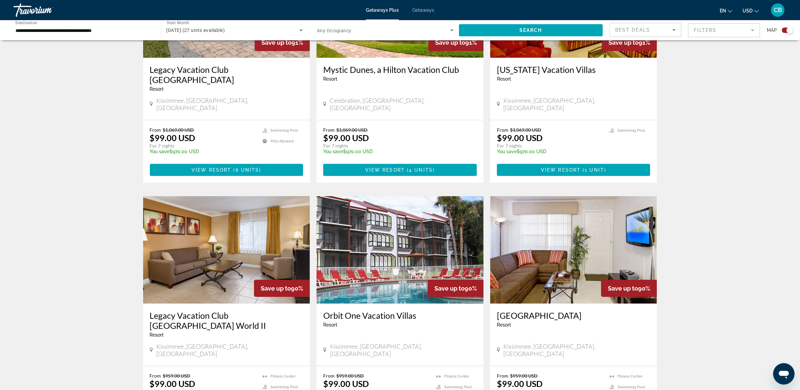
scroll to position [336, 0]
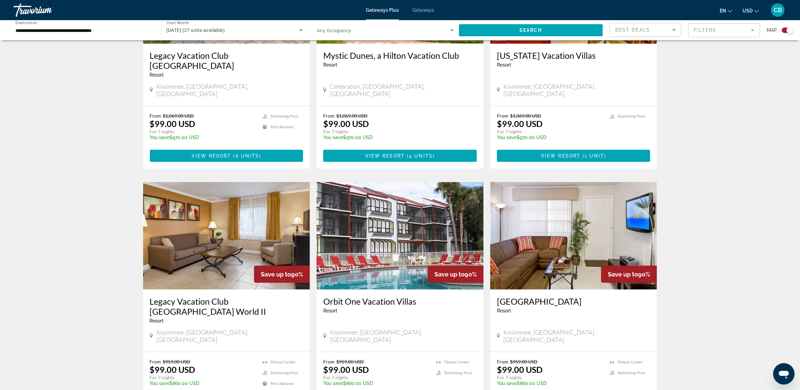
click at [531, 207] on img "Main content" at bounding box center [573, 235] width 167 height 107
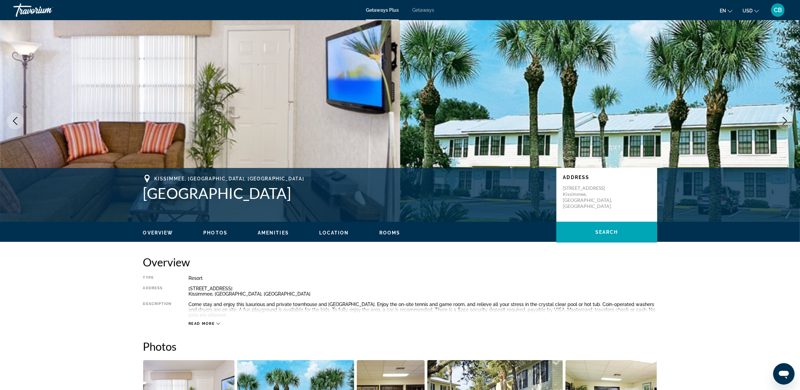
click at [215, 228] on div "Overview Photos Amenities Location Rooms Search" at bounding box center [400, 232] width 541 height 21
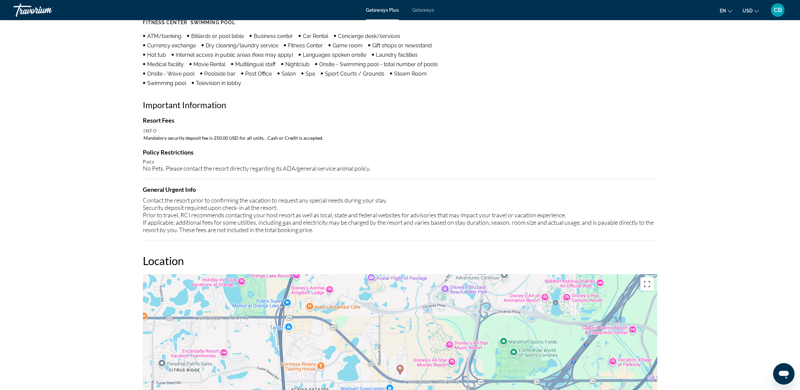
scroll to position [588, 0]
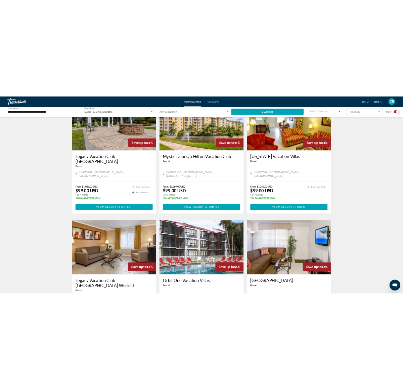
scroll to position [294, 0]
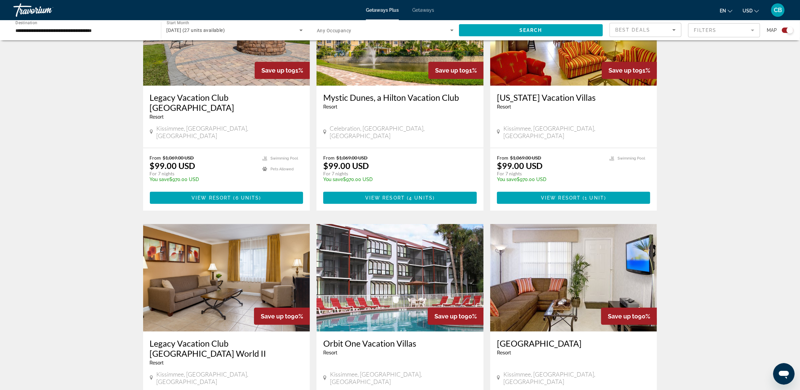
drag, startPoint x: 40, startPoint y: 135, endPoint x: 89, endPoint y: 89, distance: 66.8
click at [45, 127] on div "← Move left → Move right ↑ Move up ↓ Move down + Zoom in - Zoom out Home Jump l…" at bounding box center [400, 241] width 800 height 976
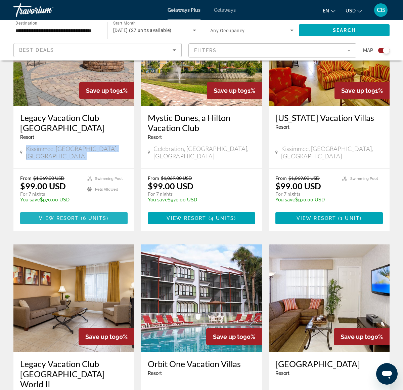
click at [77, 215] on span "View Resort" at bounding box center [59, 217] width 40 height 5
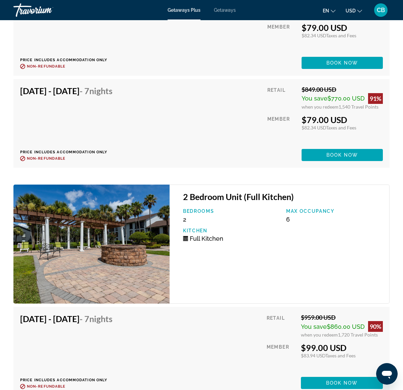
scroll to position [2153, 0]
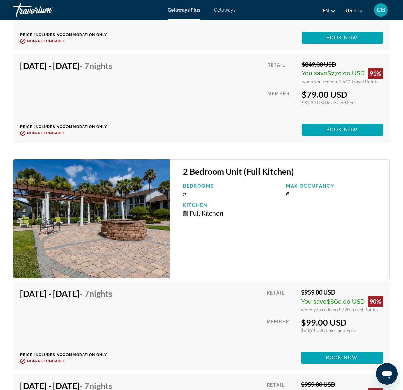
click at [205, 330] on div "Feb 1, 2026 - Feb 8, 2026 - 7 Nights Price includes accommodation only Refundab…" at bounding box center [201, 325] width 363 height 75
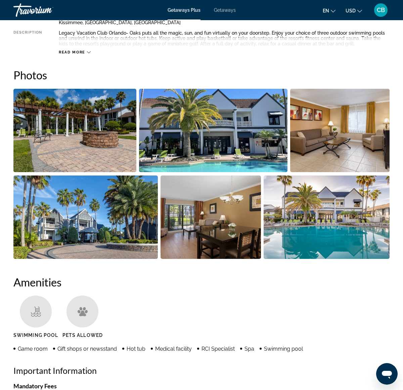
scroll to position [263, 0]
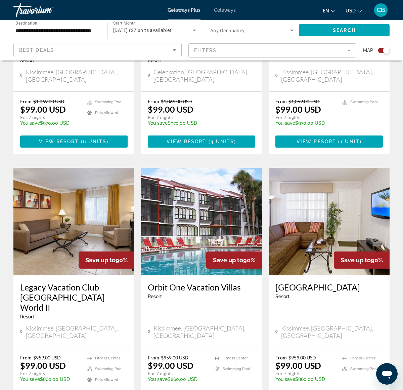
scroll to position [375, 0]
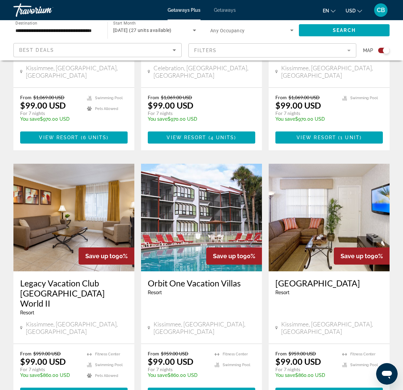
click at [82, 197] on img "Main content" at bounding box center [73, 217] width 121 height 107
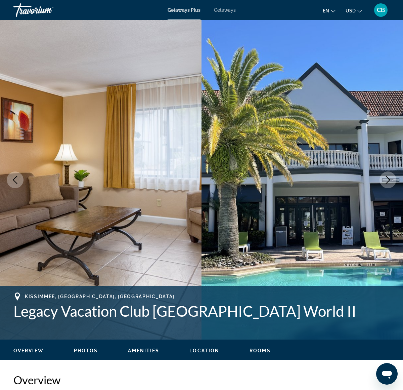
click at [390, 182] on icon "Next image" at bounding box center [388, 180] width 8 height 8
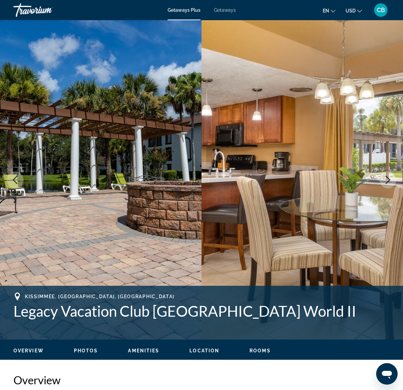
click at [387, 179] on icon "Next image" at bounding box center [388, 180] width 8 height 8
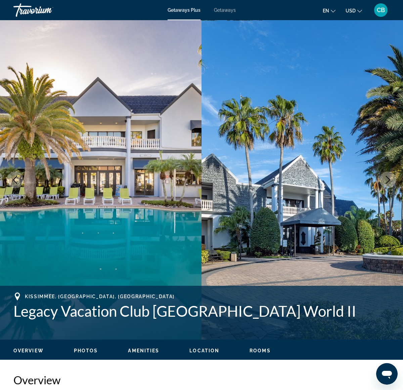
click at [387, 179] on icon "Next image" at bounding box center [388, 180] width 8 height 8
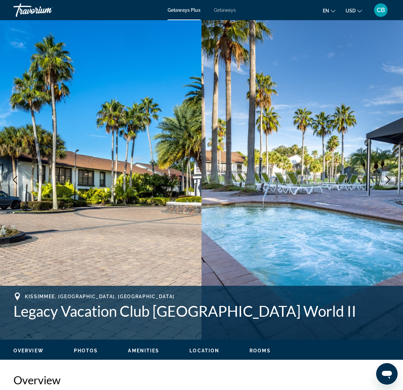
click at [387, 179] on icon "Next image" at bounding box center [388, 180] width 8 height 8
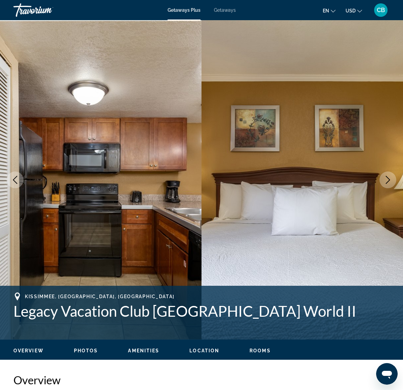
click at [387, 179] on icon "Next image" at bounding box center [388, 180] width 8 height 8
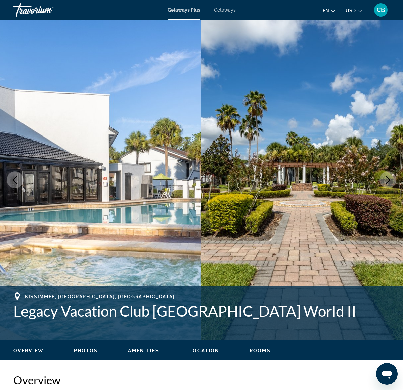
click at [387, 179] on icon "Next image" at bounding box center [388, 180] width 8 height 8
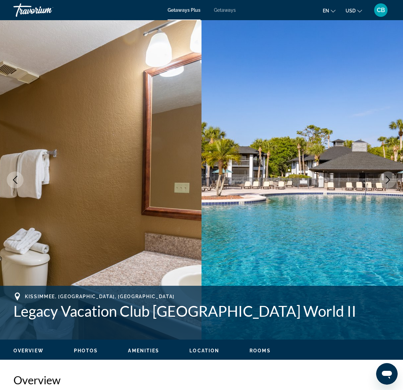
click at [387, 179] on icon "Next image" at bounding box center [388, 180] width 8 height 8
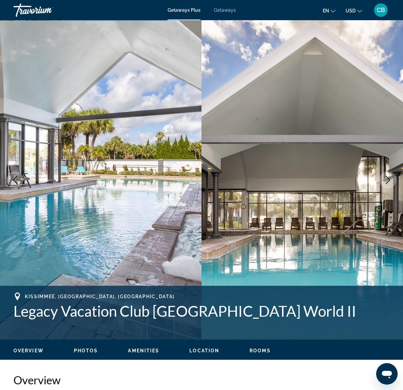
click at [387, 179] on icon "Next image" at bounding box center [388, 180] width 8 height 8
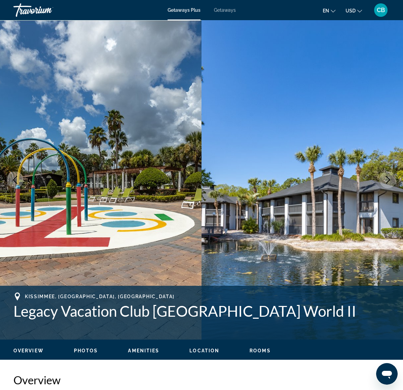
click at [387, 179] on icon "Next image" at bounding box center [388, 180] width 8 height 8
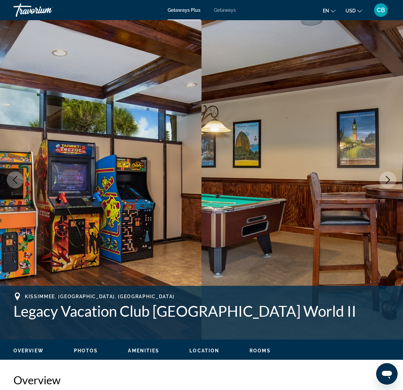
click at [387, 179] on icon "Next image" at bounding box center [388, 180] width 8 height 8
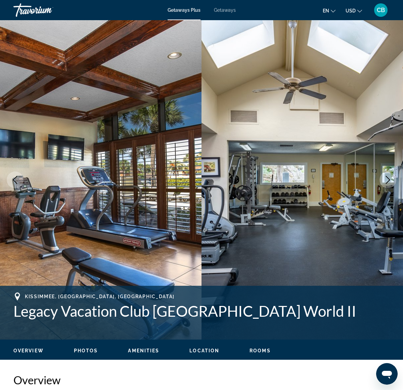
click at [387, 179] on icon "Next image" at bounding box center [388, 180] width 8 height 8
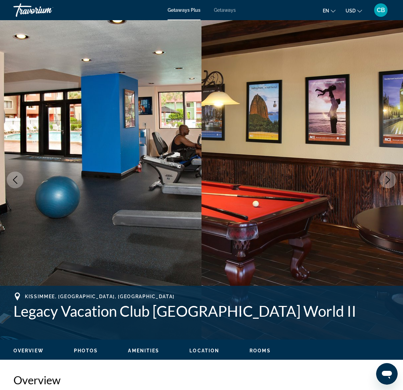
click at [387, 179] on icon "Next image" at bounding box center [388, 180] width 8 height 8
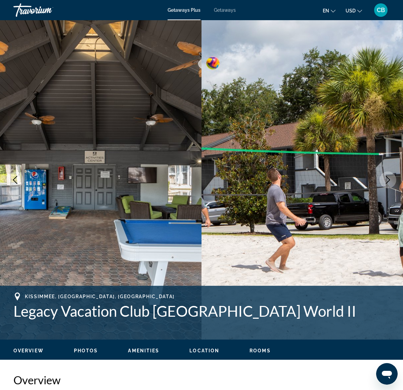
click at [387, 179] on icon "Next image" at bounding box center [388, 180] width 8 height 8
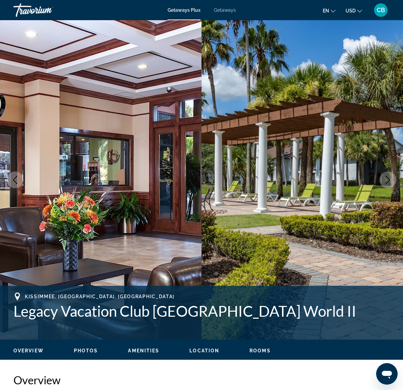
click at [387, 179] on icon "Next image" at bounding box center [388, 180] width 8 height 8
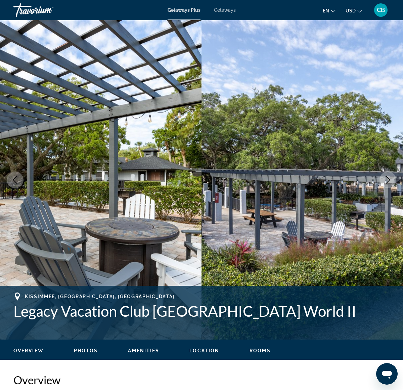
click at [386, 179] on icon "Next image" at bounding box center [388, 180] width 8 height 8
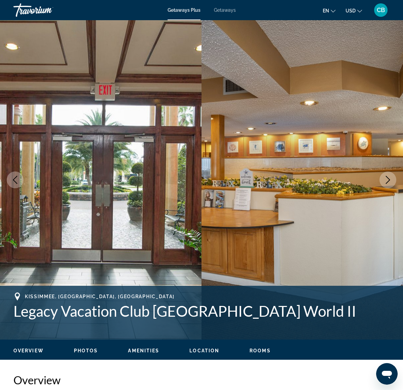
click at [386, 179] on icon "Next image" at bounding box center [388, 180] width 8 height 8
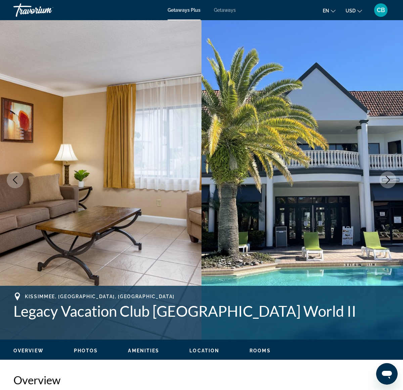
click at [103, 173] on img "Main content" at bounding box center [101, 179] width 202 height 319
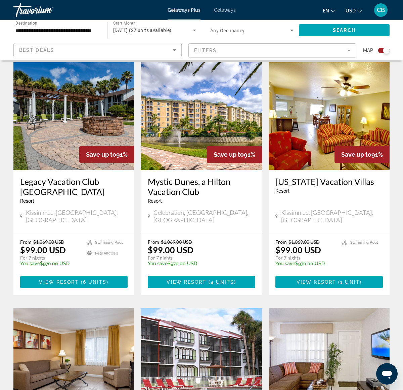
scroll to position [294, 0]
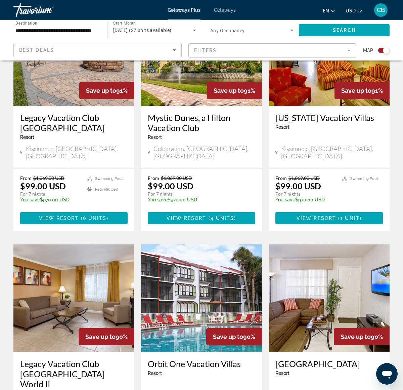
click at [51, 77] on img "Main content" at bounding box center [73, 51] width 121 height 107
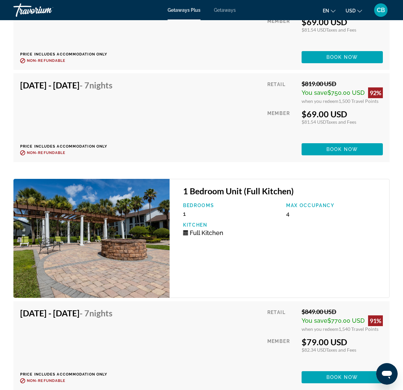
scroll to position [1700, 0]
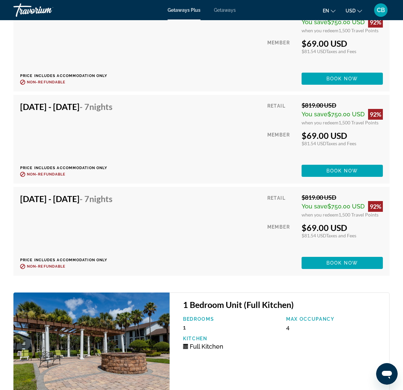
click at [181, 9] on span "Getaways Plus" at bounding box center [184, 9] width 33 height 5
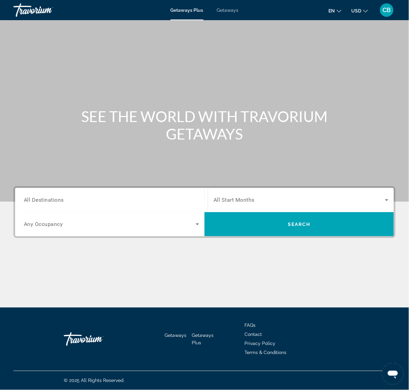
click at [59, 201] on span "All Destinations" at bounding box center [44, 200] width 40 height 6
click at [59, 201] on input "Destination All Destinations" at bounding box center [111, 200] width 175 height 8
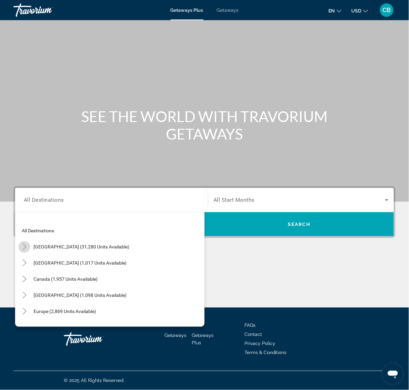
click at [24, 248] on icon "Toggle United States (31,280 units available)" at bounding box center [24, 246] width 7 height 7
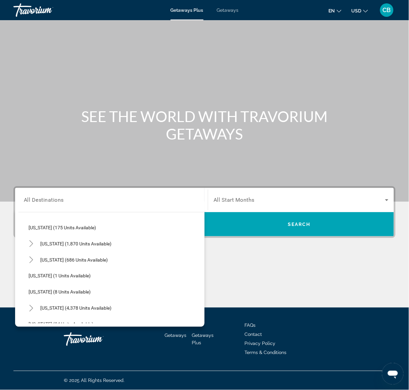
scroll to position [103, 0]
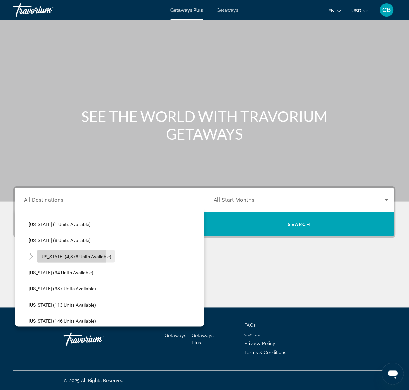
click at [61, 255] on span "Florida (4,378 units available)" at bounding box center [75, 256] width 71 height 5
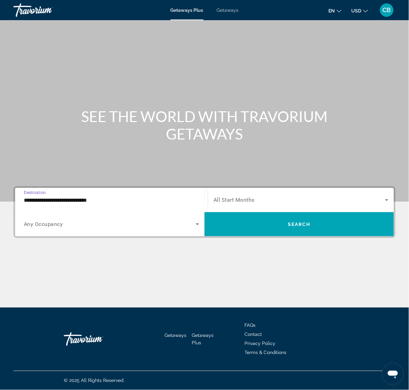
click at [72, 201] on input "**********" at bounding box center [111, 200] width 175 height 8
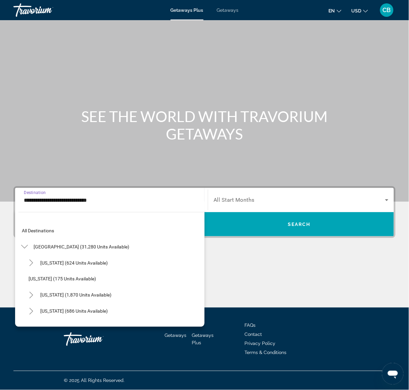
scroll to position [88, 0]
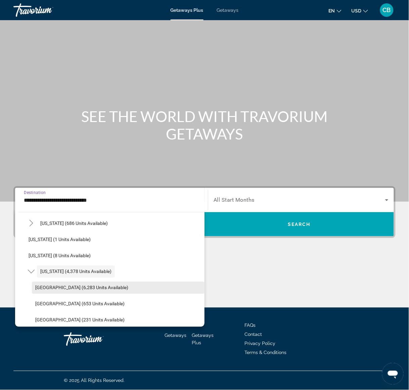
click at [48, 290] on span "Orlando & Disney Area (6,283 units available)" at bounding box center [81, 287] width 93 height 5
type input "**********"
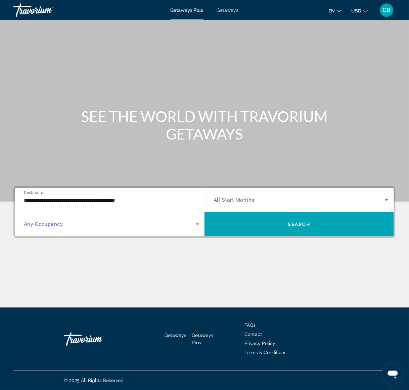
click at [192, 221] on span "Search widget" at bounding box center [110, 224] width 172 height 8
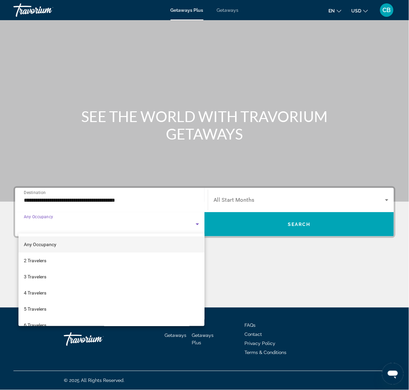
click at [252, 197] on div at bounding box center [204, 195] width 409 height 390
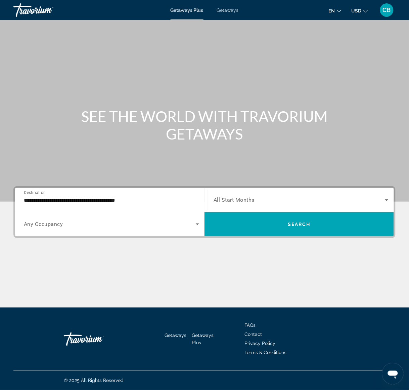
click at [253, 198] on span "All Start Months" at bounding box center [234, 200] width 41 height 6
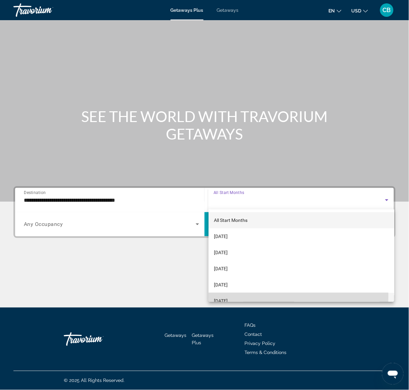
click at [230, 296] on mat-option "February 2026" at bounding box center [302, 301] width 186 height 16
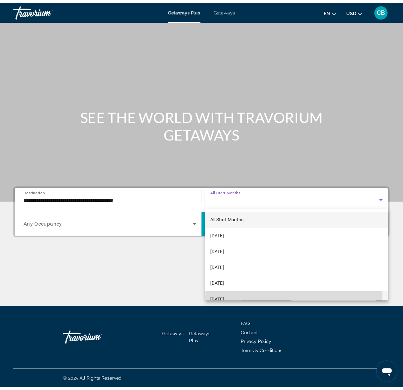
scroll to position [0, 0]
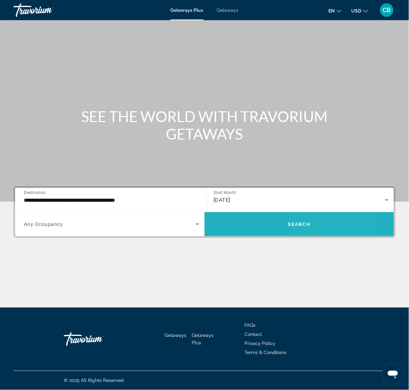
click at [311, 223] on span "Search widget" at bounding box center [299, 224] width 189 height 16
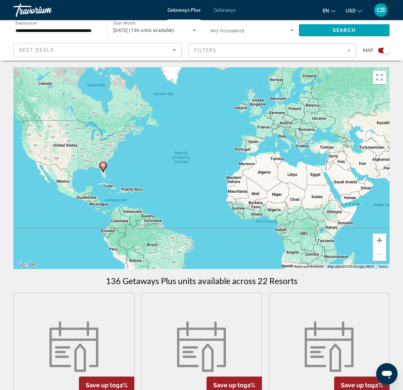
click at [176, 46] on icon "Sort by" at bounding box center [174, 50] width 8 height 8
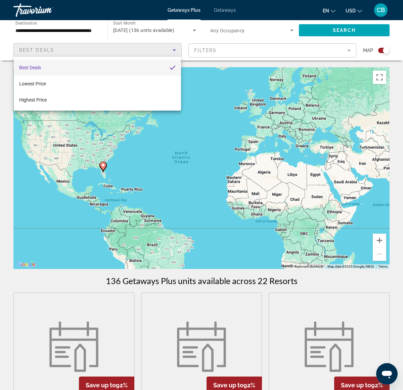
click at [176, 46] on div at bounding box center [201, 195] width 403 height 390
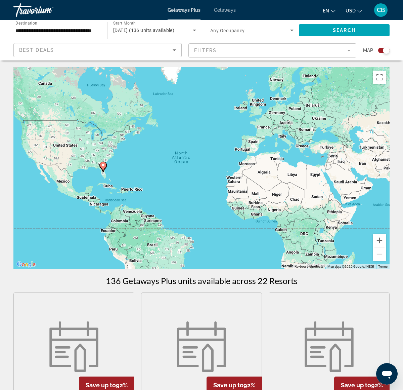
click at [306, 45] on mat-form-field "Filters" at bounding box center [272, 50] width 168 height 14
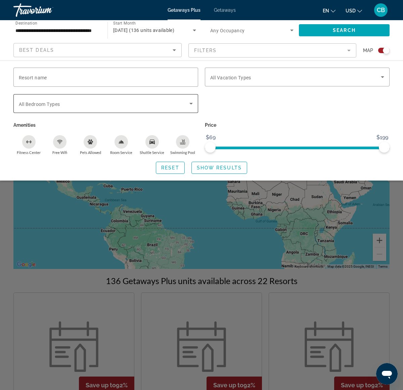
click at [189, 103] on icon "Search widget" at bounding box center [191, 103] width 8 height 8
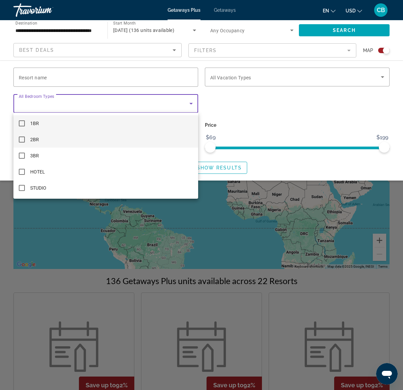
click at [20, 137] on mat-pseudo-checkbox at bounding box center [22, 139] width 6 height 6
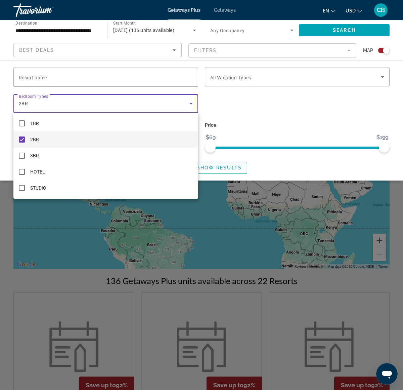
click at [318, 166] on div at bounding box center [201, 195] width 403 height 390
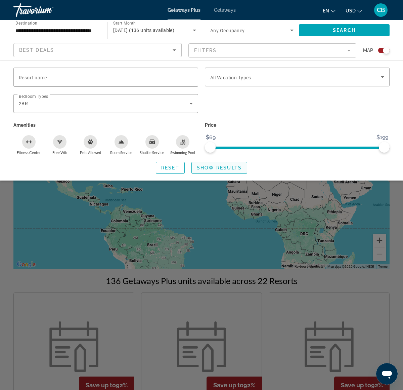
click at [224, 170] on span "Show Results" at bounding box center [219, 167] width 45 height 5
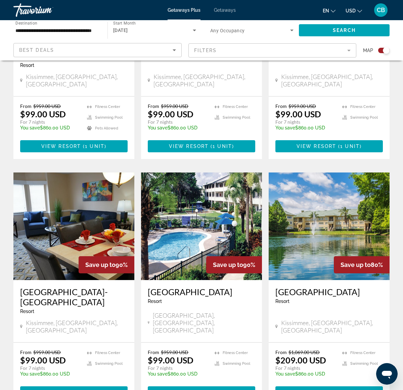
scroll to position [630, 0]
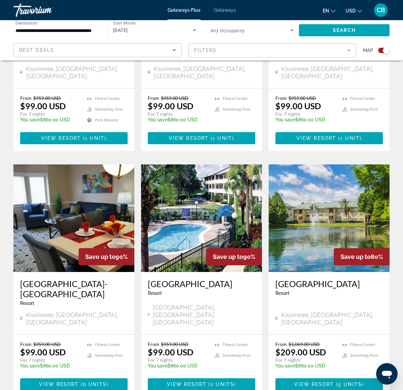
click at [197, 189] on img "Main content" at bounding box center [201, 217] width 121 height 107
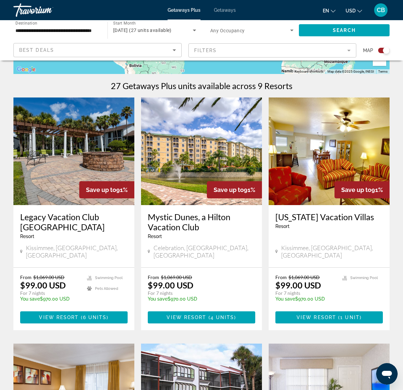
scroll to position [210, 0]
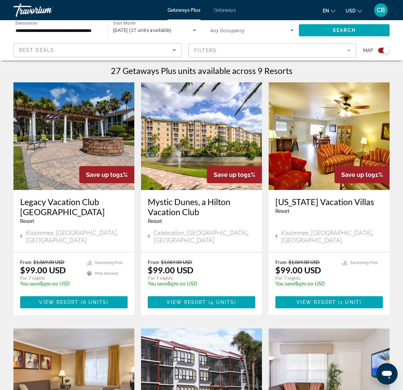
click at [305, 124] on img "Main content" at bounding box center [329, 135] width 121 height 107
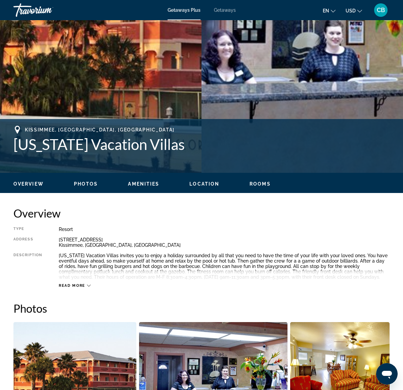
scroll to position [126, 0]
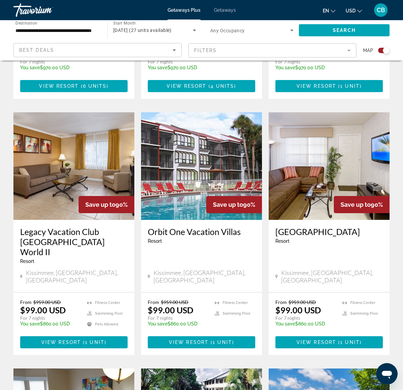
scroll to position [420, 0]
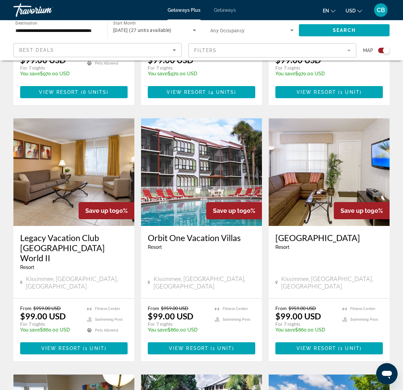
click at [195, 157] on img "Main content" at bounding box center [201, 171] width 121 height 107
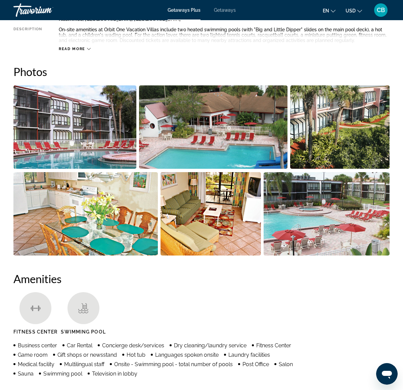
scroll to position [378, 0]
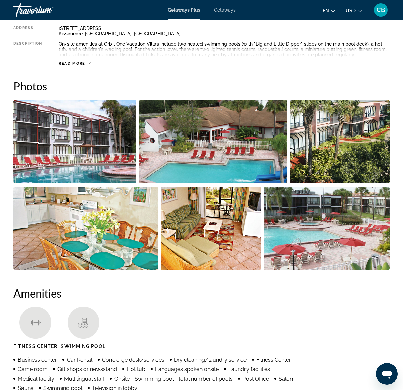
click at [80, 61] on span "Read more" at bounding box center [72, 63] width 27 height 4
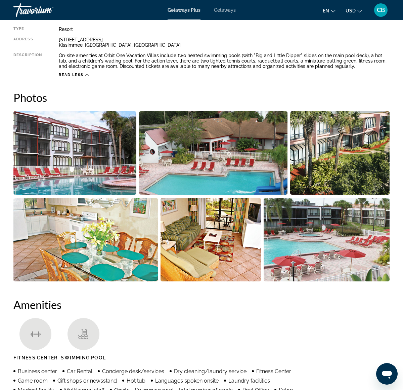
scroll to position [336, 0]
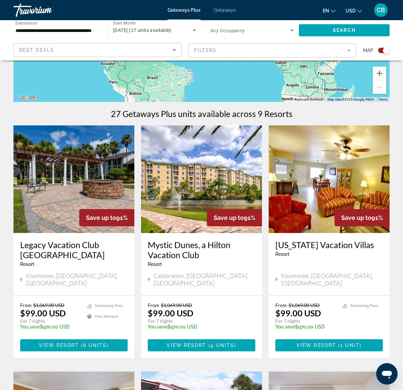
scroll to position [168, 0]
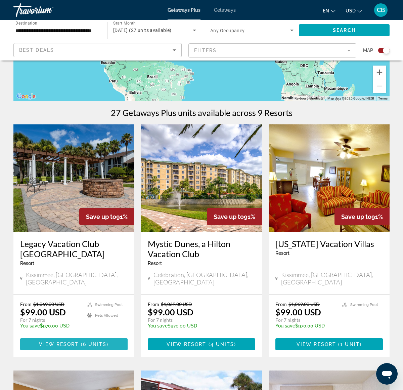
click at [59, 341] on span "View Resort" at bounding box center [59, 343] width 40 height 5
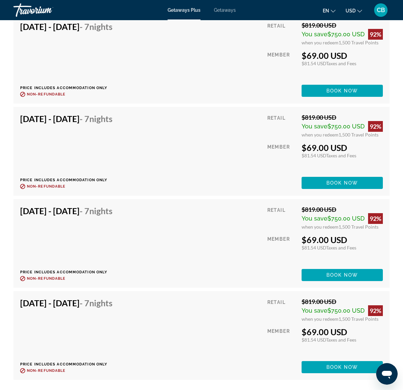
scroll to position [1638, 0]
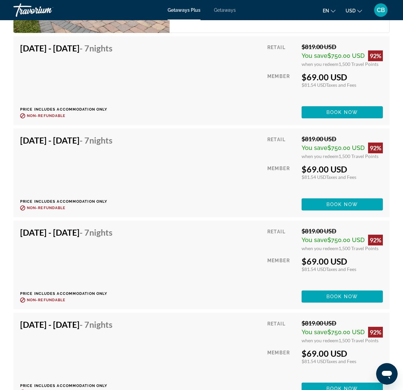
drag, startPoint x: 205, startPoint y: 281, endPoint x: 203, endPoint y: 277, distance: 4.6
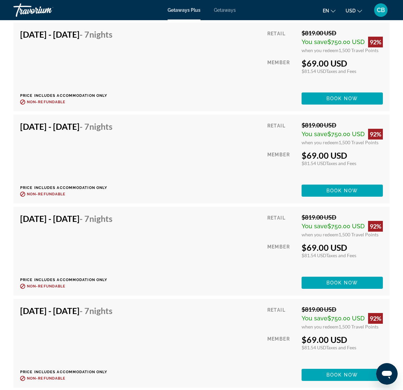
drag, startPoint x: 202, startPoint y: 281, endPoint x: 200, endPoint y: 286, distance: 5.0
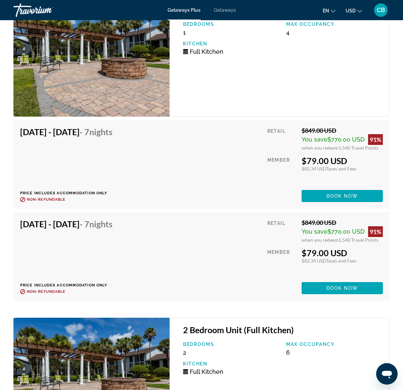
drag, startPoint x: 227, startPoint y: 312, endPoint x: 223, endPoint y: 310, distance: 3.8
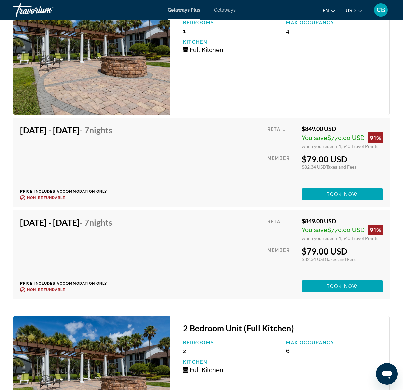
drag, startPoint x: 221, startPoint y: 294, endPoint x: 228, endPoint y: 310, distance: 17.5
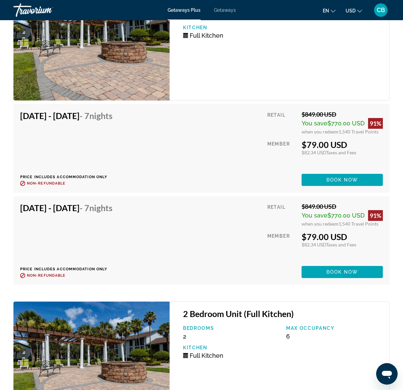
drag, startPoint x: 236, startPoint y: 300, endPoint x: 238, endPoint y: 306, distance: 6.0
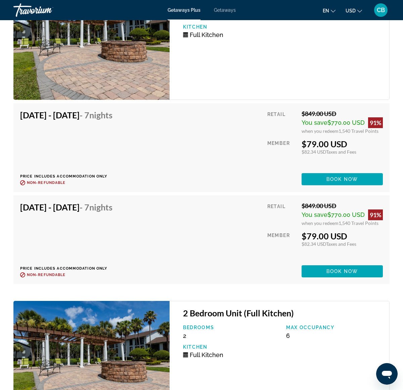
drag, startPoint x: 243, startPoint y: 301, endPoint x: 267, endPoint y: 312, distance: 26.5
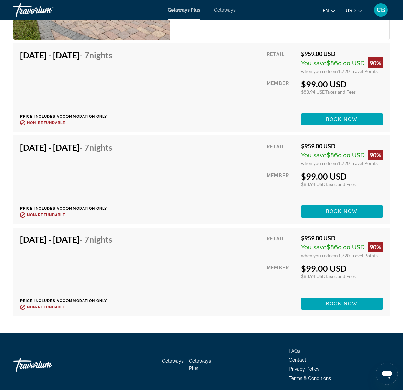
scroll to position [2379, 0]
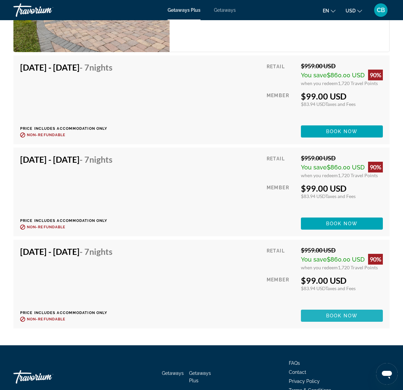
click at [327, 314] on span "Book now" at bounding box center [342, 315] width 32 height 5
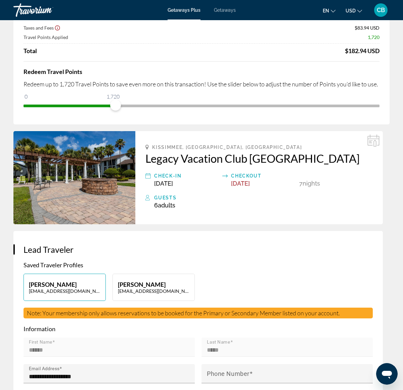
scroll to position [84, 0]
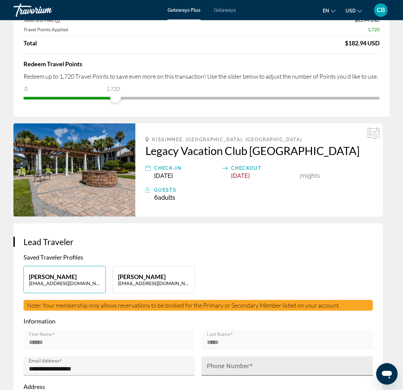
click at [207, 362] on mat-label "Phone Number" at bounding box center [228, 365] width 43 height 7
click at [207, 364] on input "Phone Number" at bounding box center [289, 368] width 165 height 8
type input "**********"
click at [292, 117] on div "Price Summary Retail Price $959.00 USD Your Price $99.00 USD Taxes and Fees $83…" at bounding box center [201, 41] width 376 height 150
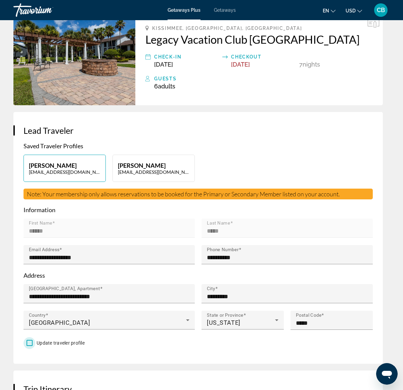
scroll to position [210, 0]
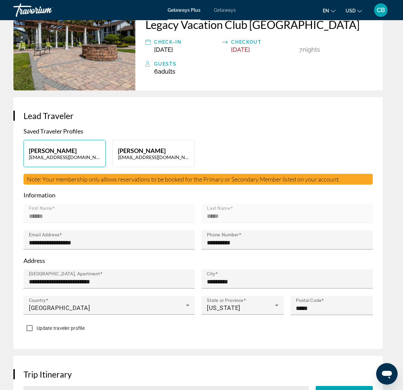
click at [298, 390] on icon "Main content" at bounding box center [302, 395] width 8 height 8
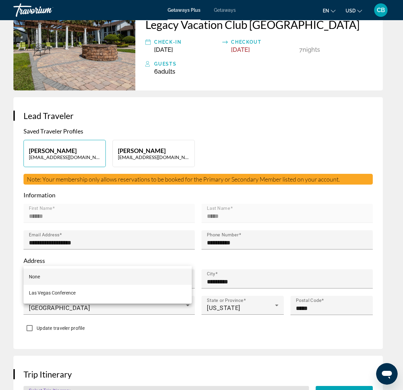
click at [55, 258] on div at bounding box center [201, 195] width 403 height 390
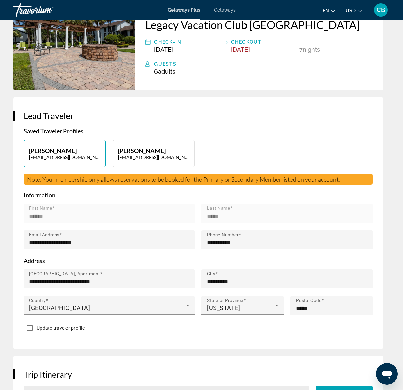
click at [55, 386] on div "Select Trip Itinerary" at bounding box center [166, 395] width 275 height 19
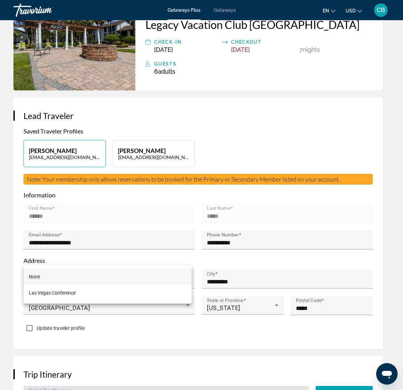
click at [85, 258] on div at bounding box center [201, 195] width 403 height 390
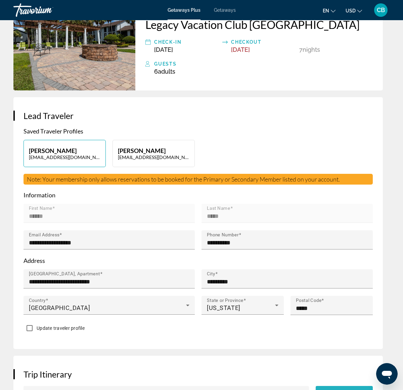
click at [326, 390] on span "Create trip" at bounding box center [344, 396] width 37 height 5
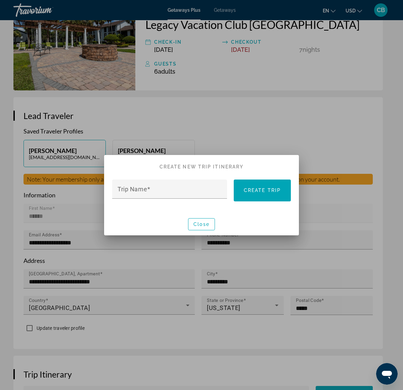
scroll to position [0, 0]
click at [146, 188] on mat-label "Trip Name" at bounding box center [133, 188] width 30 height 7
click at [146, 188] on input "Trip Name" at bounding box center [172, 192] width 108 height 8
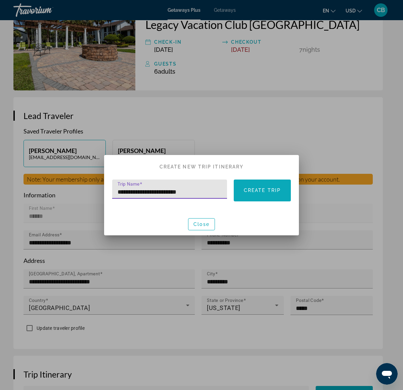
type input "**********"
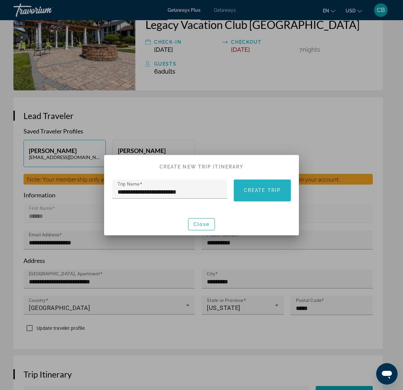
click at [274, 190] on span "Create trip" at bounding box center [262, 189] width 37 height 5
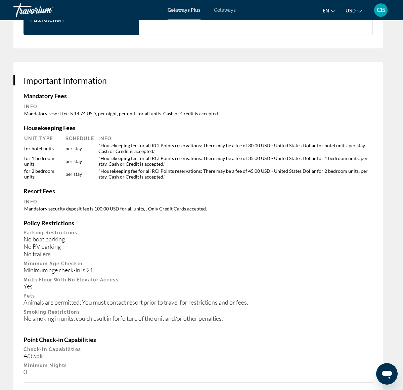
scroll to position [1120, 0]
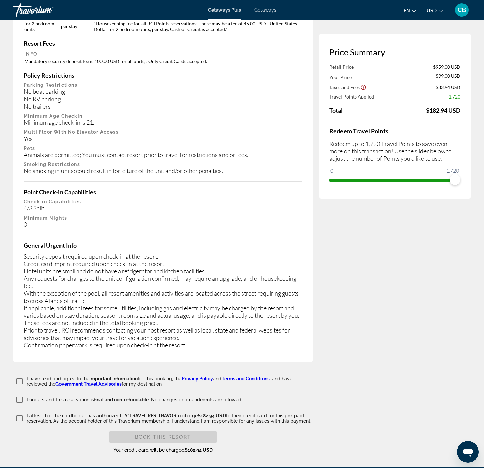
scroll to position [1156, 0]
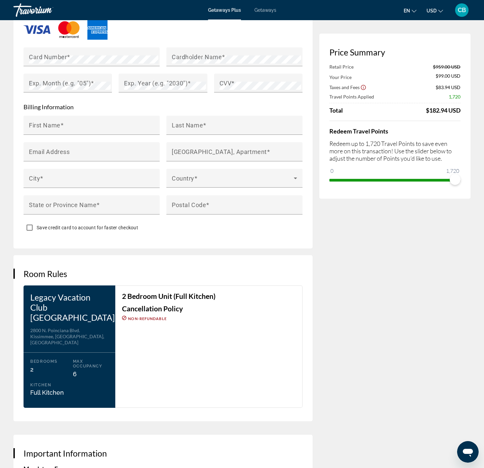
scroll to position [602, 0]
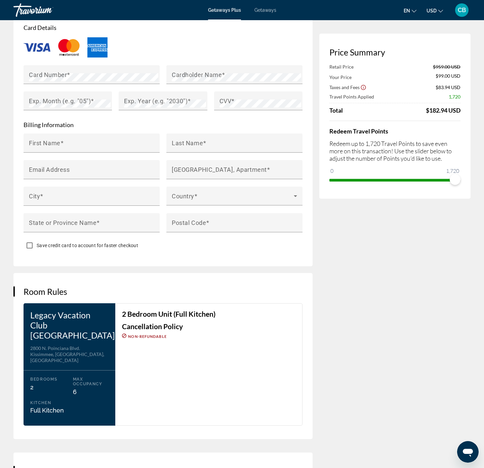
click at [361, 315] on div "Price Summary Retail Price $959.00 USD Your Price $99.00 USD Taxes and Fees $83…" at bounding box center [394, 219] width 151 height 1542
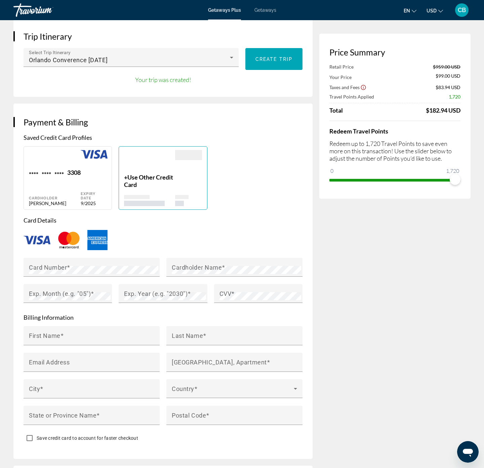
drag, startPoint x: 353, startPoint y: 299, endPoint x: 355, endPoint y: 289, distance: 10.9
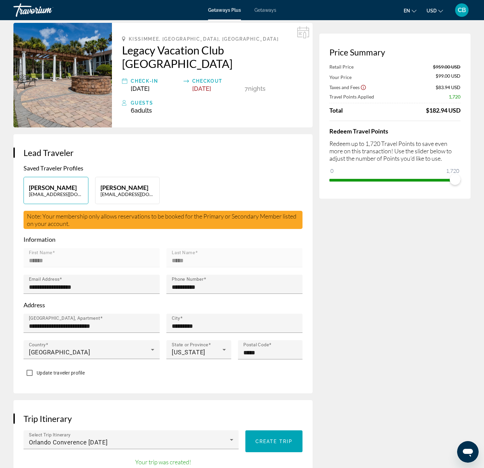
scroll to position [0, 0]
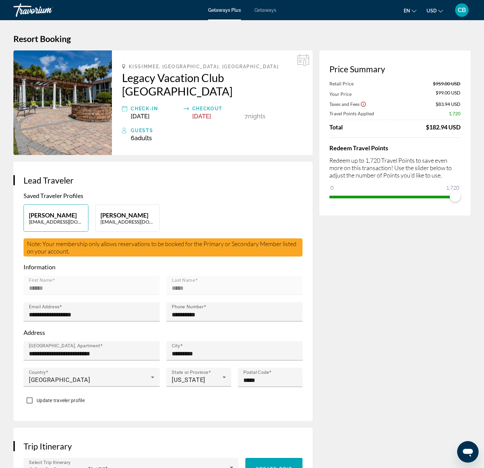
drag, startPoint x: 364, startPoint y: 291, endPoint x: 364, endPoint y: 296, distance: 5.0
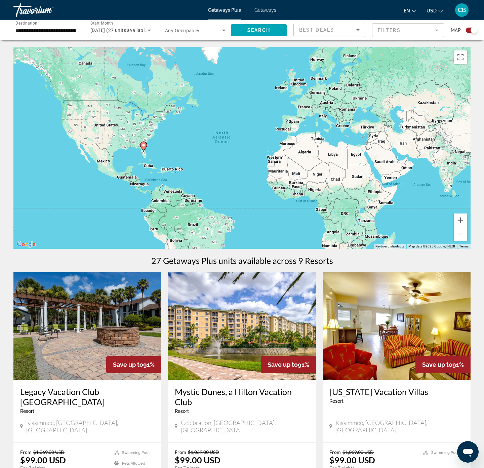
click at [402, 32] on mat-form-field "Filters" at bounding box center [408, 30] width 72 height 14
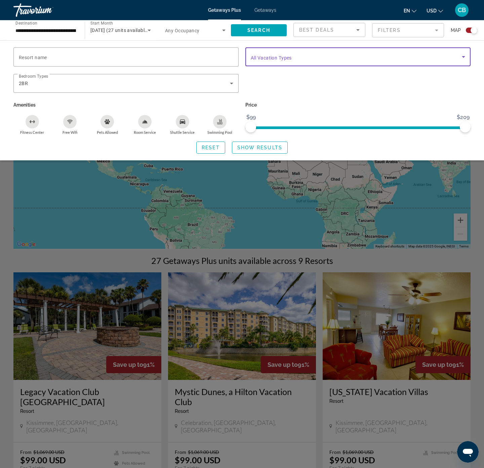
click at [430, 56] on span "Search widget" at bounding box center [356, 57] width 211 height 8
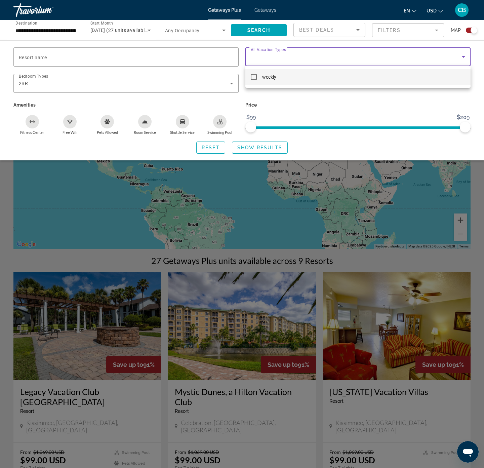
click at [391, 101] on div at bounding box center [242, 234] width 484 height 468
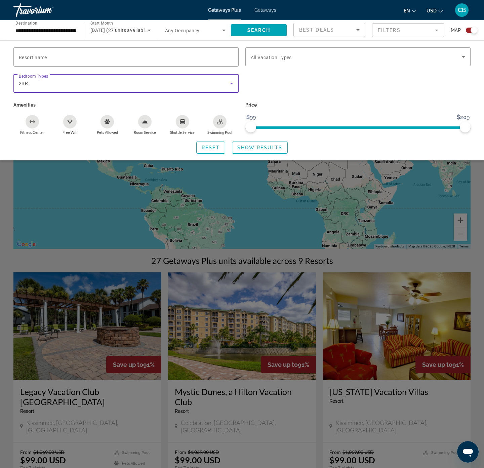
click at [84, 84] on div "2BR" at bounding box center [124, 83] width 211 height 8
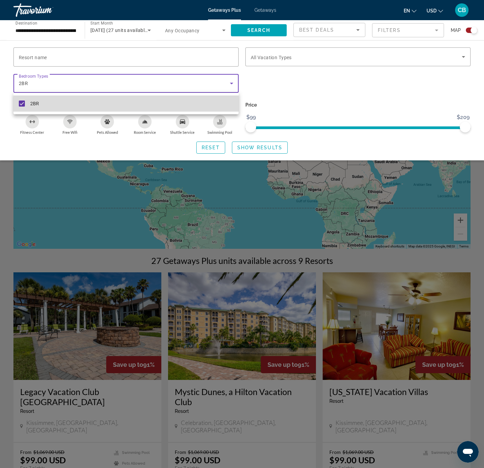
click at [19, 102] on mat-pseudo-checkbox at bounding box center [22, 103] width 6 height 6
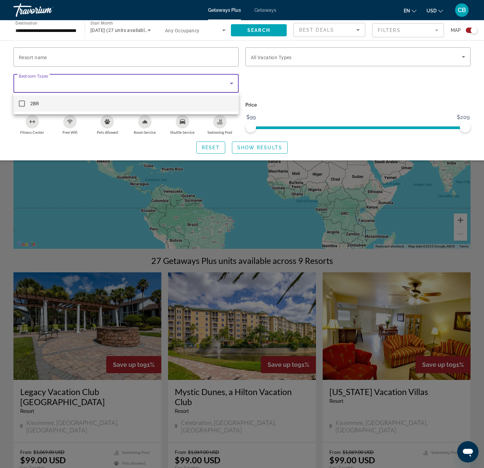
click at [345, 80] on div at bounding box center [242, 234] width 484 height 468
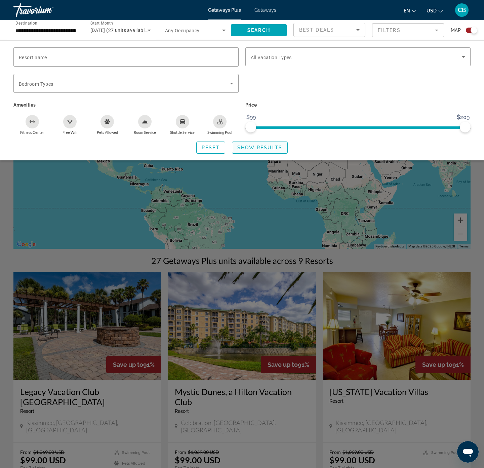
click at [266, 147] on span "Show Results" at bounding box center [259, 147] width 45 height 5
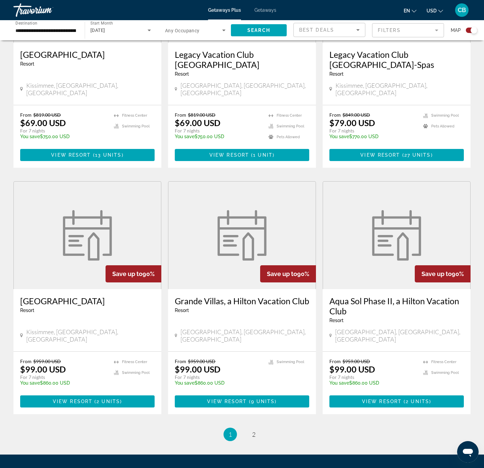
scroll to position [857, 0]
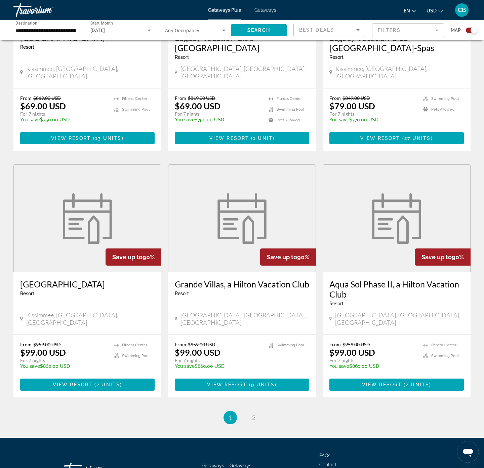
click at [226, 193] on img "Main content" at bounding box center [241, 218] width 57 height 50
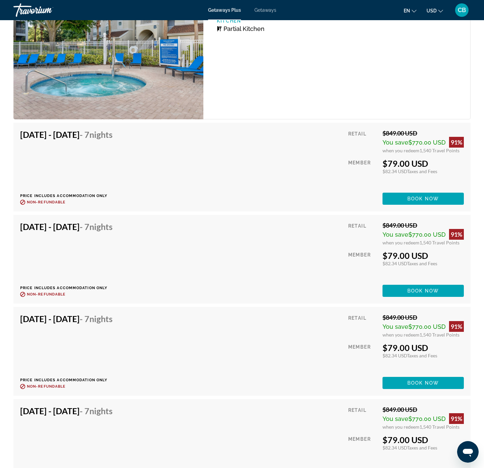
scroll to position [1109, 0]
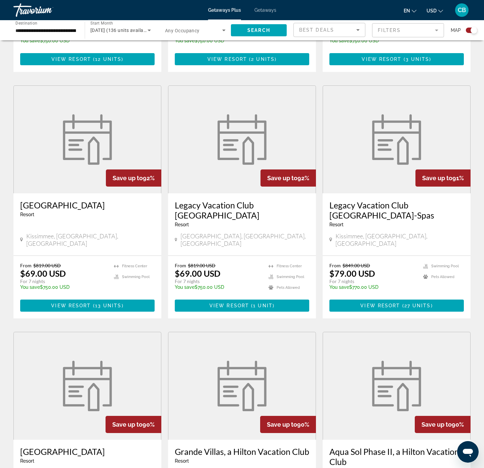
scroll to position [705, 0]
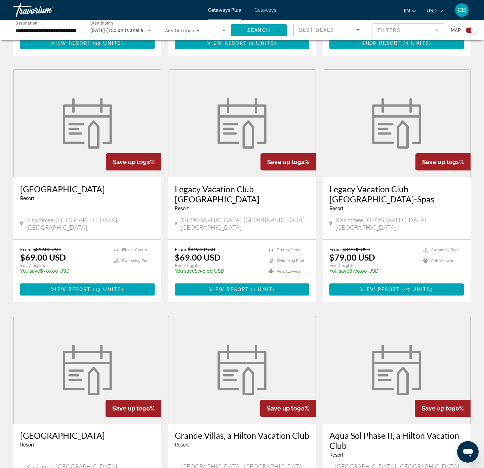
click at [372, 123] on img "Main content" at bounding box center [396, 123] width 57 height 50
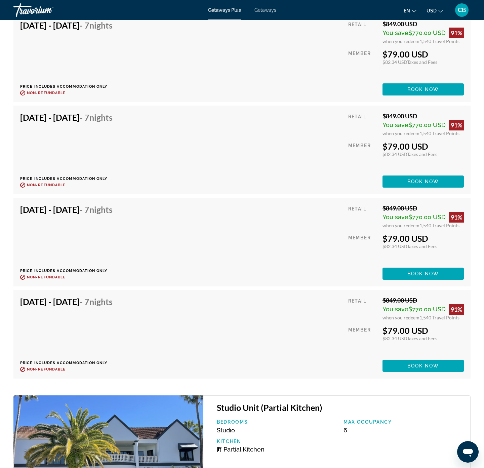
scroll to position [1663, 0]
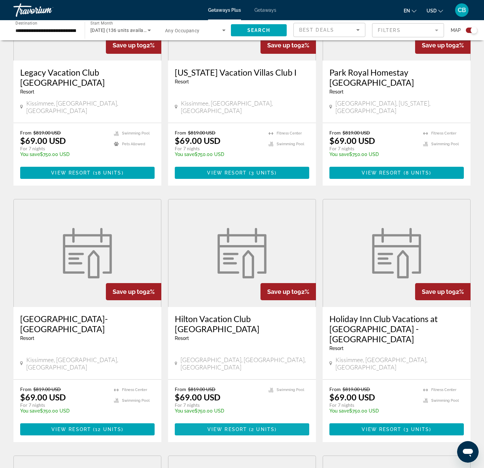
scroll to position [403, 0]
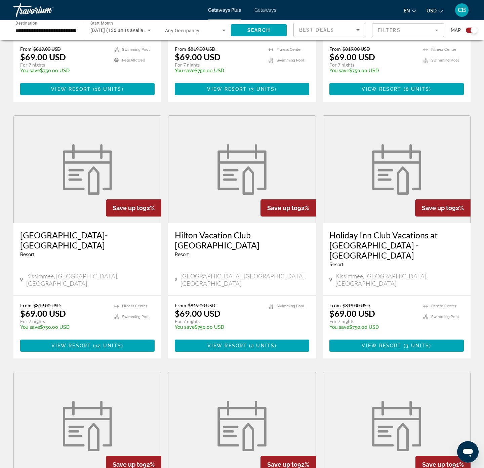
click at [78, 169] on img "Main content" at bounding box center [87, 169] width 57 height 50
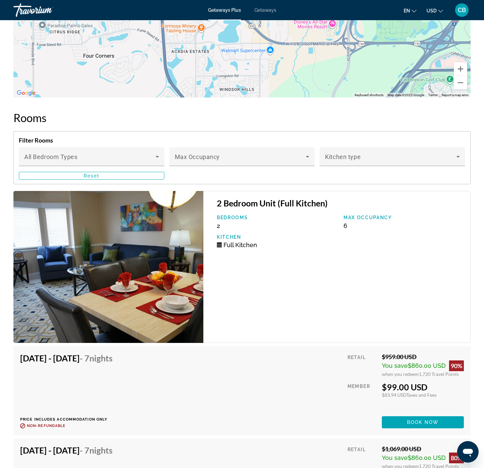
scroll to position [1159, 0]
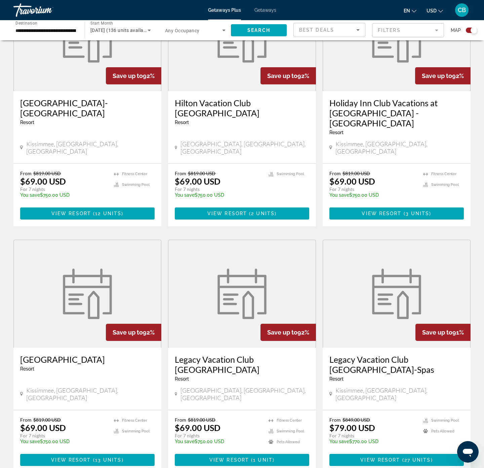
scroll to position [655, 0]
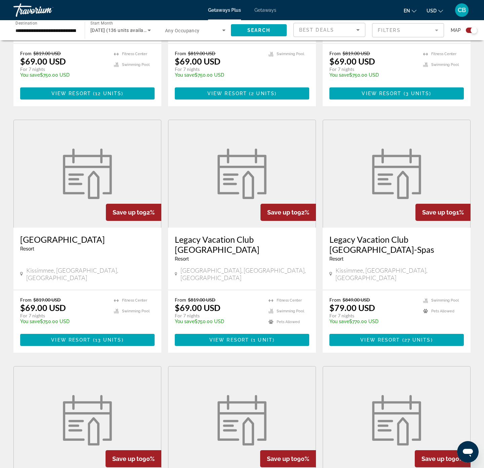
click at [235, 161] on img "Main content" at bounding box center [241, 173] width 57 height 50
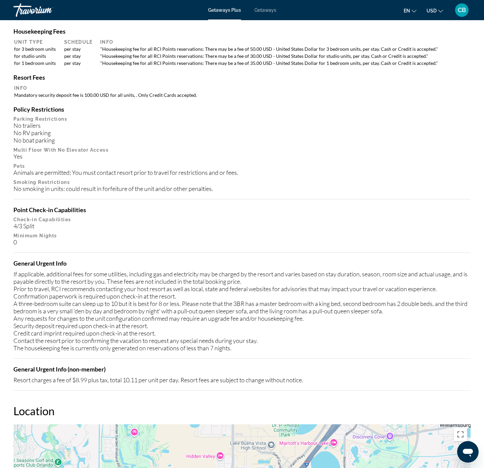
scroll to position [484, 0]
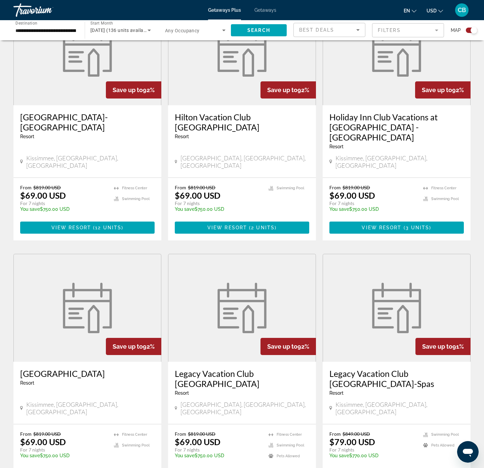
scroll to position [554, 0]
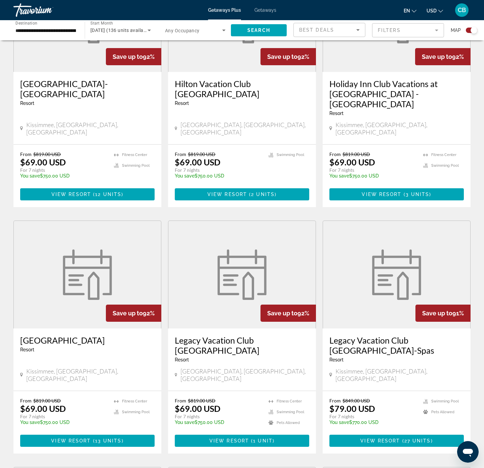
click at [381, 250] on img "Main content" at bounding box center [396, 274] width 57 height 50
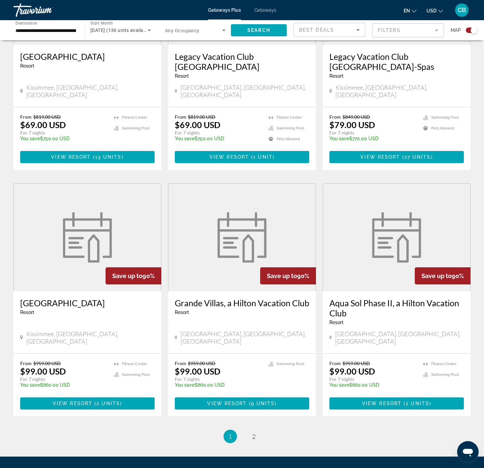
scroll to position [870, 0]
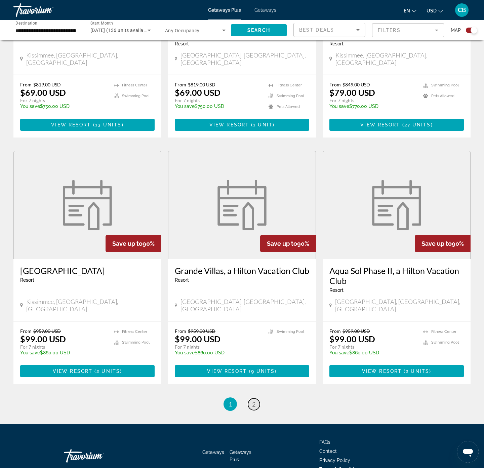
click at [255, 390] on span "2" at bounding box center [253, 403] width 3 height 7
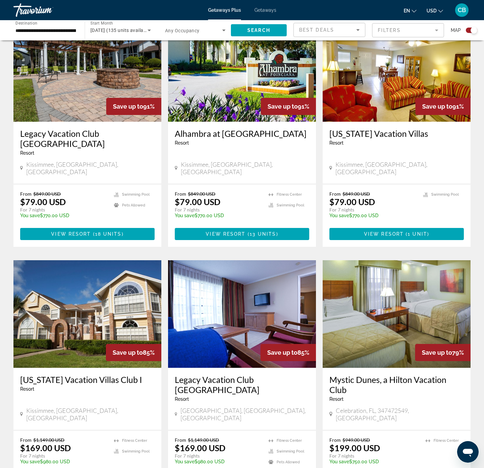
scroll to position [554, 0]
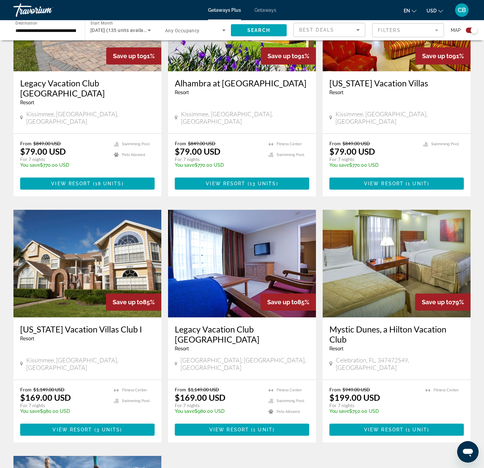
click at [234, 245] on img "Main content" at bounding box center [242, 263] width 148 height 107
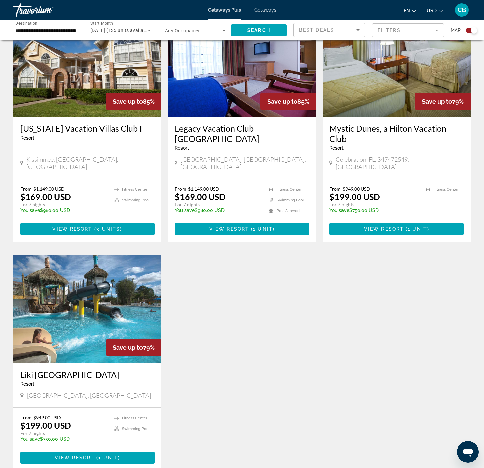
scroll to position [756, 0]
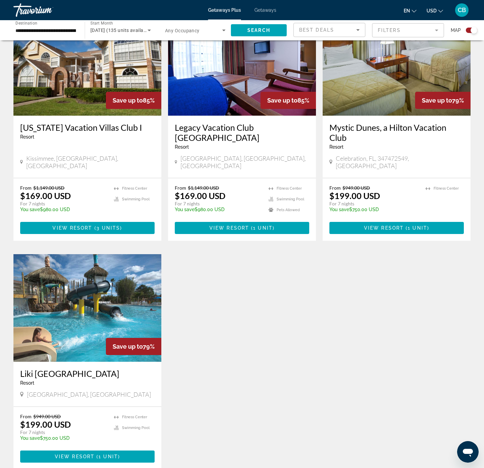
click at [85, 283] on img "Main content" at bounding box center [87, 307] width 148 height 107
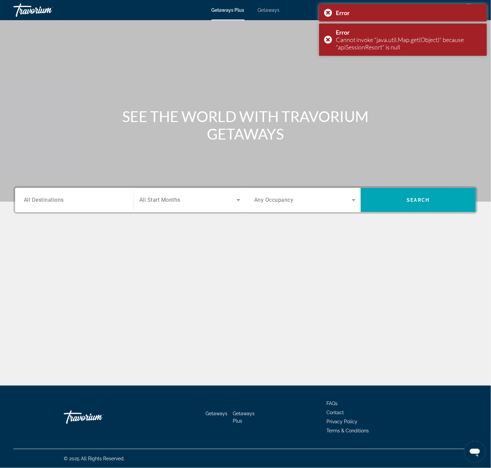
click at [70, 198] on input "Destination All Destinations" at bounding box center [74, 200] width 101 height 8
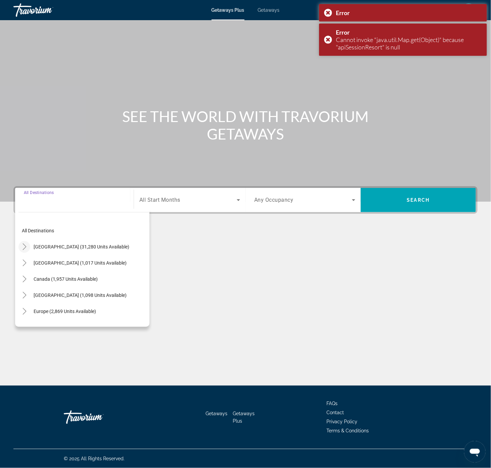
click at [28, 244] on mat-icon "Toggle United States (31,280 units available)" at bounding box center [24, 247] width 12 height 12
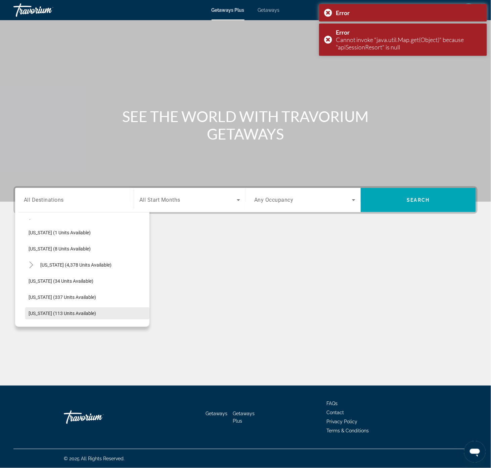
scroll to position [120, 0]
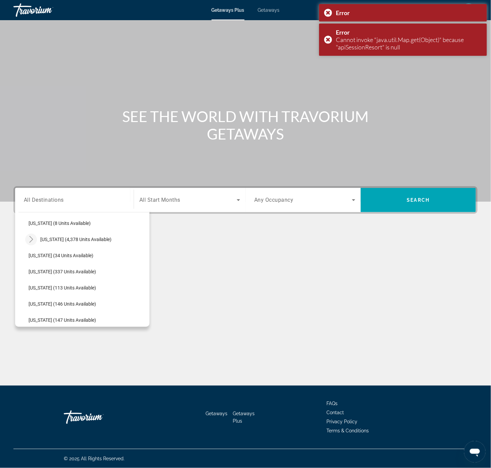
click at [33, 240] on icon "Toggle Florida (4,378 units available)" at bounding box center [31, 239] width 7 height 7
click at [71, 257] on span "Orlando & Disney Area (6,283 units available)" at bounding box center [81, 255] width 93 height 5
type input "**********"
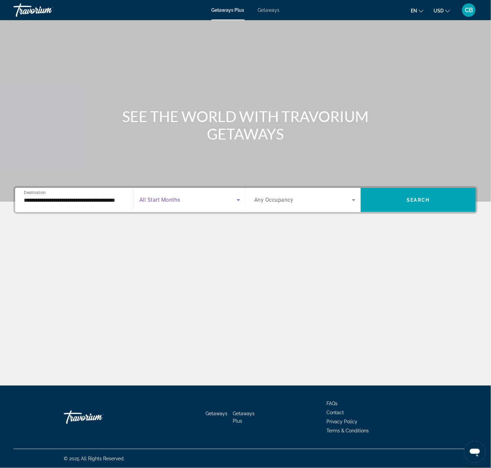
click at [205, 198] on span "Search widget" at bounding box center [187, 200] width 97 height 8
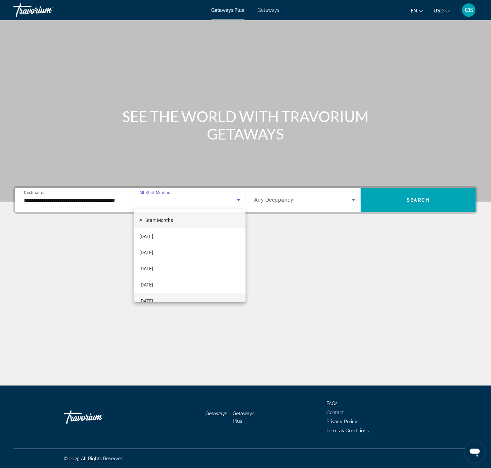
click at [168, 295] on mat-option "February 2026" at bounding box center [190, 301] width 112 height 16
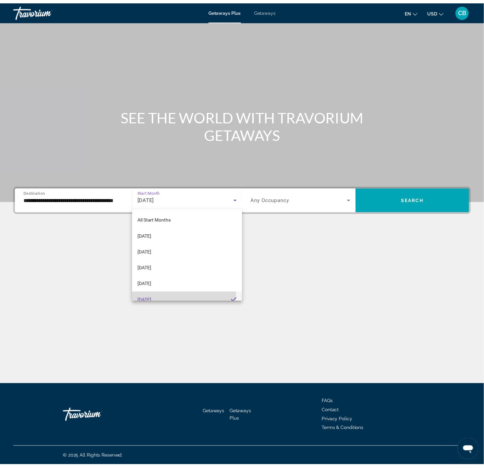
scroll to position [0, 0]
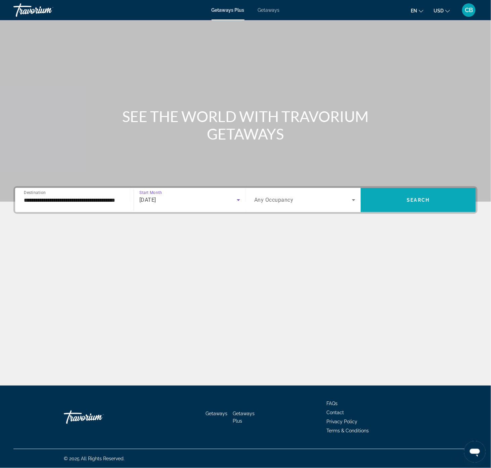
click at [385, 197] on span "Search widget" at bounding box center [418, 200] width 115 height 16
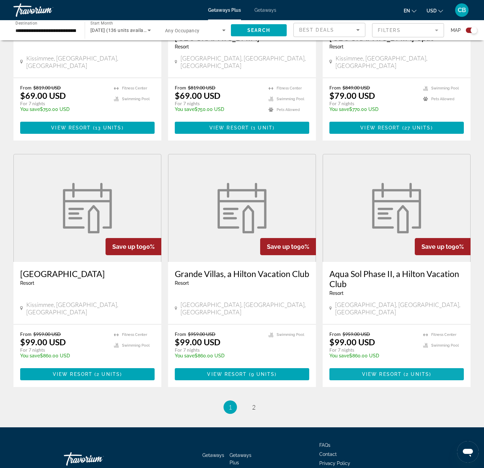
scroll to position [870, 0]
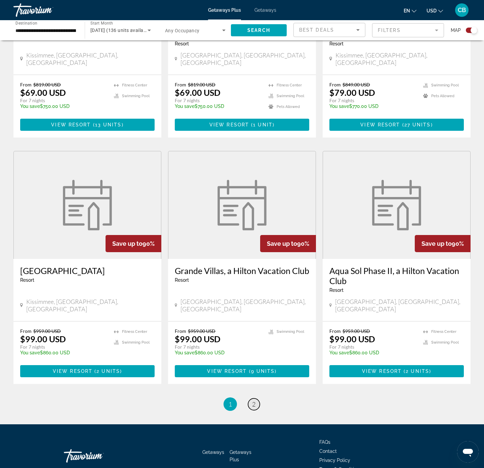
click at [251, 390] on link "page 2" at bounding box center [254, 404] width 12 height 12
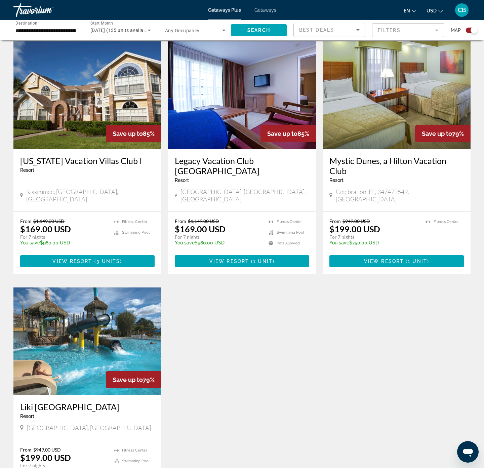
scroll to position [806, 0]
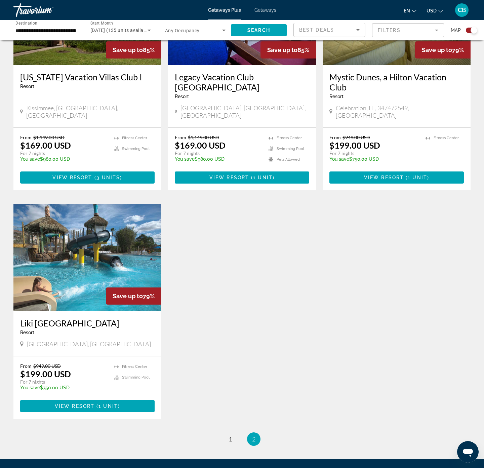
click at [88, 240] on img "Main content" at bounding box center [87, 257] width 148 height 107
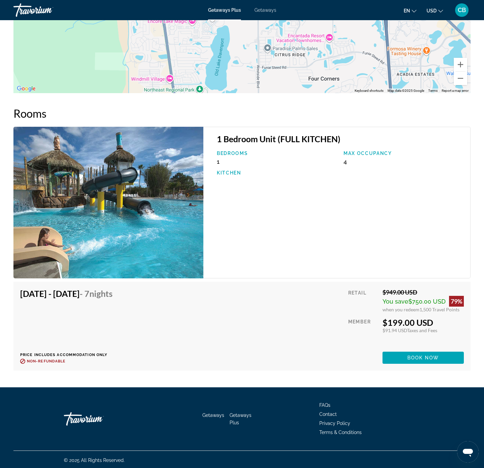
scroll to position [1033, 0]
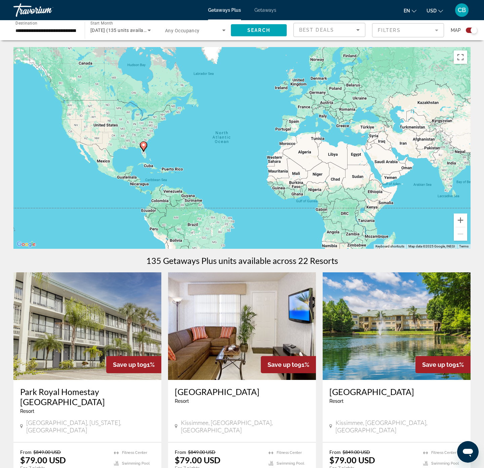
scroll to position [50, 0]
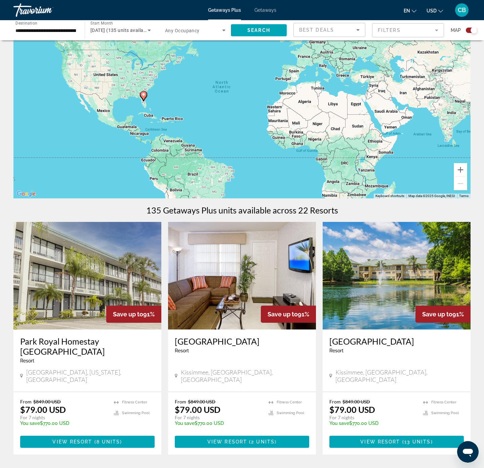
click at [393, 261] on img "Main content" at bounding box center [396, 275] width 148 height 107
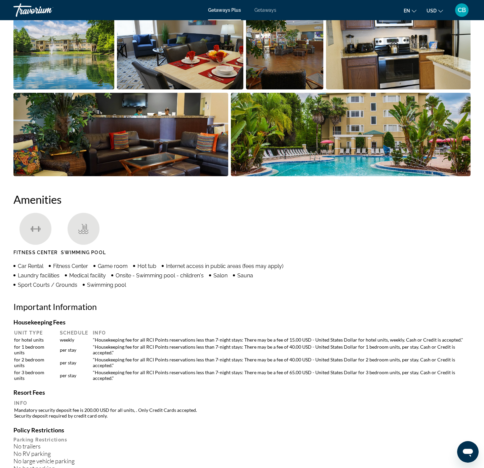
scroll to position [403, 0]
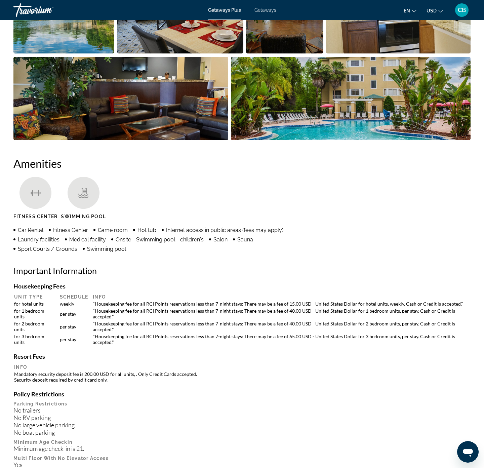
scroll to position [232, 0]
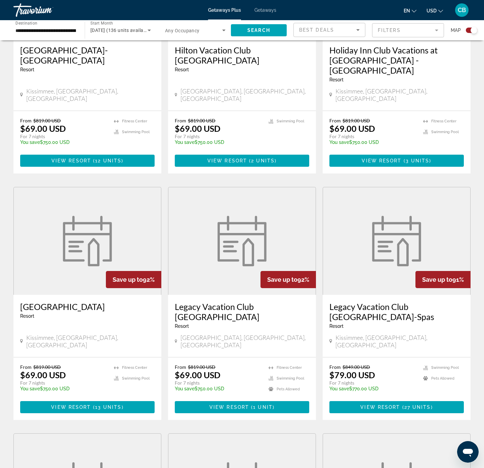
scroll to position [655, 0]
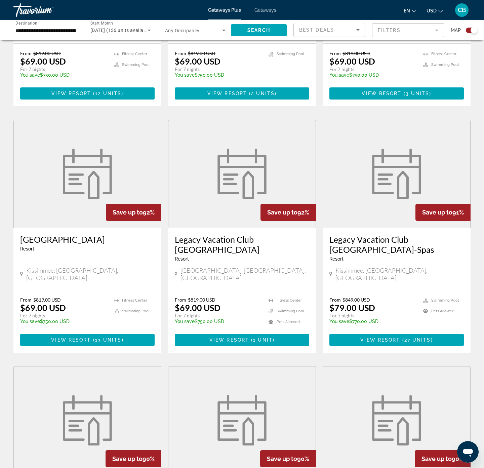
click at [236, 161] on img "Main content" at bounding box center [241, 173] width 57 height 50
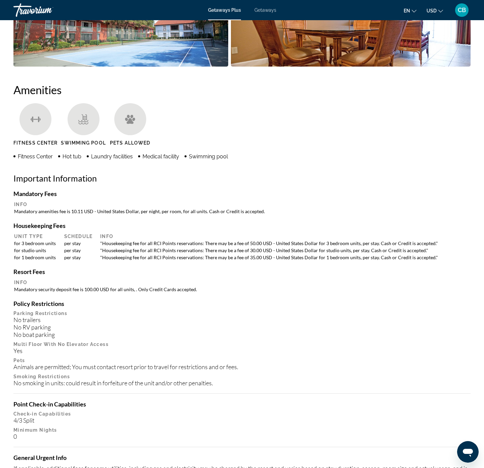
scroll to position [383, 0]
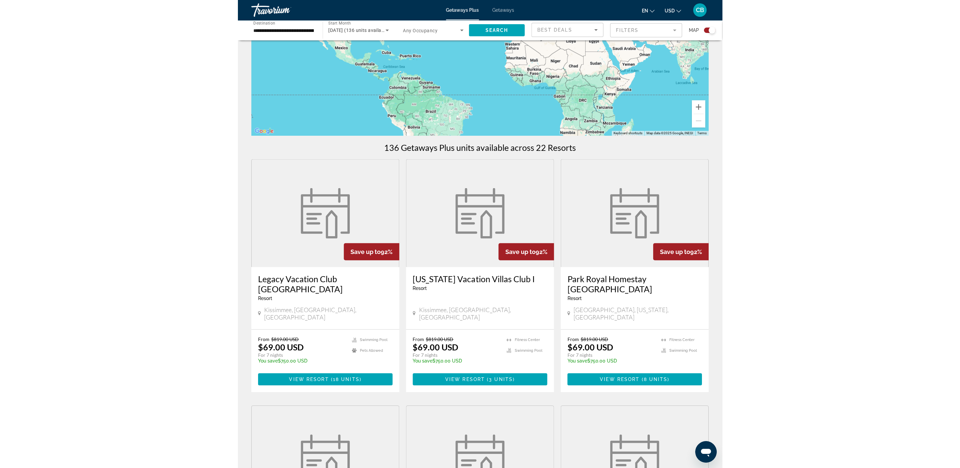
scroll to position [202, 0]
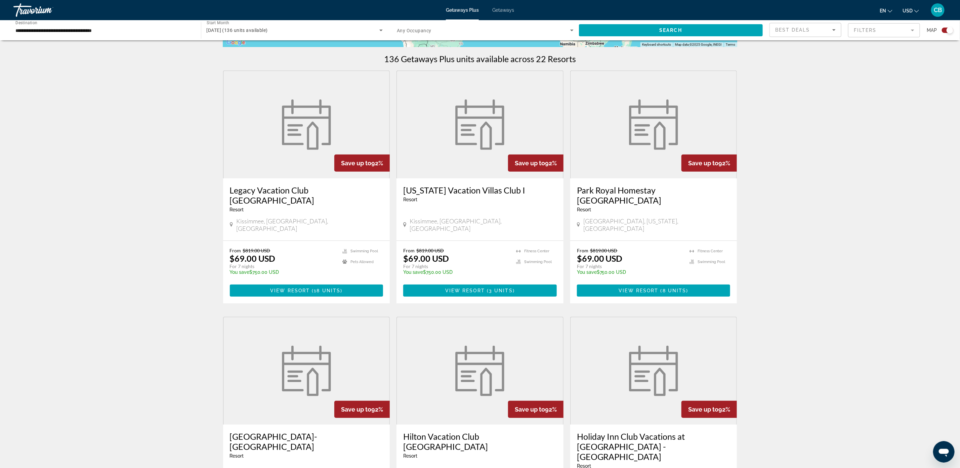
click at [483, 127] on img "Main content" at bounding box center [653, 124] width 57 height 50
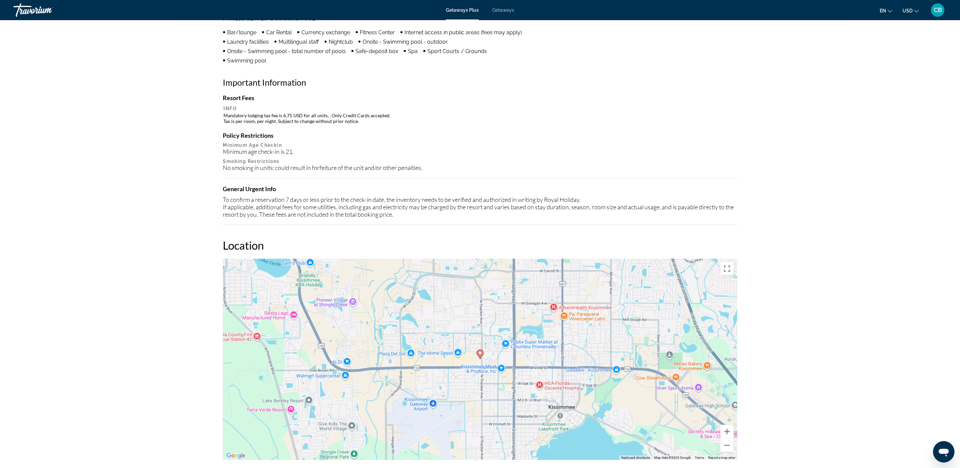
scroll to position [655, 0]
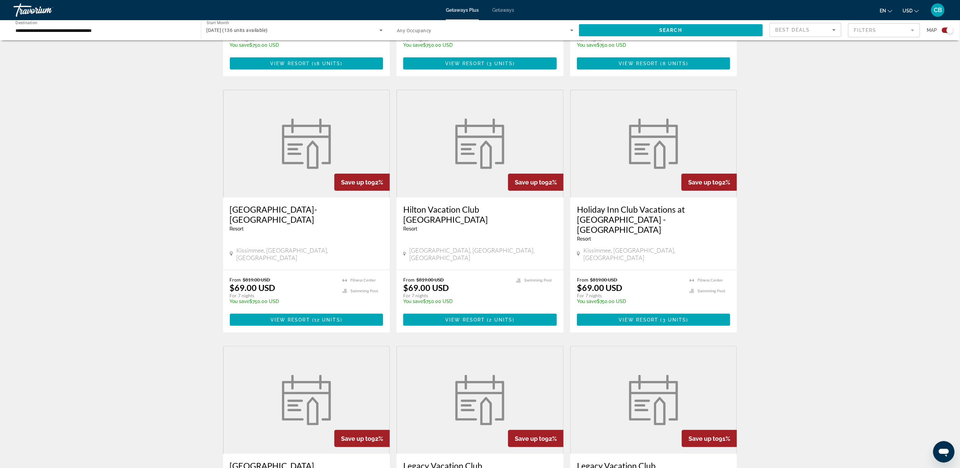
scroll to position [453, 0]
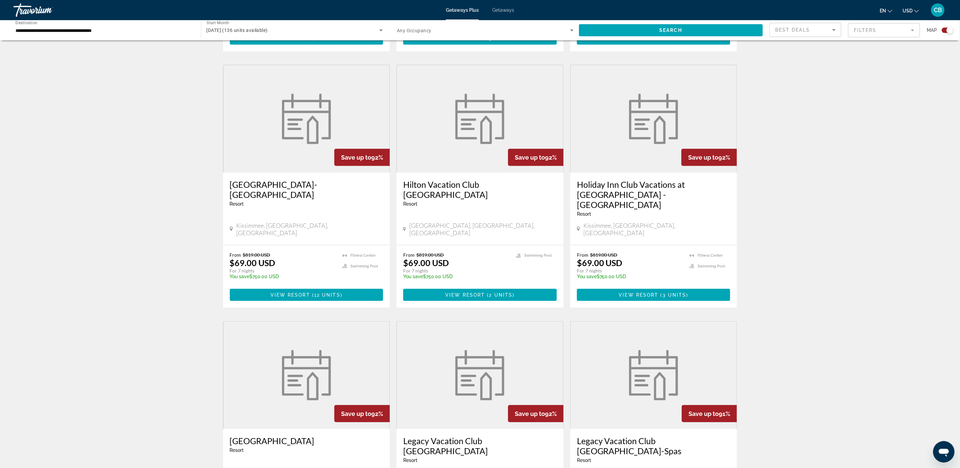
click at [467, 111] on img "Main content" at bounding box center [479, 119] width 57 height 50
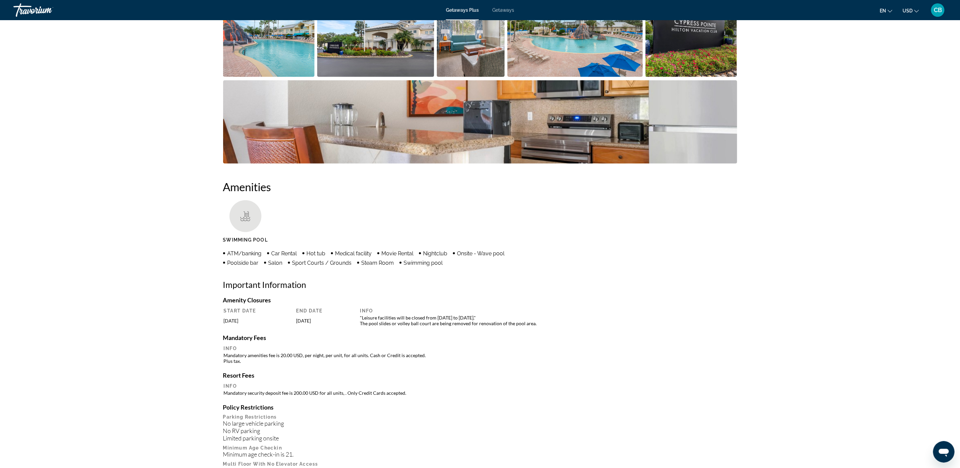
drag, startPoint x: 829, startPoint y: 313, endPoint x: 826, endPoint y: 324, distance: 10.8
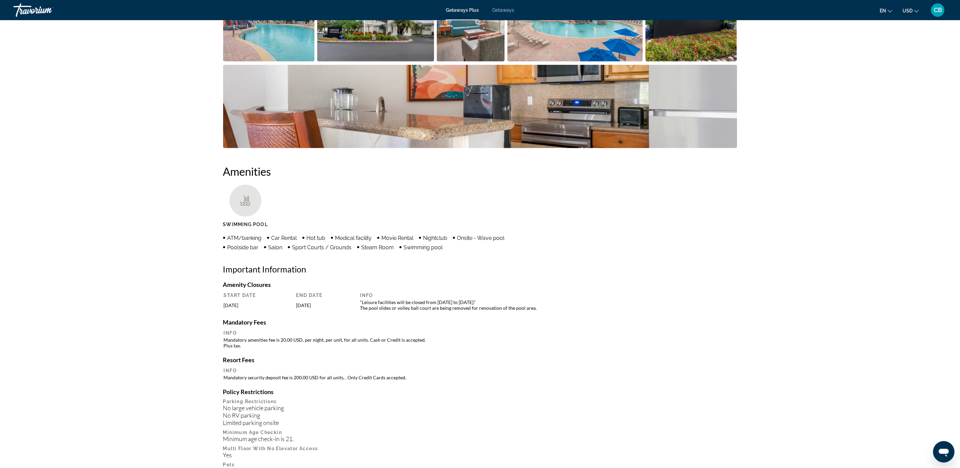
drag, startPoint x: 825, startPoint y: 316, endPoint x: 801, endPoint y: 341, distance: 34.0
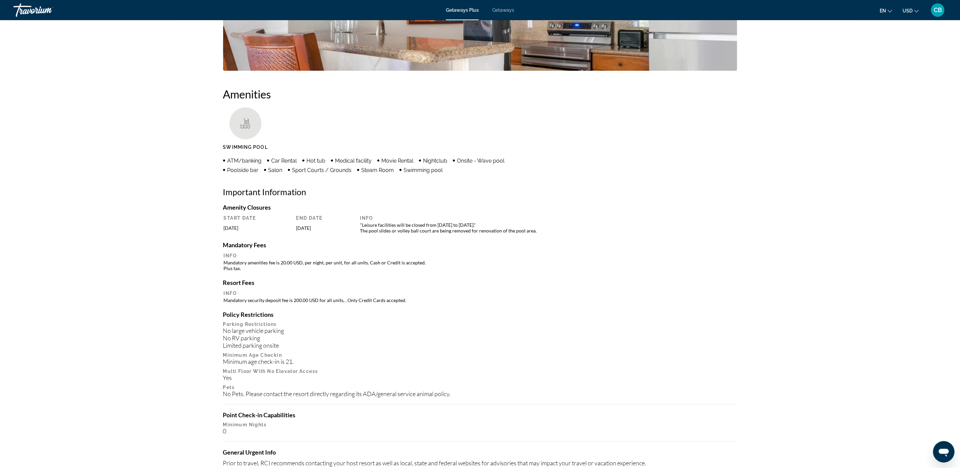
drag, startPoint x: 786, startPoint y: 329, endPoint x: 788, endPoint y: 323, distance: 5.4
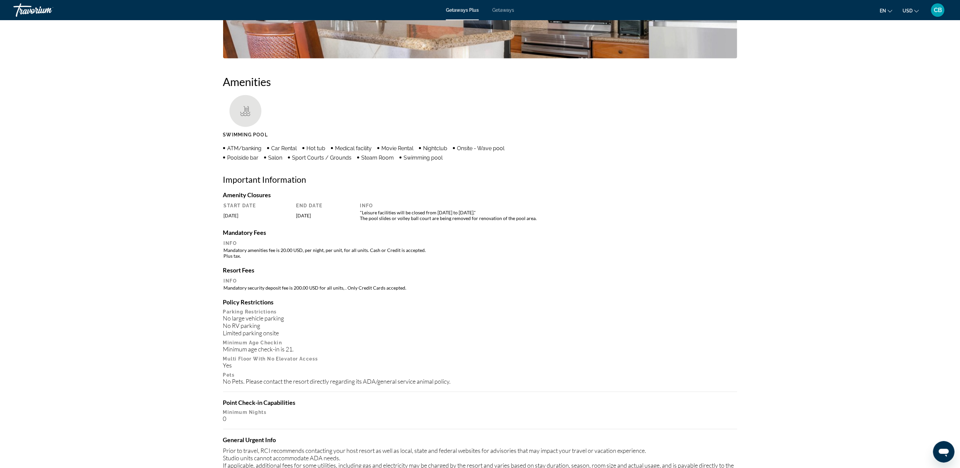
drag, startPoint x: 795, startPoint y: 306, endPoint x: 830, endPoint y: 316, distance: 35.9
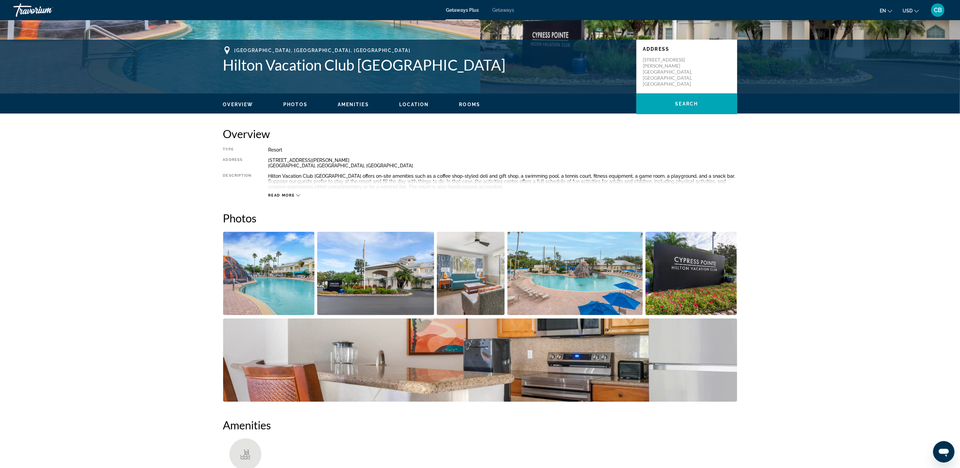
scroll to position [127, 0]
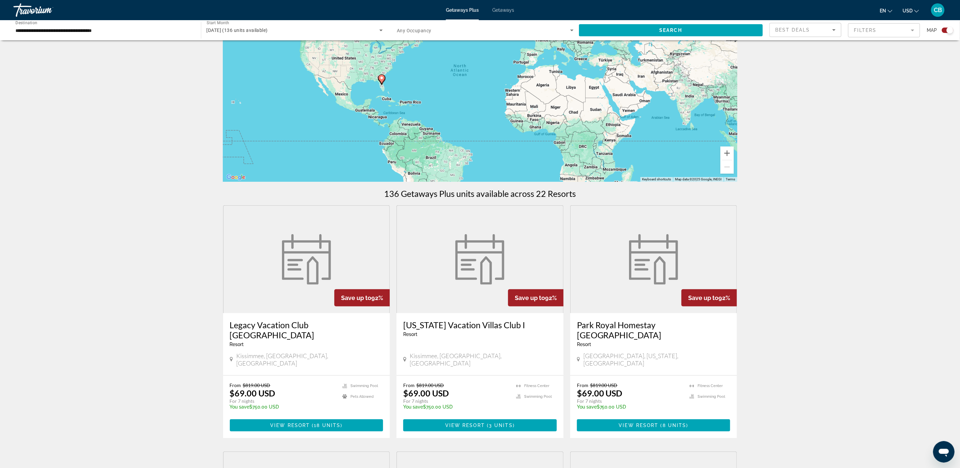
drag, startPoint x: 804, startPoint y: 247, endPoint x: 817, endPoint y: 277, distance: 32.7
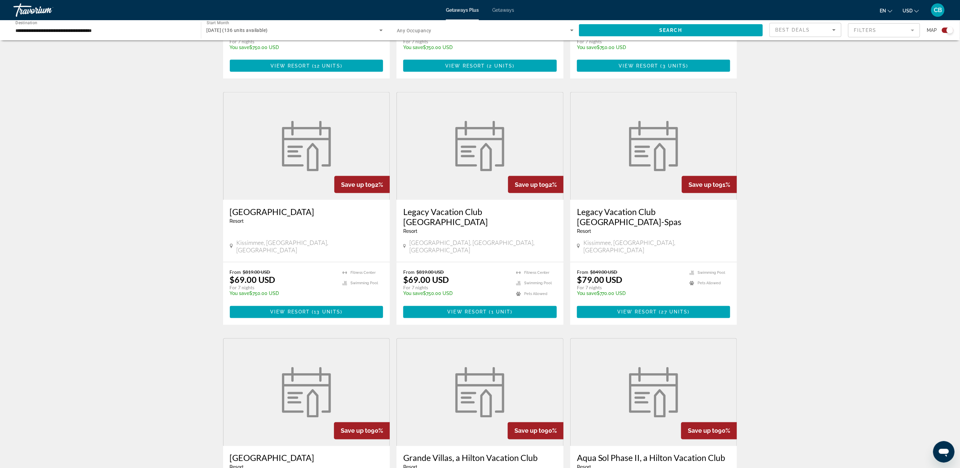
scroll to position [684, 0]
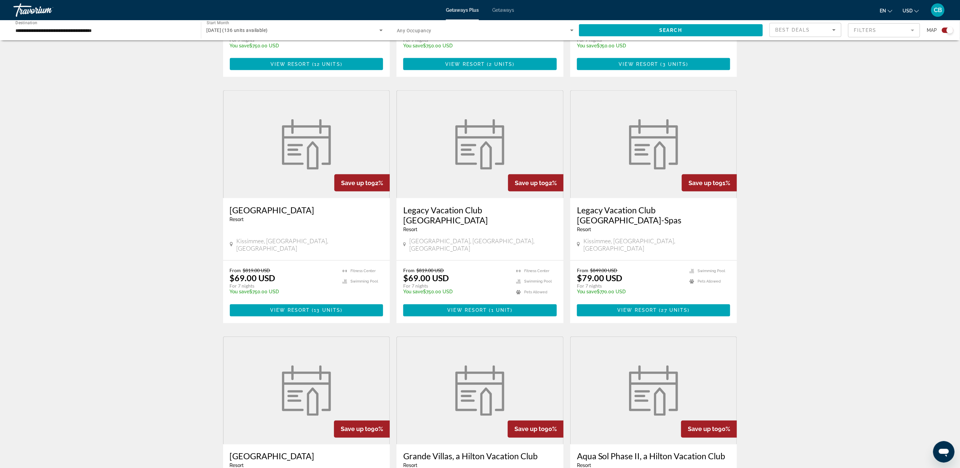
click at [483, 119] on img "Main content" at bounding box center [653, 144] width 57 height 50
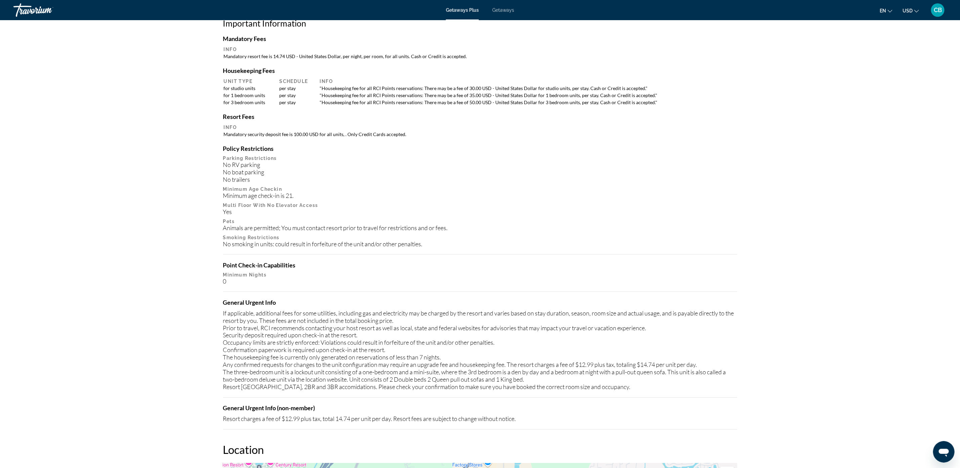
scroll to position [423, 0]
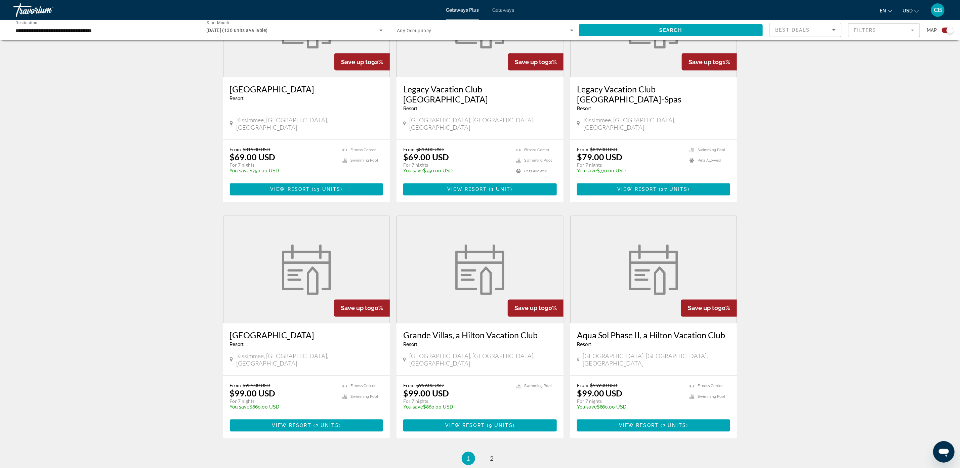
scroll to position [839, 0]
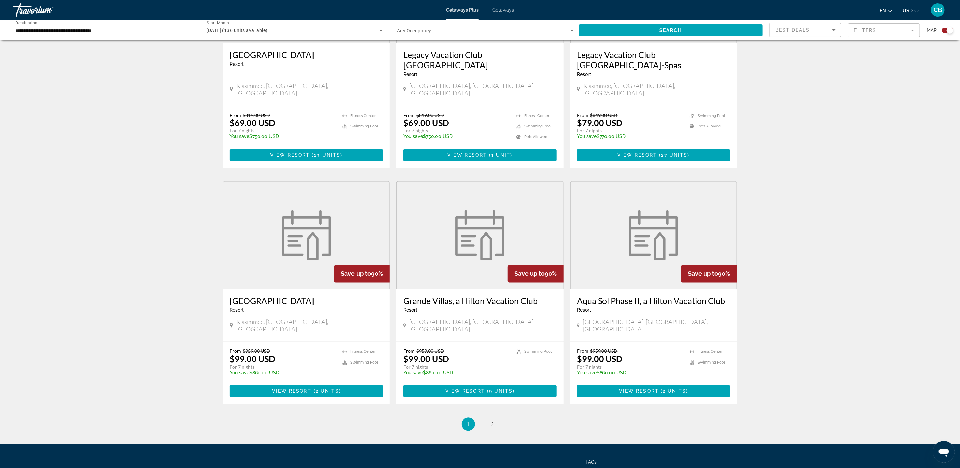
click at [483, 212] on figure "Main content" at bounding box center [653, 235] width 166 height 107
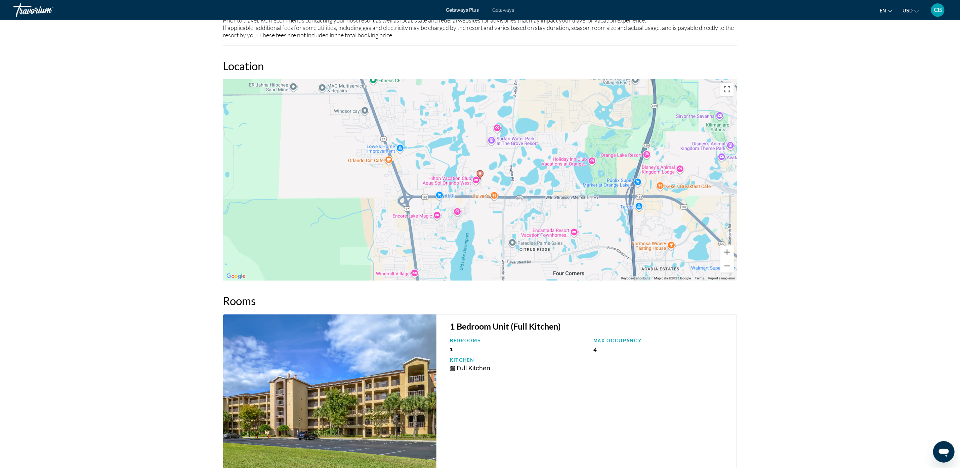
scroll to position [806, 0]
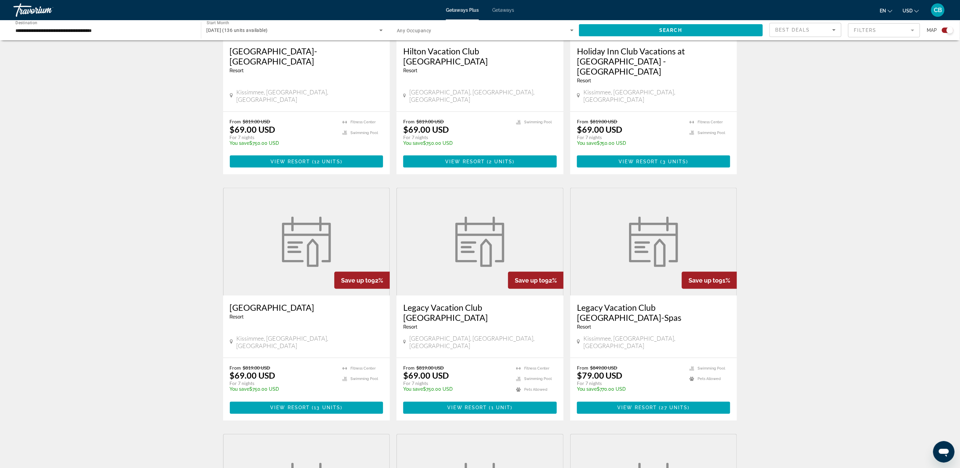
scroll to position [487, 0]
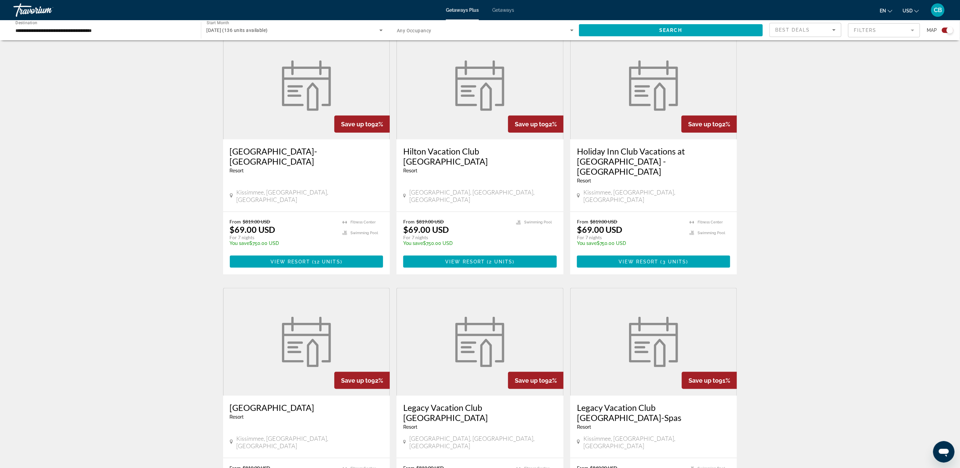
click at [483, 6] on div "Getaways Plus Getaways en English Español Français Italiano Português русский U…" at bounding box center [480, 9] width 960 height 17
click at [483, 9] on span "Getaways" at bounding box center [503, 9] width 22 height 5
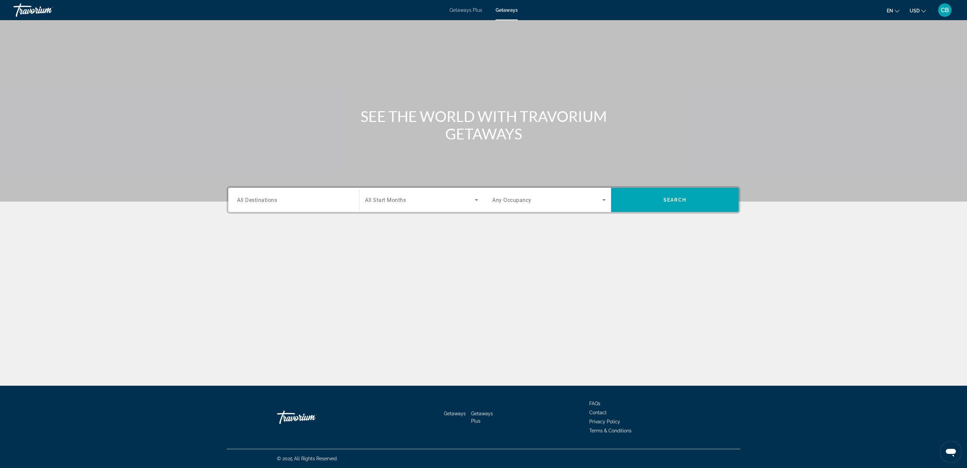
click at [277, 205] on div "Search widget" at bounding box center [294, 199] width 114 height 19
click at [240, 239] on icon "Toggle United States (634,394 units available)" at bounding box center [237, 239] width 7 height 7
click at [247, 231] on icon "Toggle Florida (205,622 units available)" at bounding box center [244, 232] width 7 height 7
click at [269, 246] on span "Orlando & Disney Area (94,269 units available)" at bounding box center [297, 248] width 96 height 5
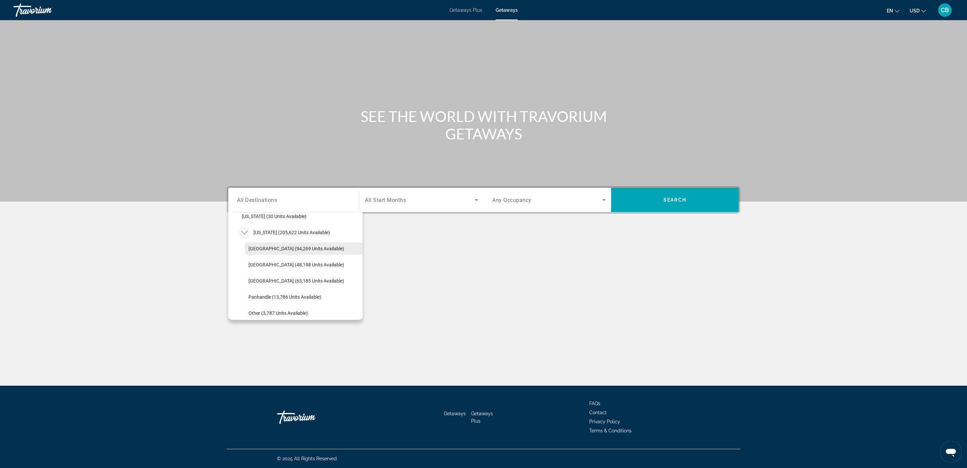
type input "**********"
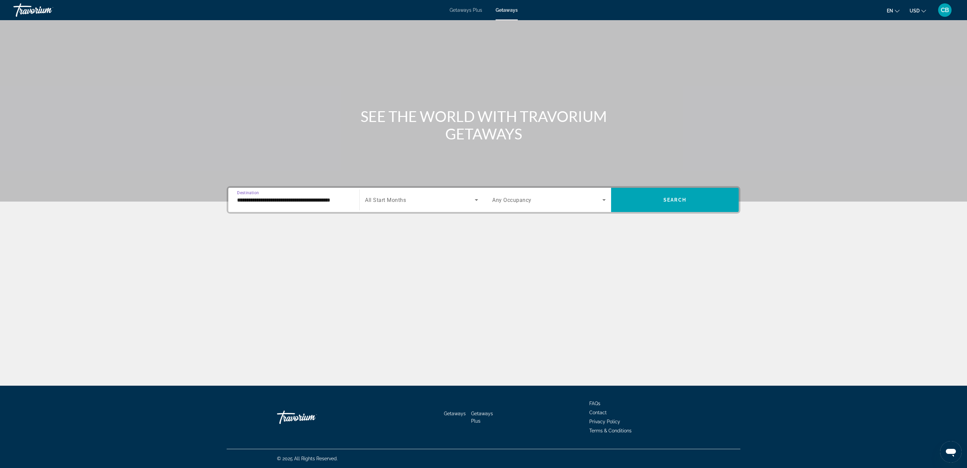
click at [407, 199] on span "Search widget" at bounding box center [420, 200] width 110 height 8
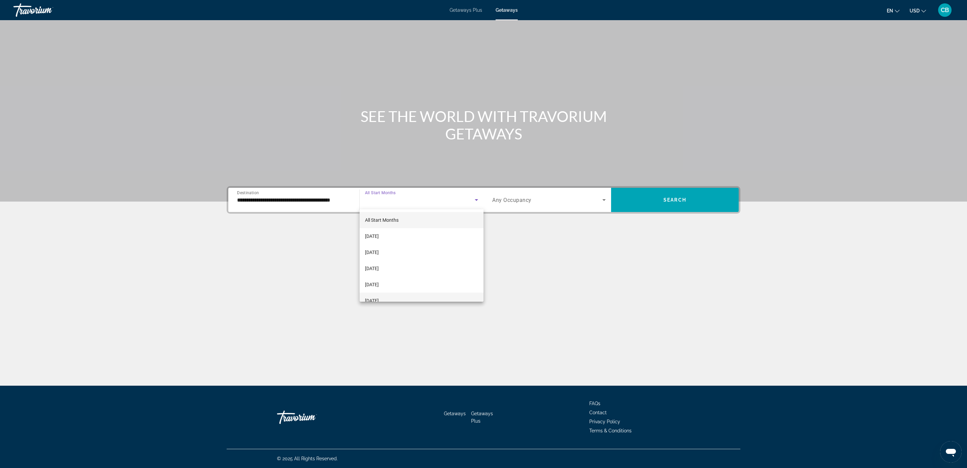
click at [401, 297] on mat-option "February 2026" at bounding box center [422, 301] width 124 height 16
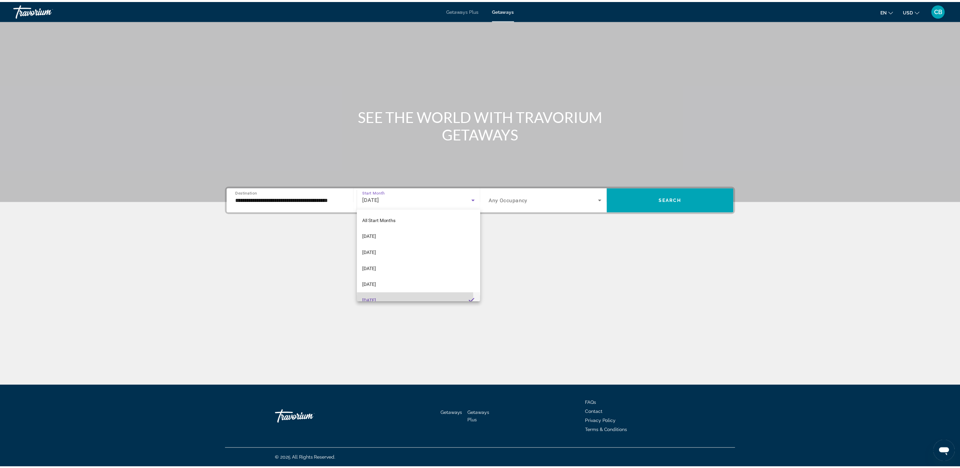
scroll to position [0, 0]
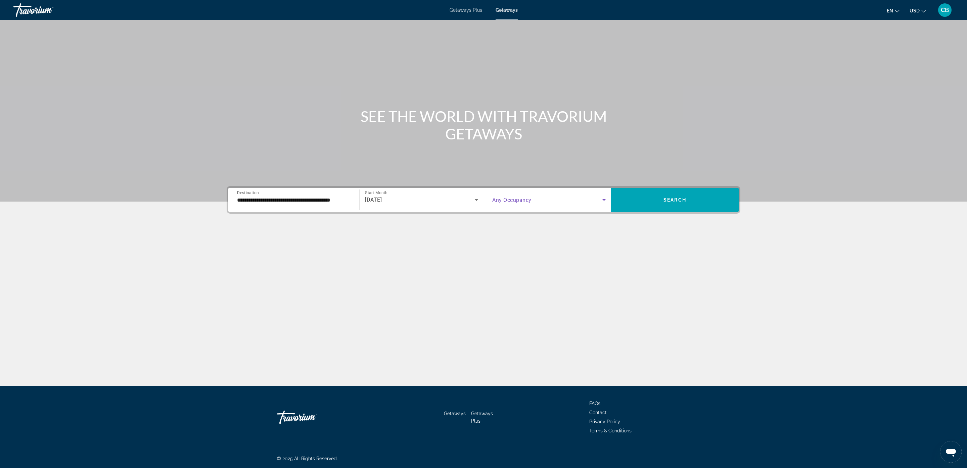
click at [483, 201] on span "Search widget" at bounding box center [547, 200] width 110 height 8
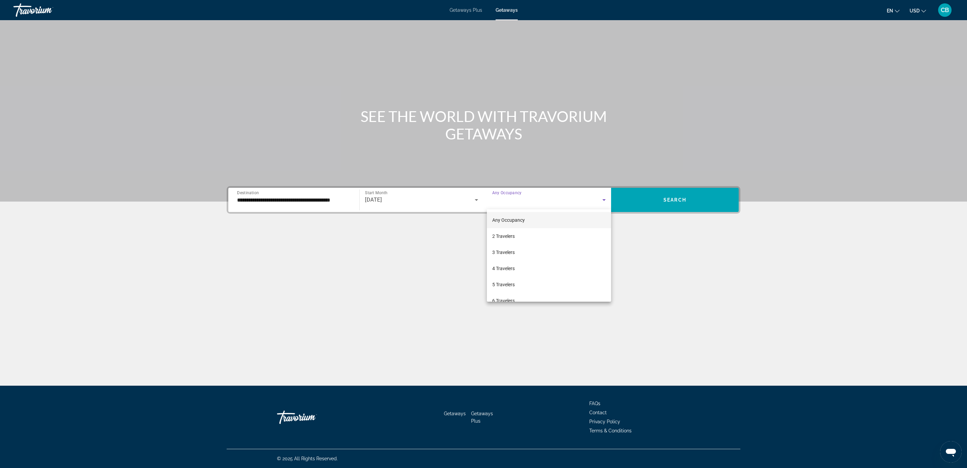
drag, startPoint x: 670, startPoint y: 249, endPoint x: 671, endPoint y: 221, distance: 28.2
click at [483, 248] on div at bounding box center [483, 234] width 967 height 468
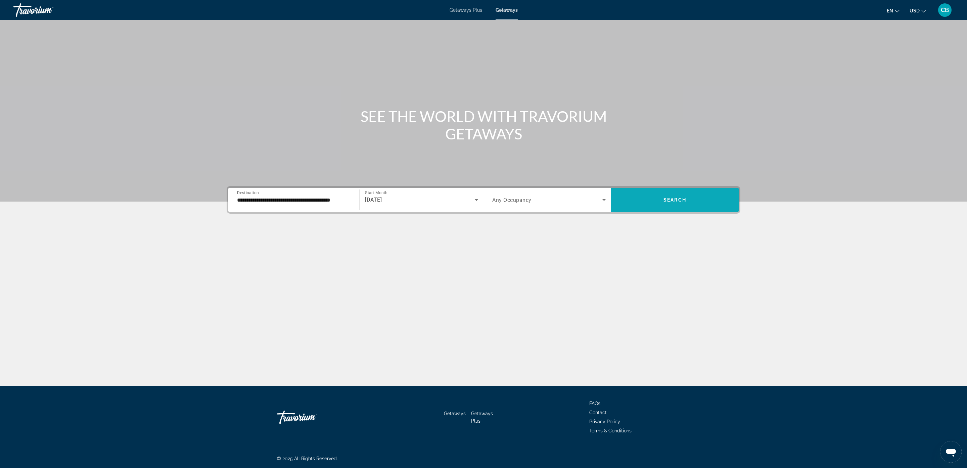
click at [483, 199] on span "Search" at bounding box center [675, 199] width 23 height 5
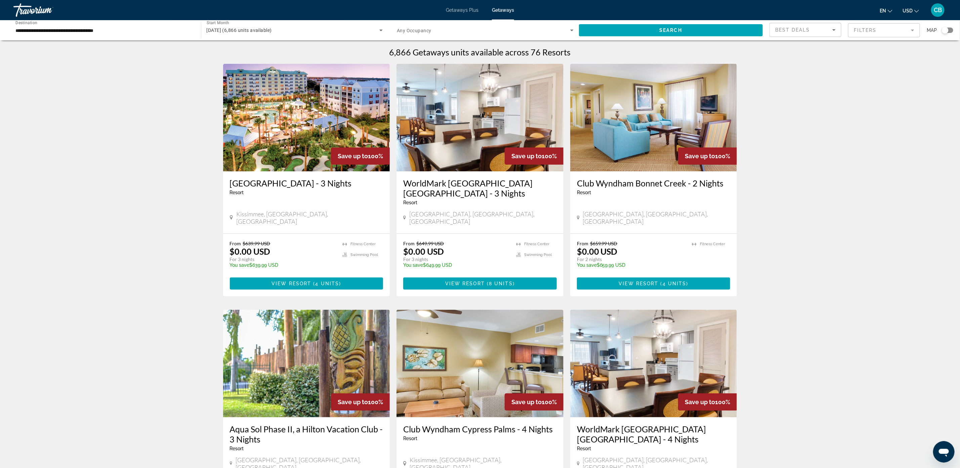
click at [483, 35] on mat-form-field "Filters" at bounding box center [884, 30] width 72 height 14
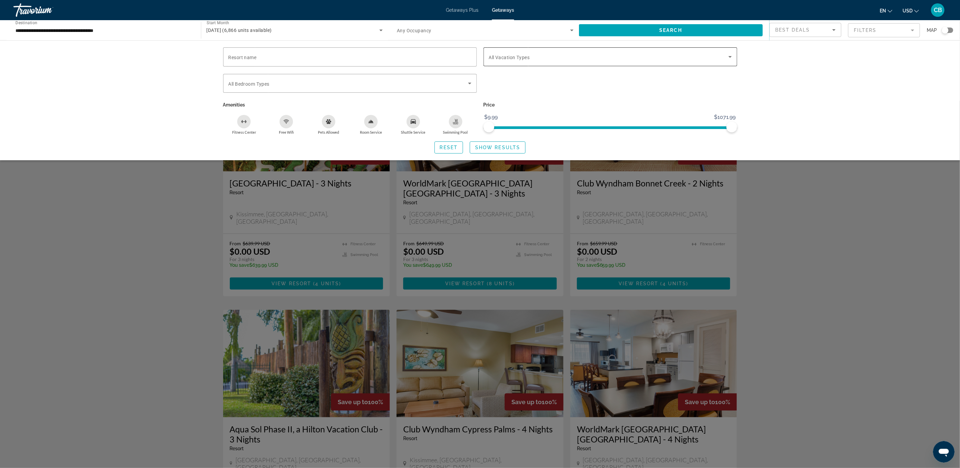
click at [483, 56] on span "Search widget" at bounding box center [609, 57] width 240 height 8
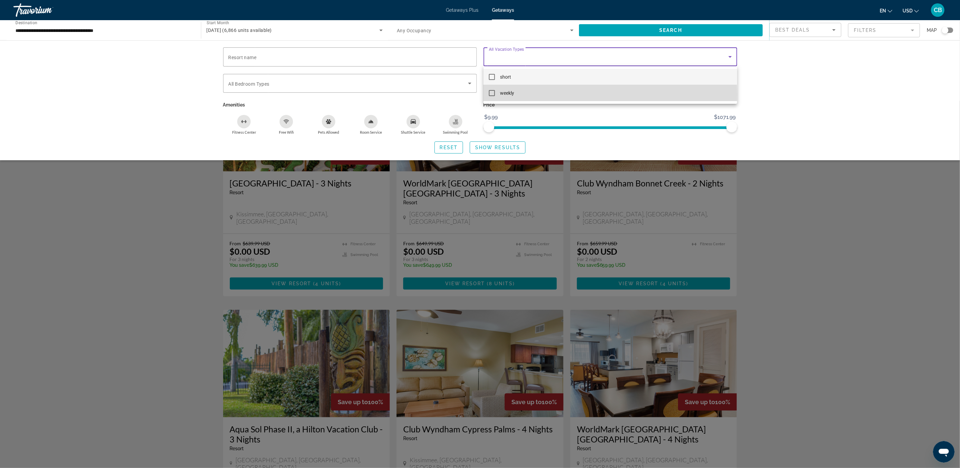
click at [483, 95] on mat-pseudo-checkbox at bounding box center [492, 93] width 6 height 6
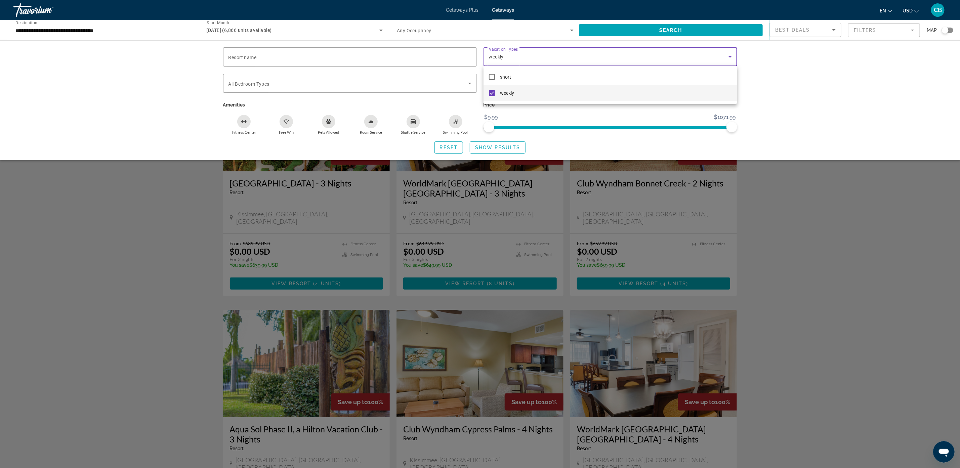
click at [447, 81] on div at bounding box center [480, 234] width 960 height 468
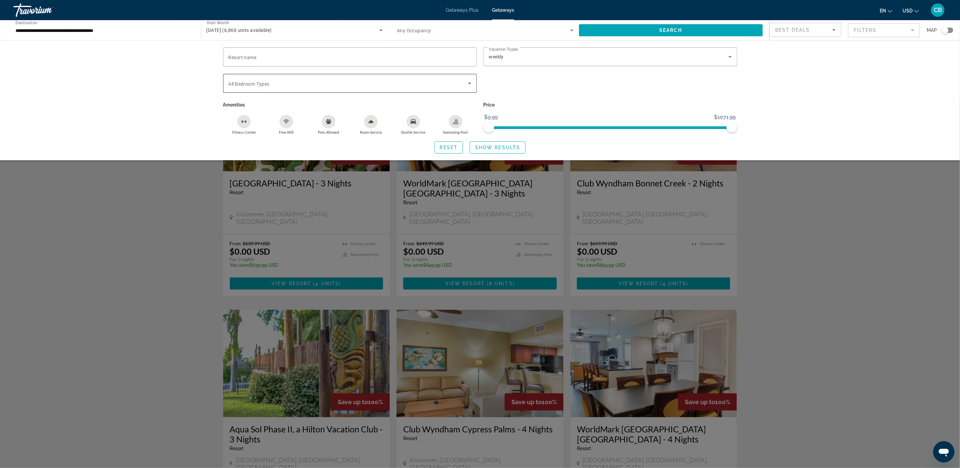
click at [472, 79] on icon "Search widget" at bounding box center [470, 83] width 8 height 8
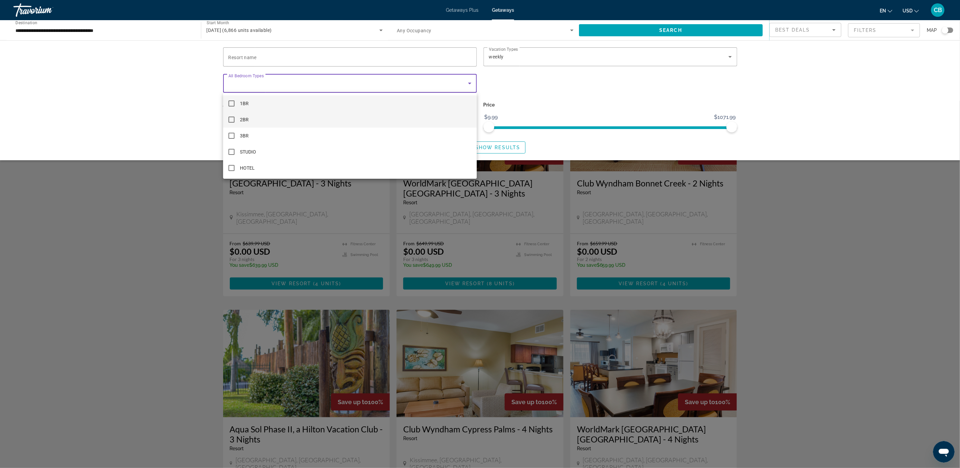
click at [233, 124] on mat-option "2BR" at bounding box center [350, 120] width 254 height 16
click at [483, 79] on div at bounding box center [480, 234] width 960 height 468
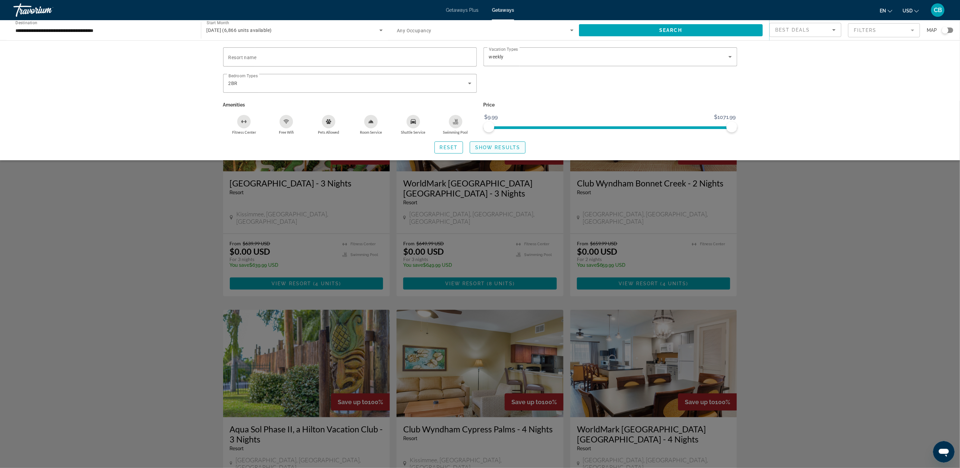
click at [483, 145] on span "Show Results" at bounding box center [497, 147] width 45 height 5
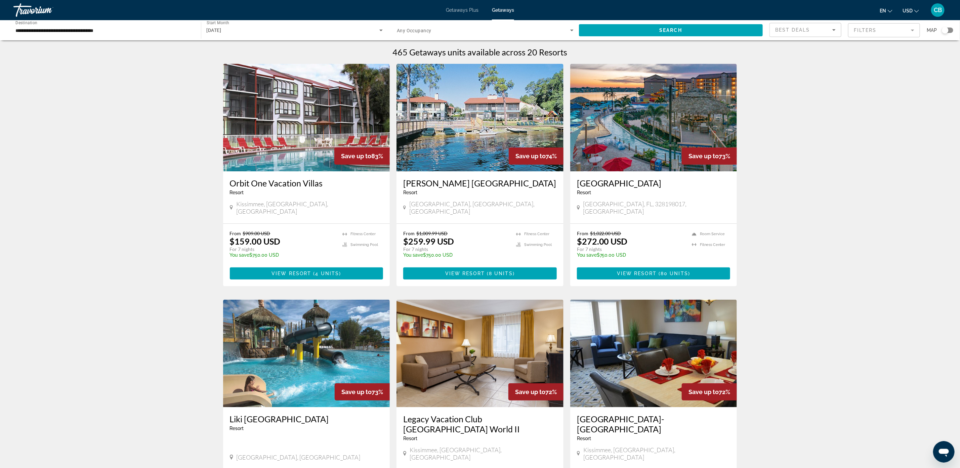
click at [483, 134] on img "Main content" at bounding box center [479, 117] width 167 height 107
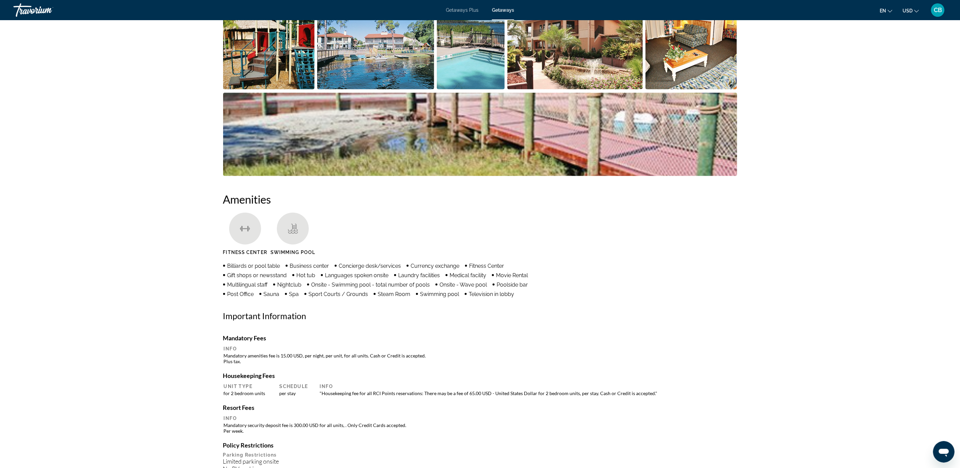
scroll to position [202, 0]
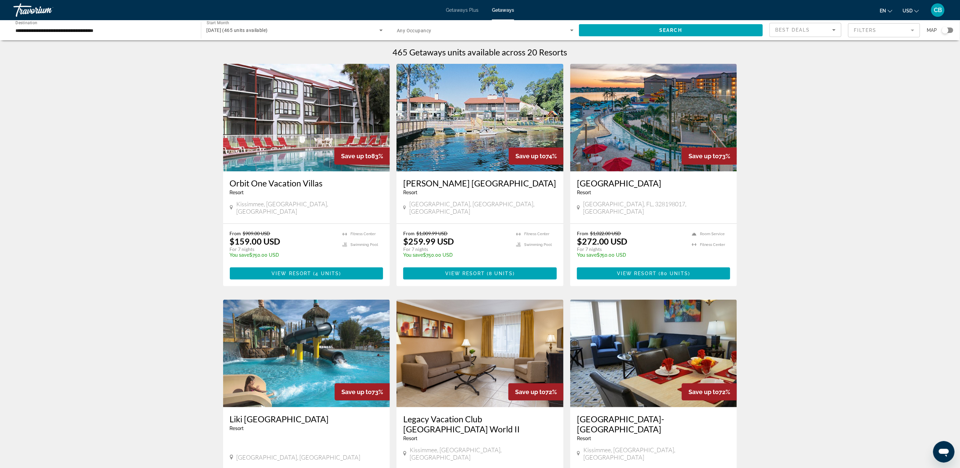
click at [281, 113] on img "Main content" at bounding box center [306, 117] width 167 height 107
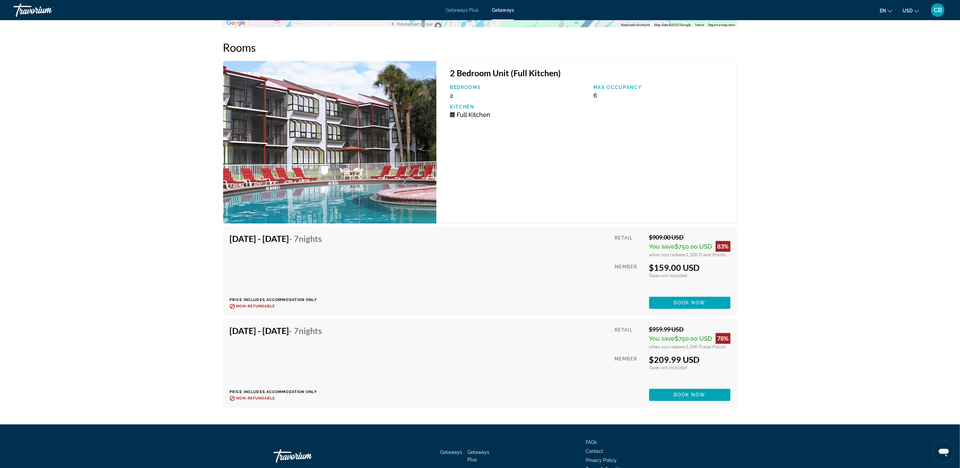
scroll to position [1159, 0]
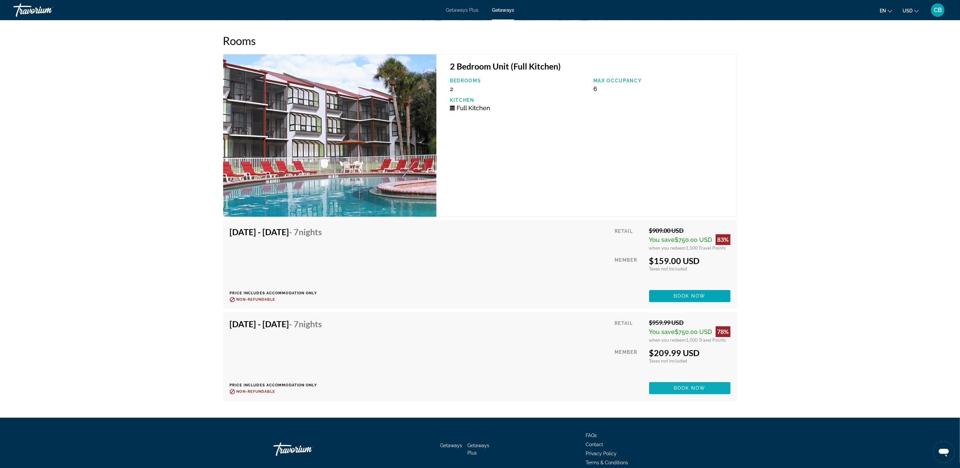
click at [483, 386] on span "Book now" at bounding box center [690, 387] width 32 height 5
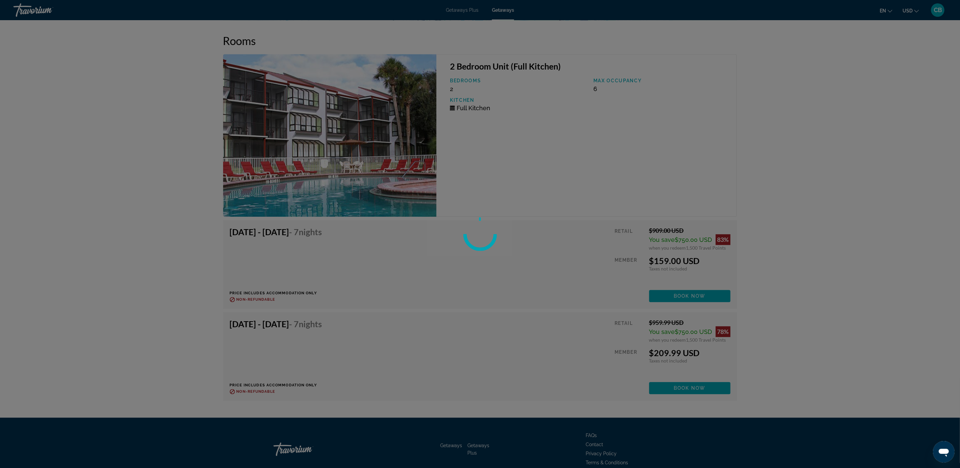
click at [483, 388] on div at bounding box center [480, 234] width 960 height 468
click at [483, 147] on div at bounding box center [480, 234] width 960 height 468
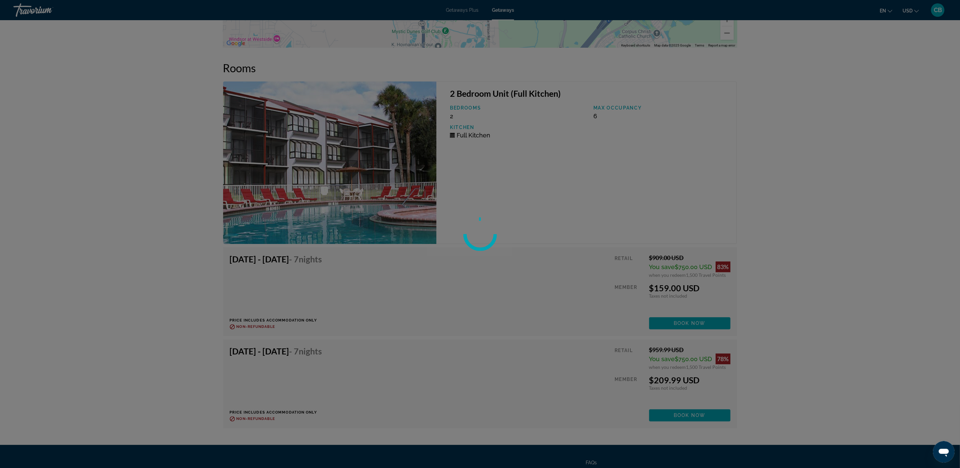
scroll to position [1190, 0]
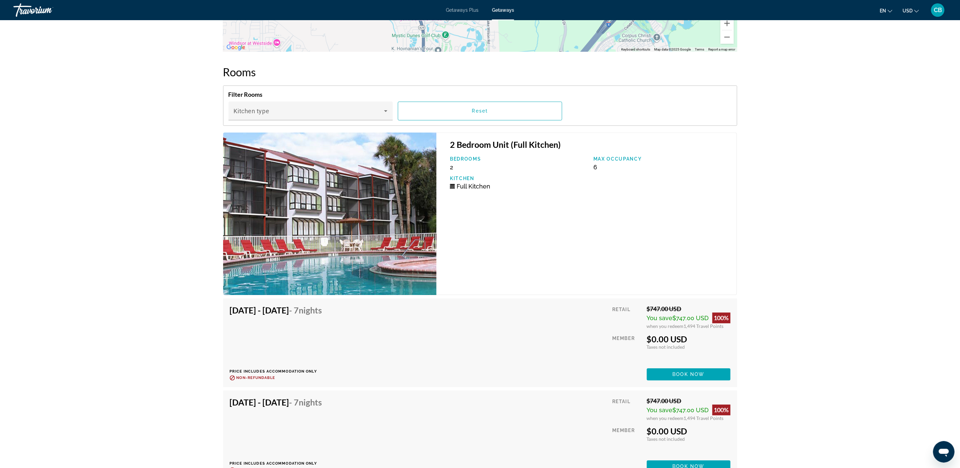
scroll to position [1176, 0]
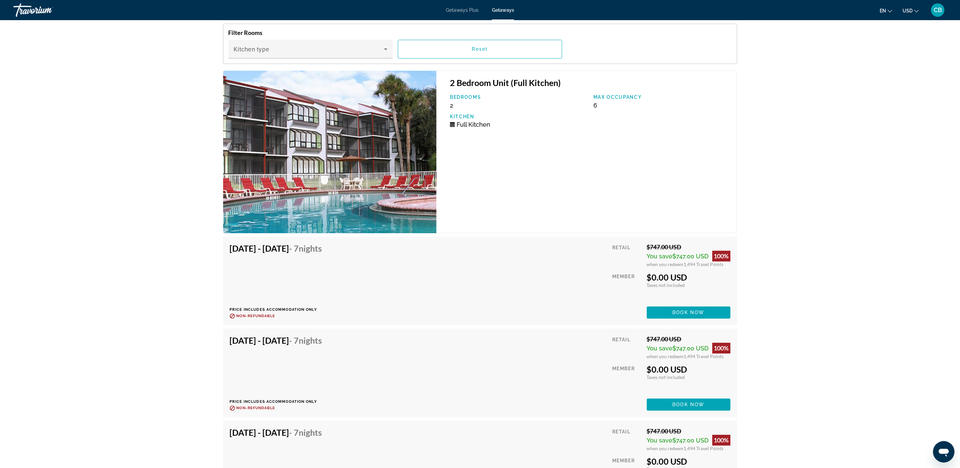
drag, startPoint x: 859, startPoint y: 315, endPoint x: 859, endPoint y: 321, distance: 5.4
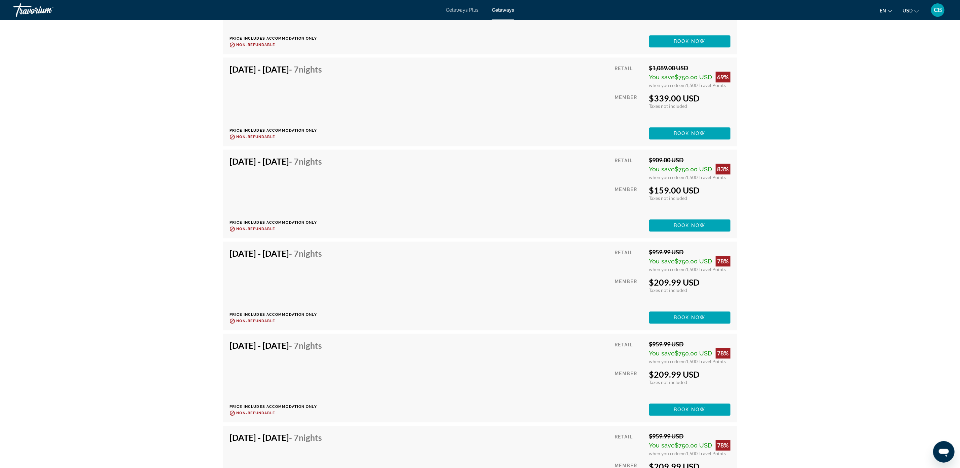
scroll to position [3141, 0]
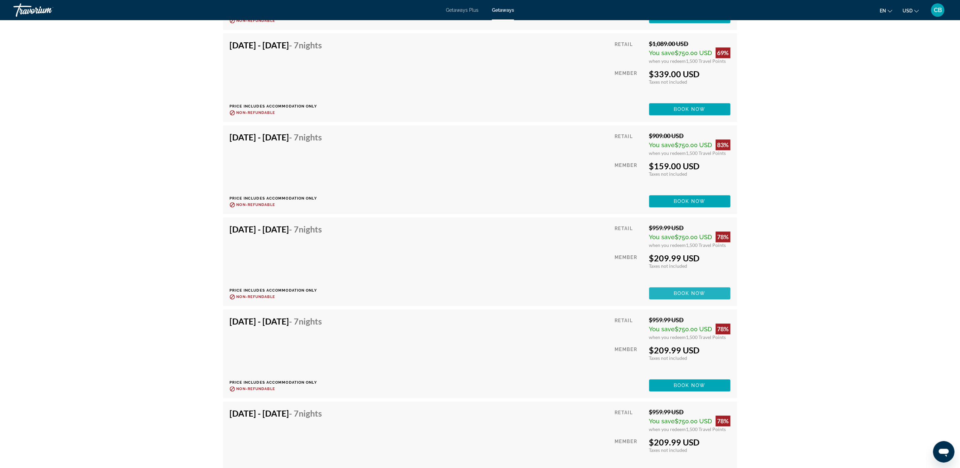
click at [693, 291] on span "Book now" at bounding box center [690, 293] width 32 height 5
